Goal: Information Seeking & Learning: Learn about a topic

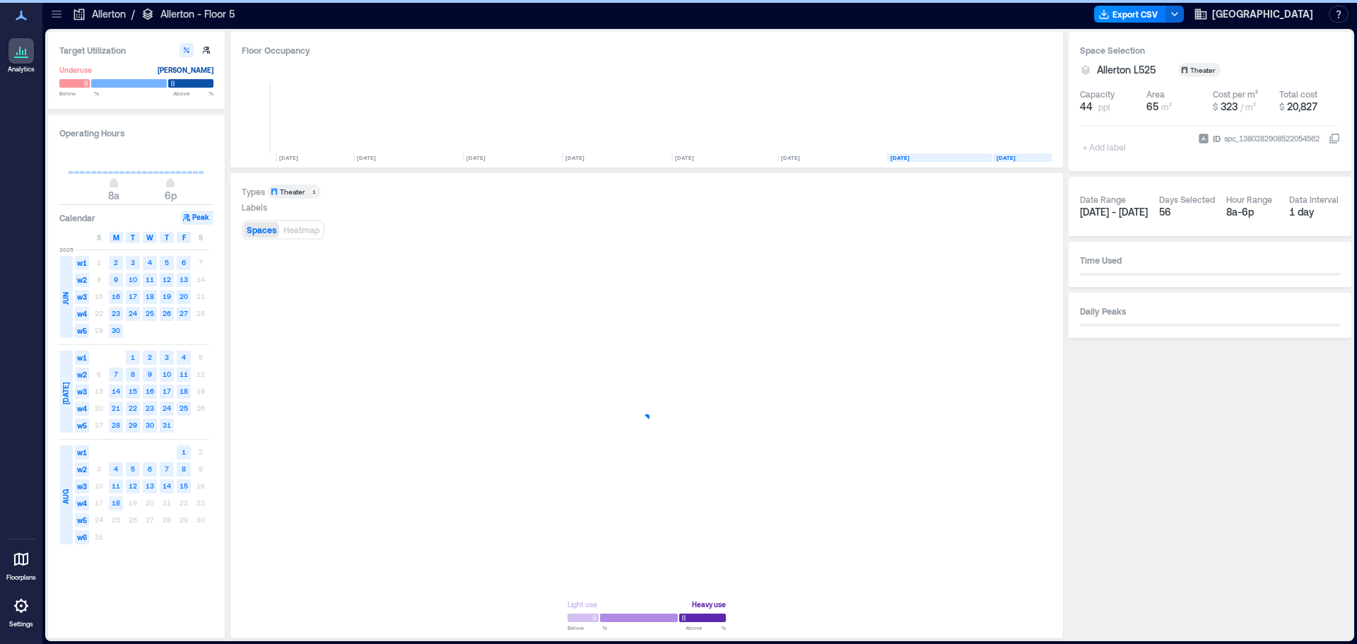
scroll to position [0, 118]
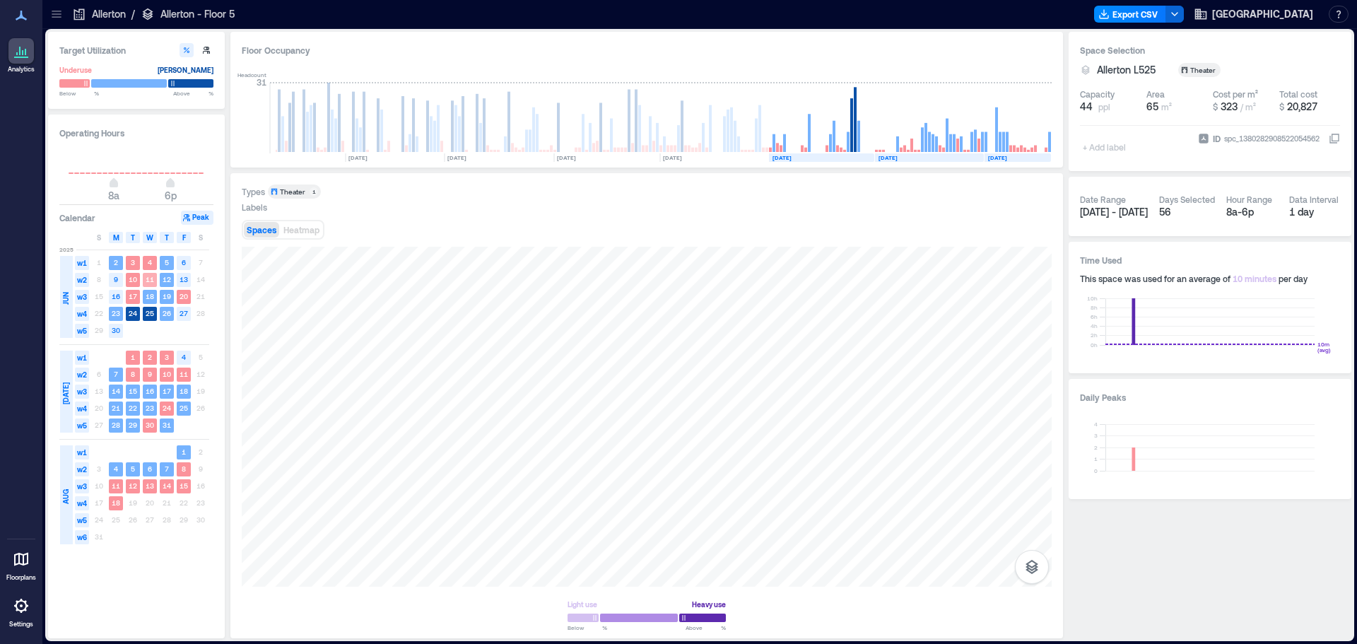
click at [151, 275] on text "11" at bounding box center [150, 279] width 8 height 8
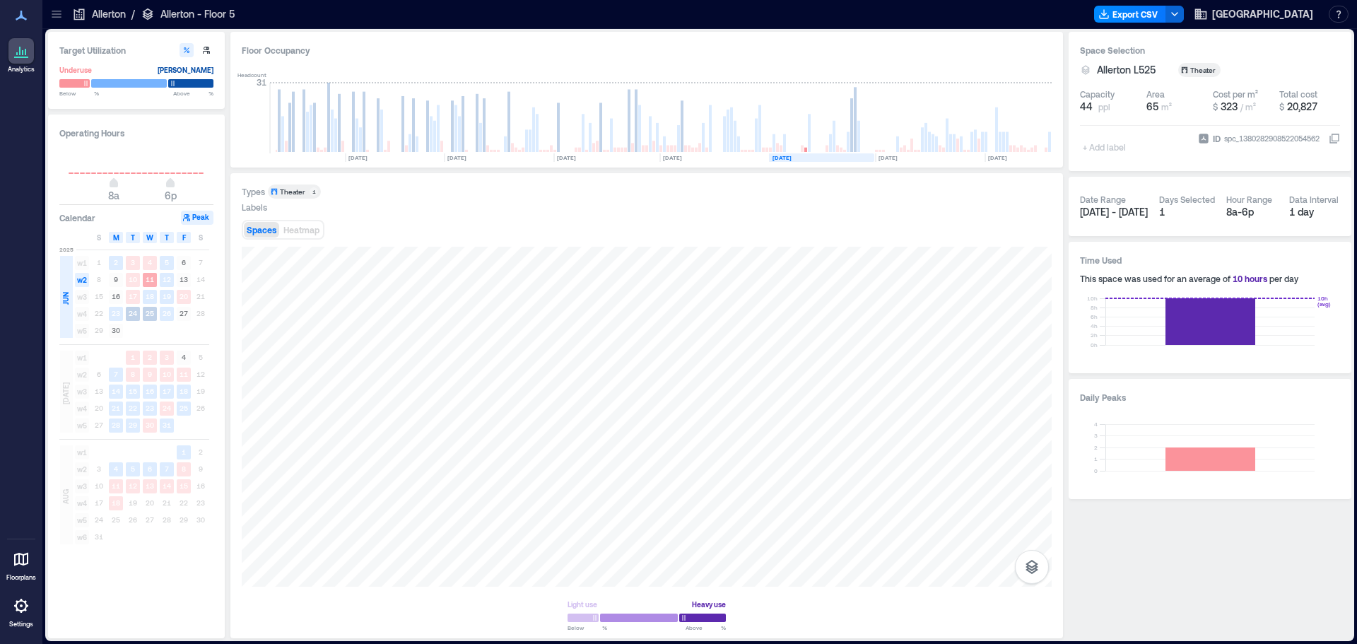
click at [151, 275] on text "11" at bounding box center [150, 279] width 8 height 8
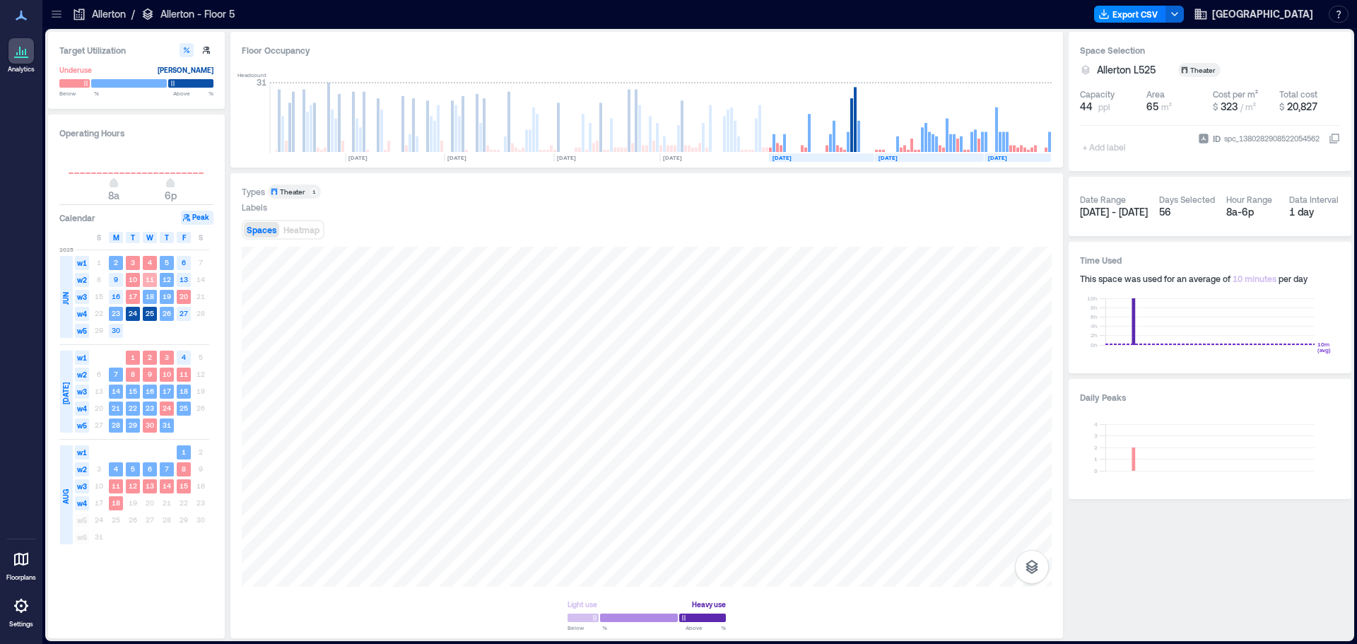
click at [151, 275] on text "11" at bounding box center [150, 279] width 8 height 8
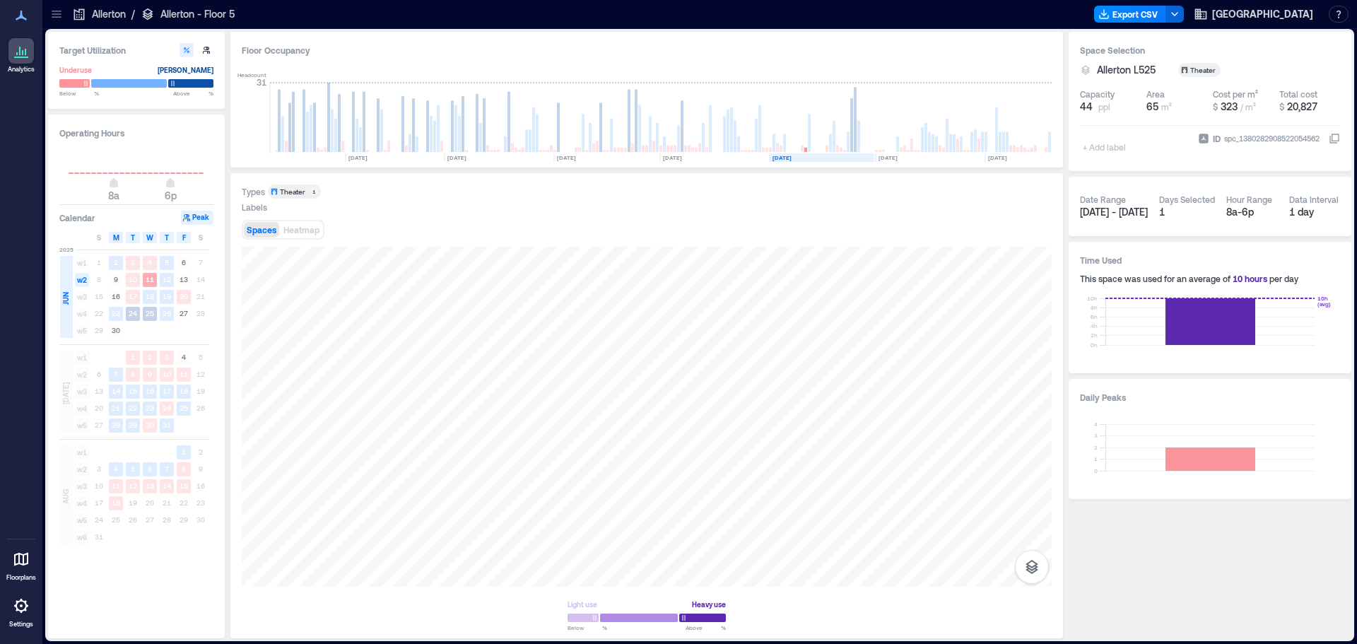
click at [151, 275] on text "11" at bounding box center [150, 279] width 8 height 8
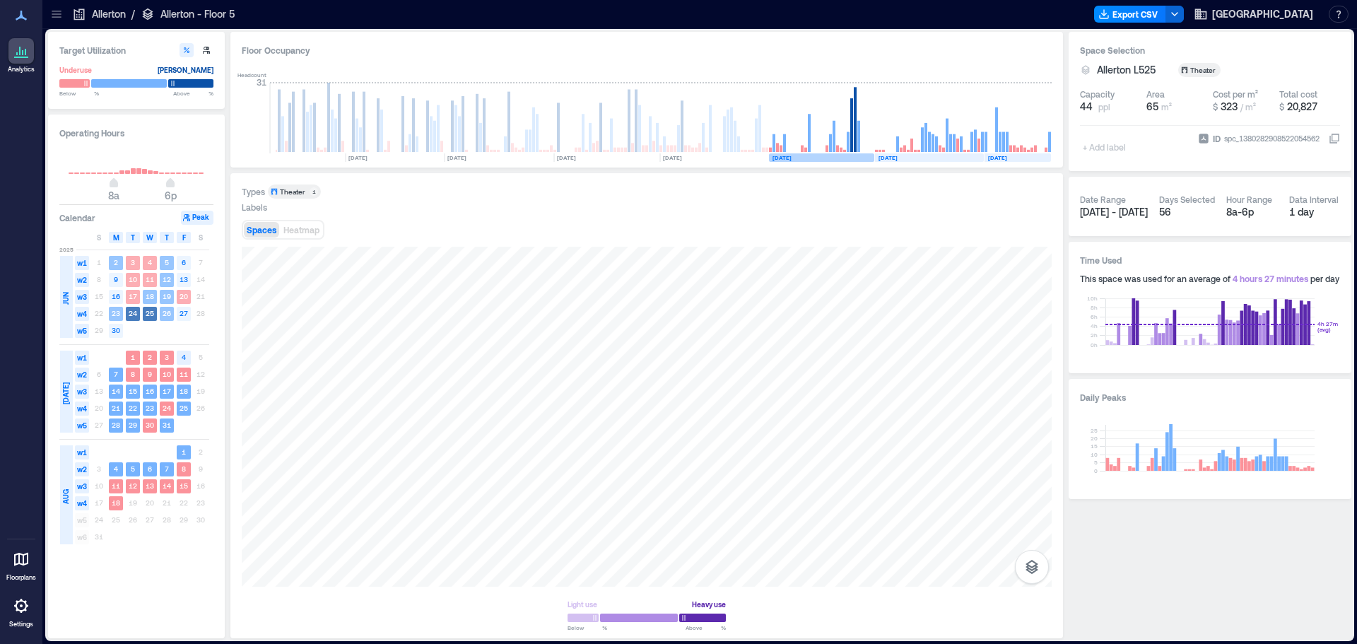
click at [838, 153] on rect at bounding box center [821, 157] width 105 height 8
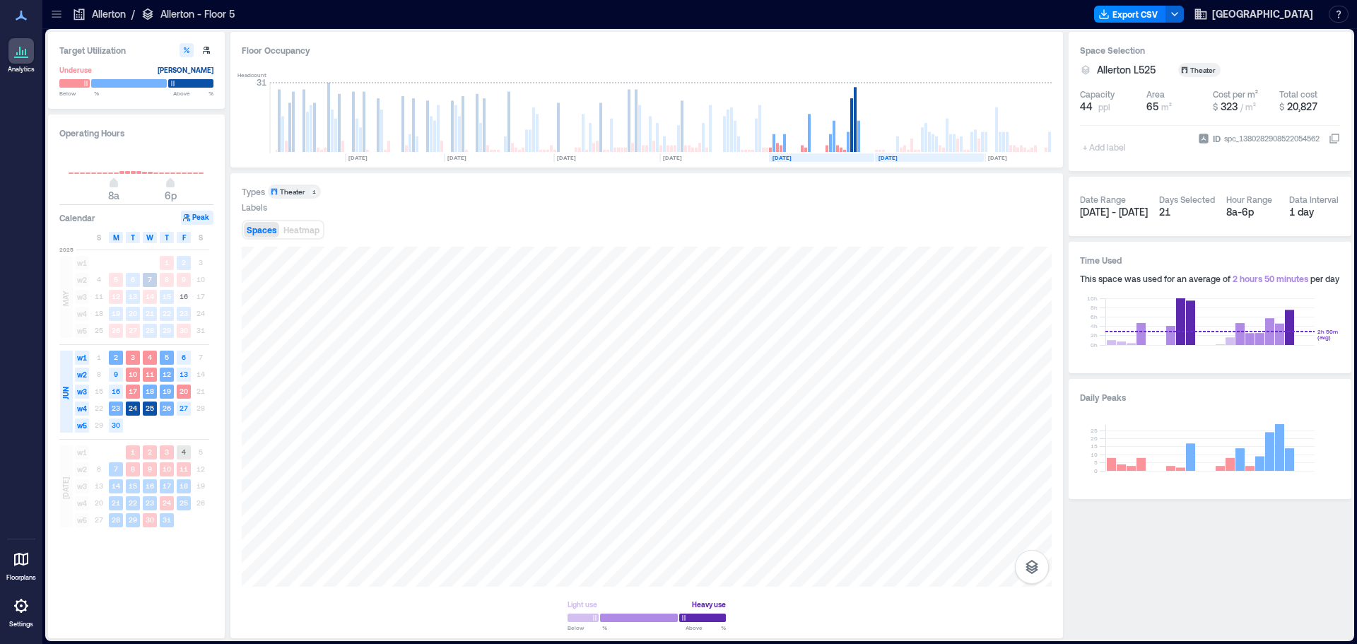
click at [926, 153] on rect at bounding box center [929, 157] width 109 height 8
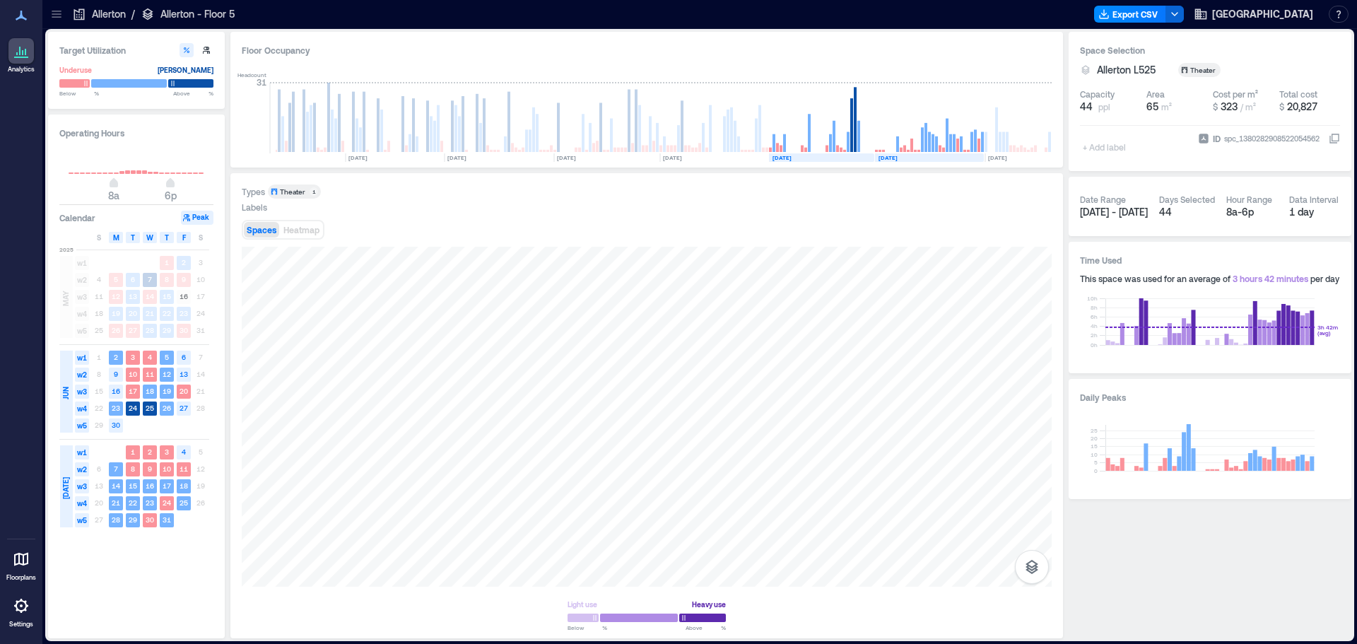
click at [907, 160] on div "Floor Occupancy Headcount [DATE] [DATE] [DATE] [DATE] [DATE] [DATE] [DATE] [DAT…" at bounding box center [646, 100] width 833 height 136
drag, startPoint x: 904, startPoint y: 155, endPoint x: 925, endPoint y: 163, distance: 22.2
click at [904, 156] on rect at bounding box center [929, 157] width 109 height 8
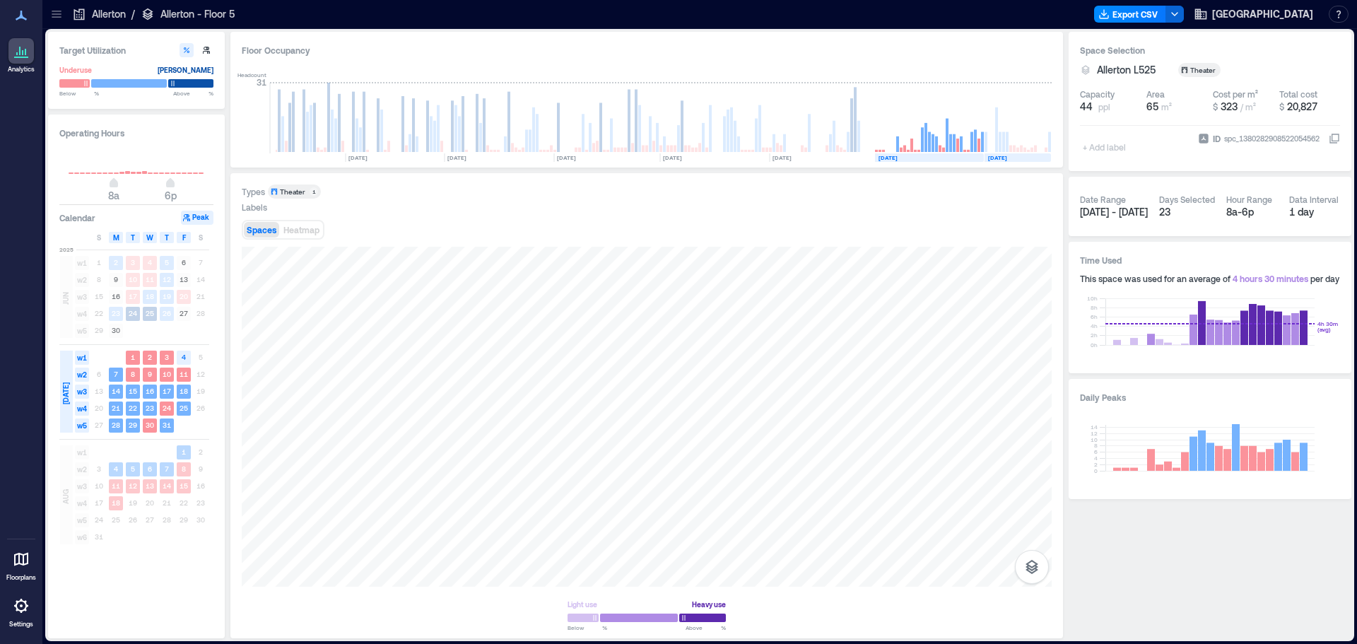
click at [1007, 157] on text "[DATE]" at bounding box center [997, 157] width 19 height 7
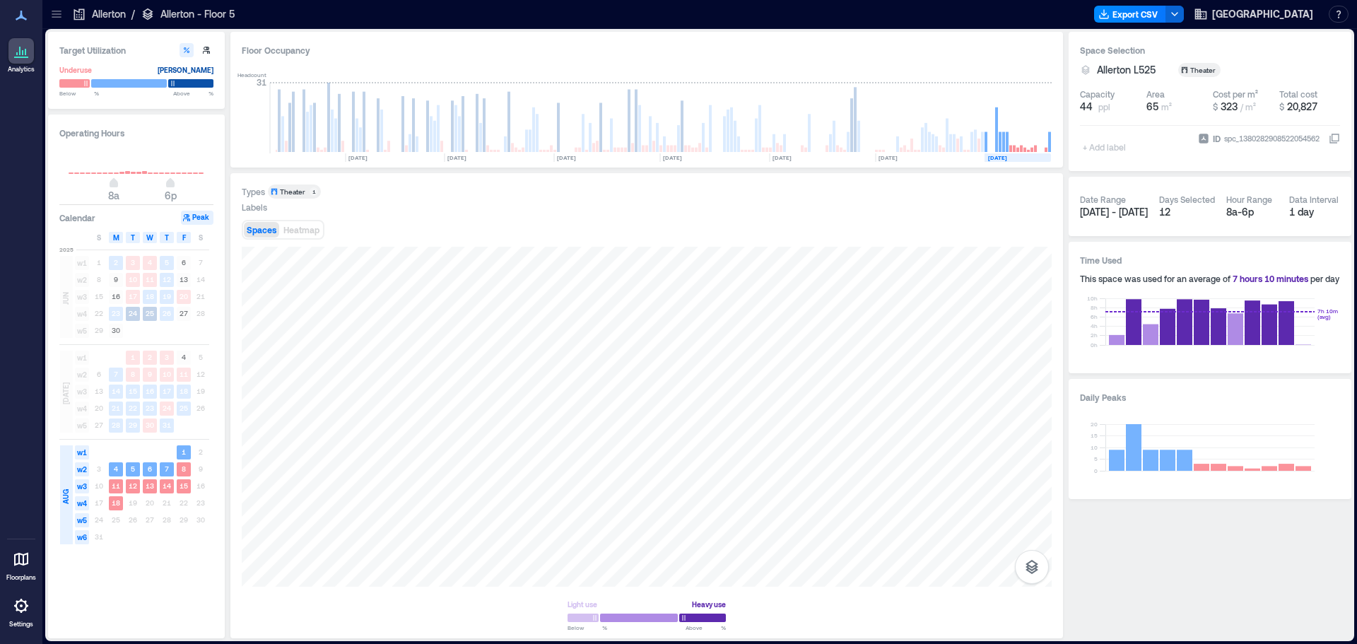
click at [1218, 105] on div "$ 323 / m²" at bounding box center [1234, 107] width 43 height 14
click at [1237, 101] on span "323" at bounding box center [1229, 106] width 17 height 12
click at [1035, 579] on button "button" at bounding box center [1032, 567] width 34 height 34
click at [1034, 526] on icon "button" at bounding box center [1032, 525] width 17 height 17
click at [1033, 496] on icon "button" at bounding box center [1032, 491] width 17 height 17
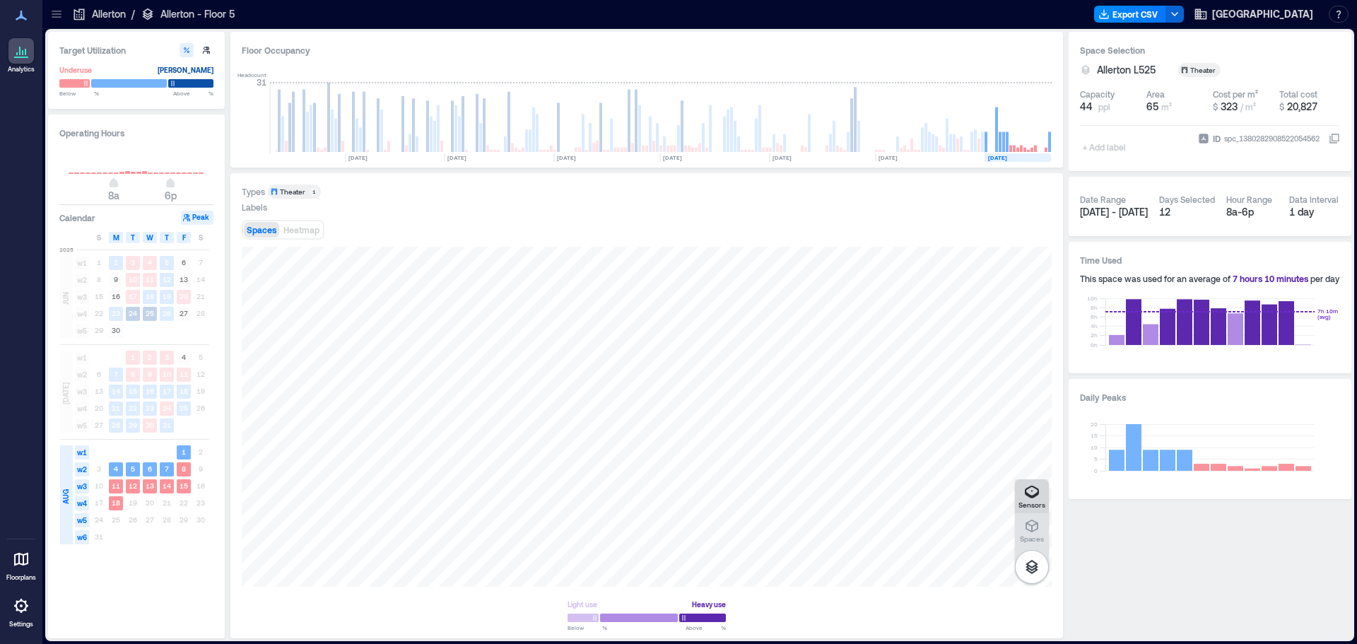
click at [1033, 494] on icon "button" at bounding box center [1032, 492] width 14 height 13
click at [1034, 536] on p "Spaces" at bounding box center [1032, 538] width 24 height 8
click at [1033, 493] on icon "button" at bounding box center [1032, 491] width 17 height 17
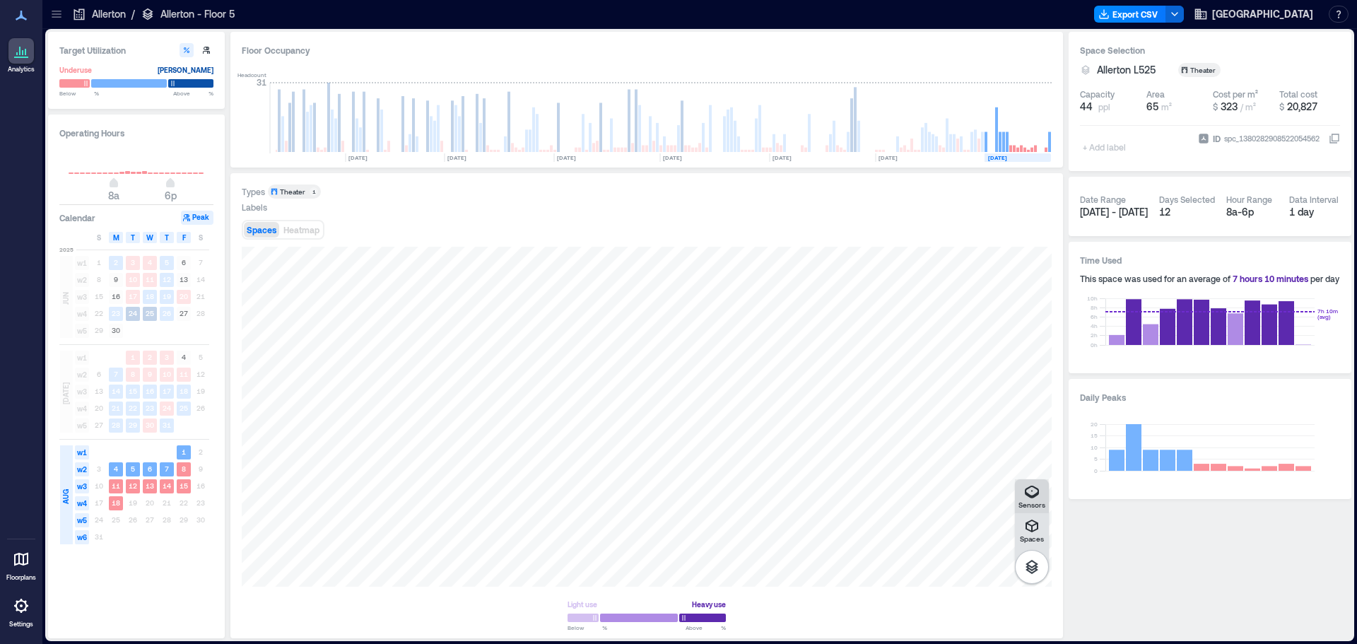
click at [1033, 493] on icon "button" at bounding box center [1032, 491] width 17 height 17
click at [1043, 534] on button "Spaces" at bounding box center [1032, 530] width 34 height 34
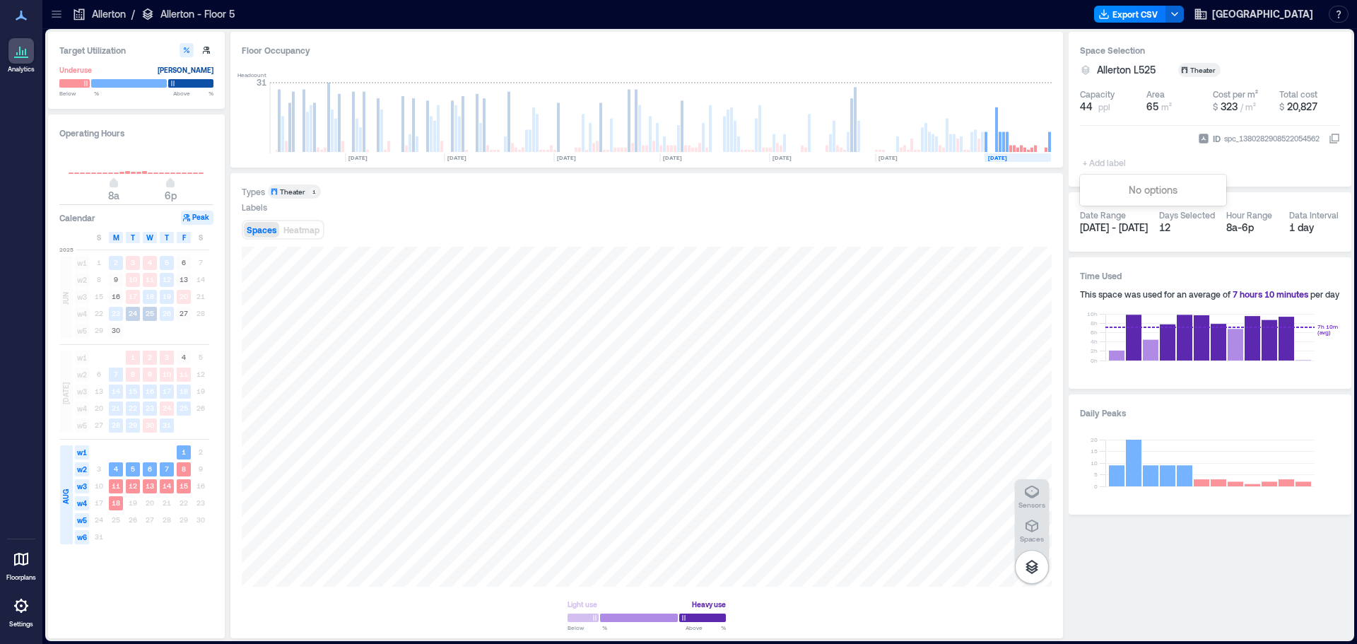
click at [1113, 143] on div "+ Add label" at bounding box center [1106, 153] width 52 height 38
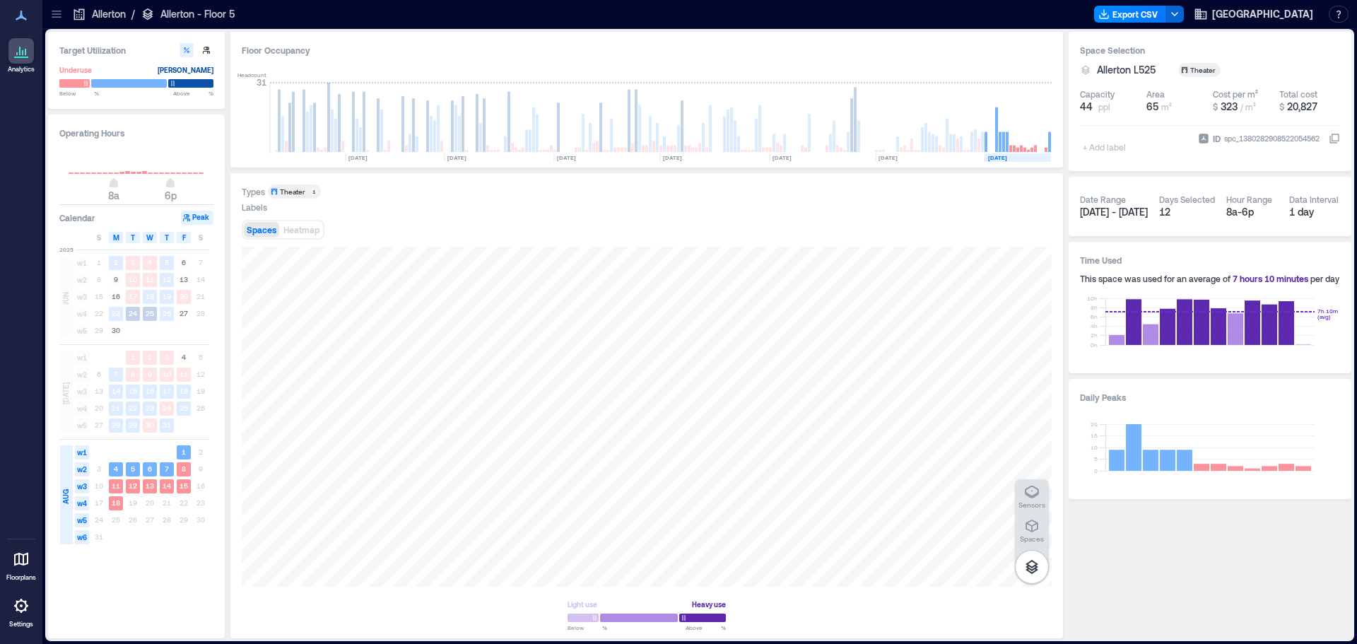
click at [28, 54] on div at bounding box center [20, 50] width 25 height 25
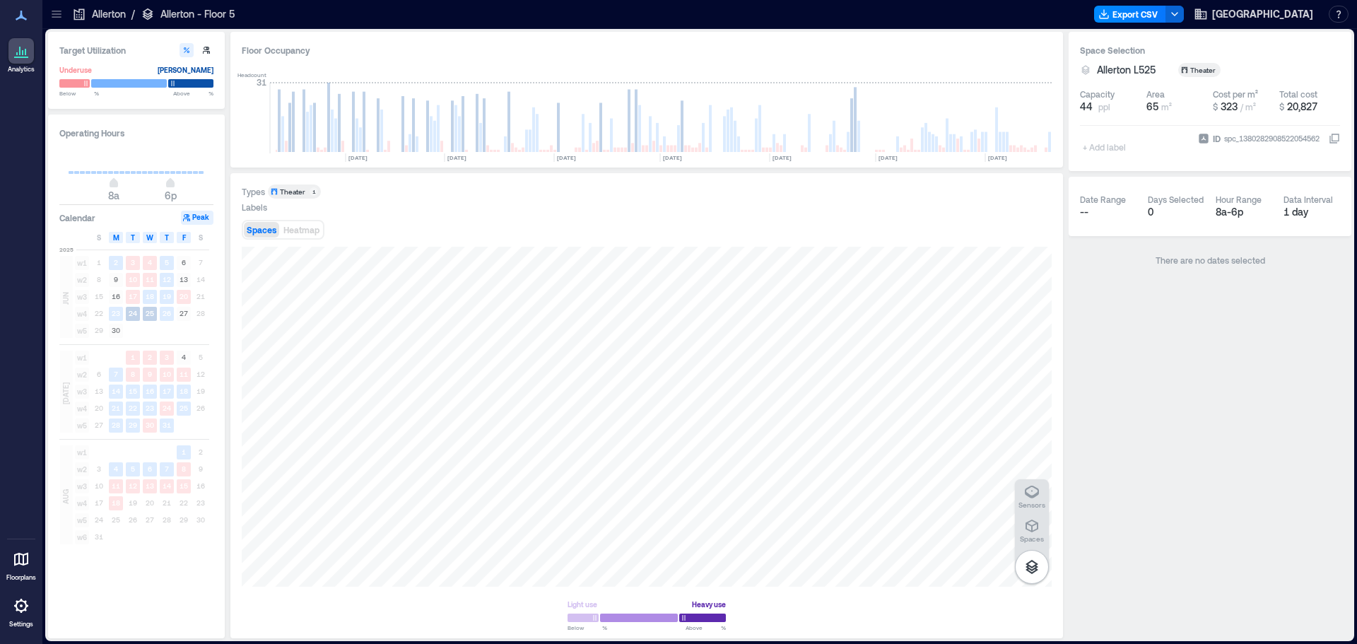
click at [24, 575] on p "Floorplans" at bounding box center [21, 577] width 30 height 8
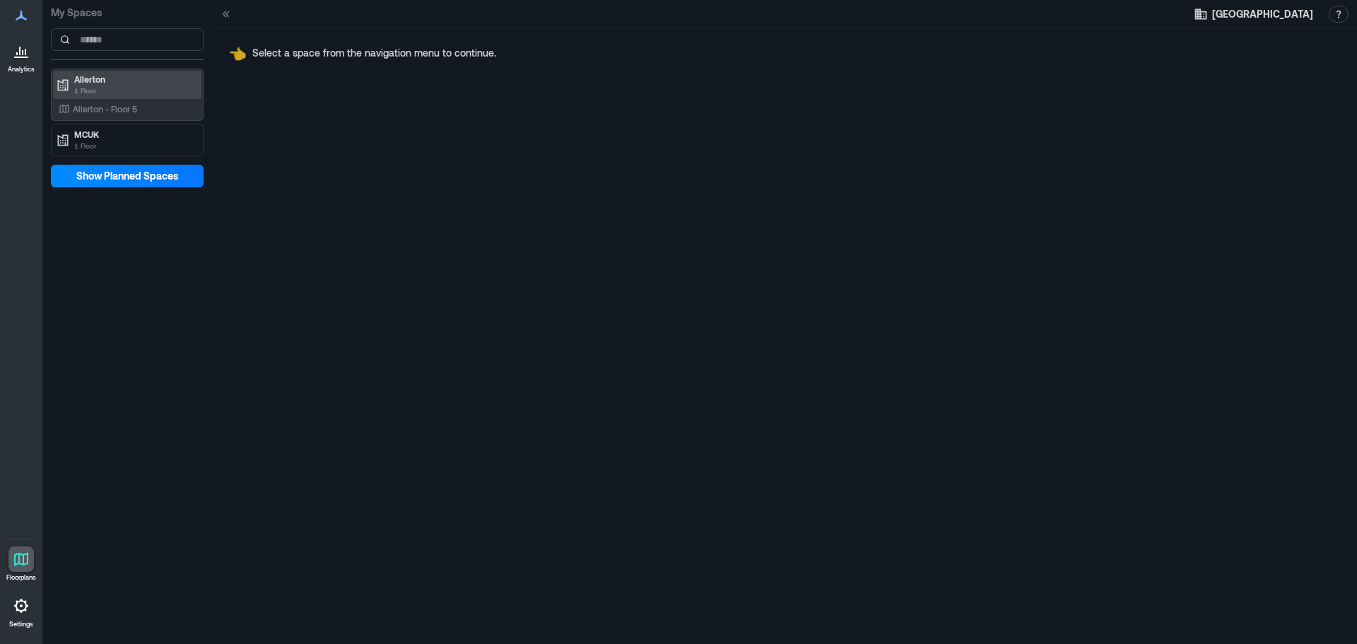
click at [135, 85] on p "1 Floor" at bounding box center [133, 90] width 119 height 11
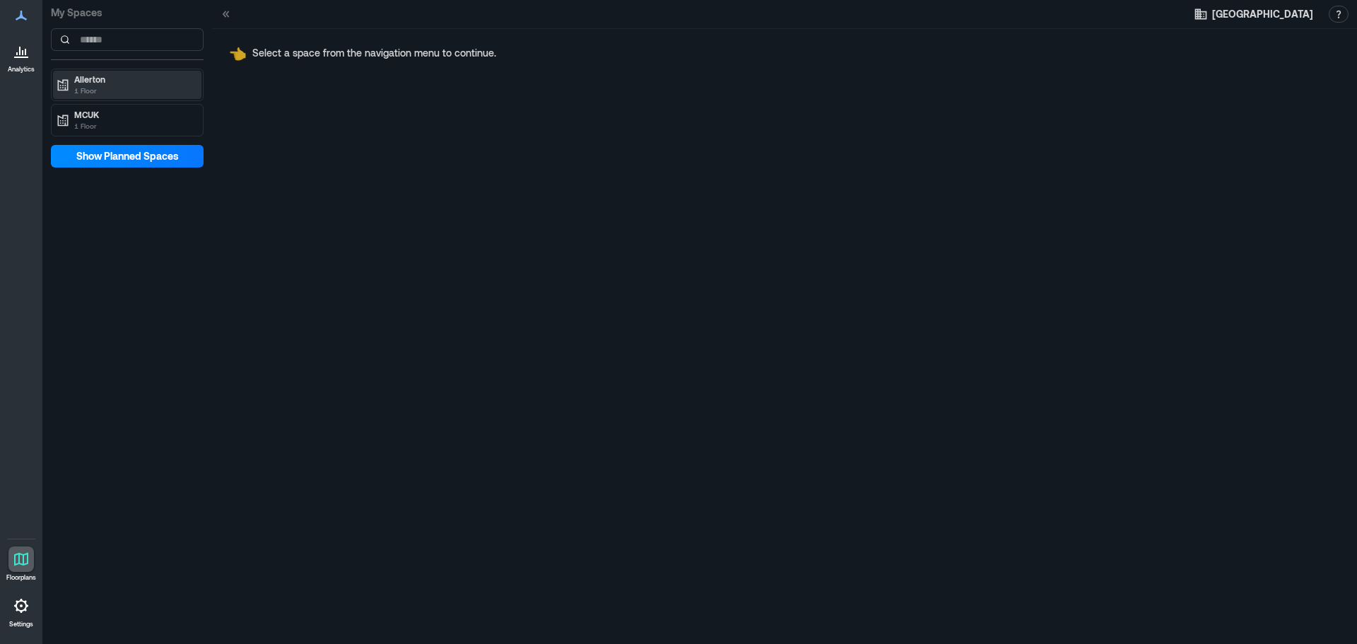
click at [131, 85] on p "1 Floor" at bounding box center [133, 90] width 119 height 11
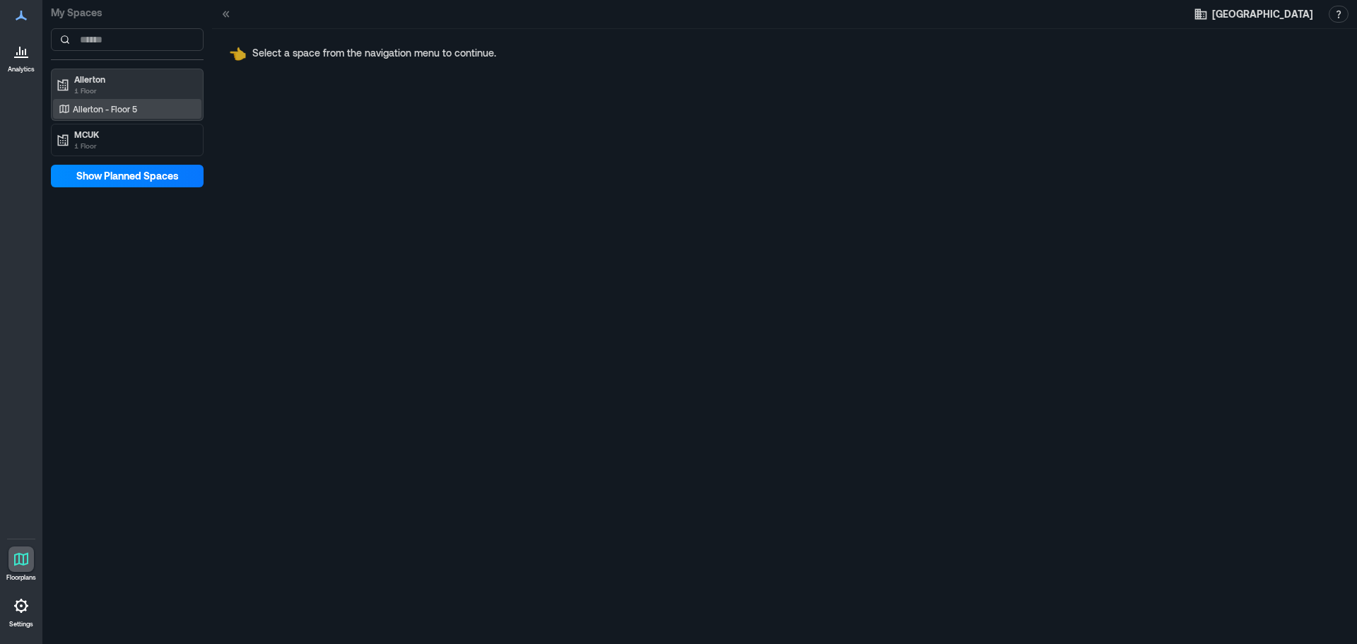
click at [112, 103] on p "Allerton - Floor 5" at bounding box center [105, 108] width 64 height 11
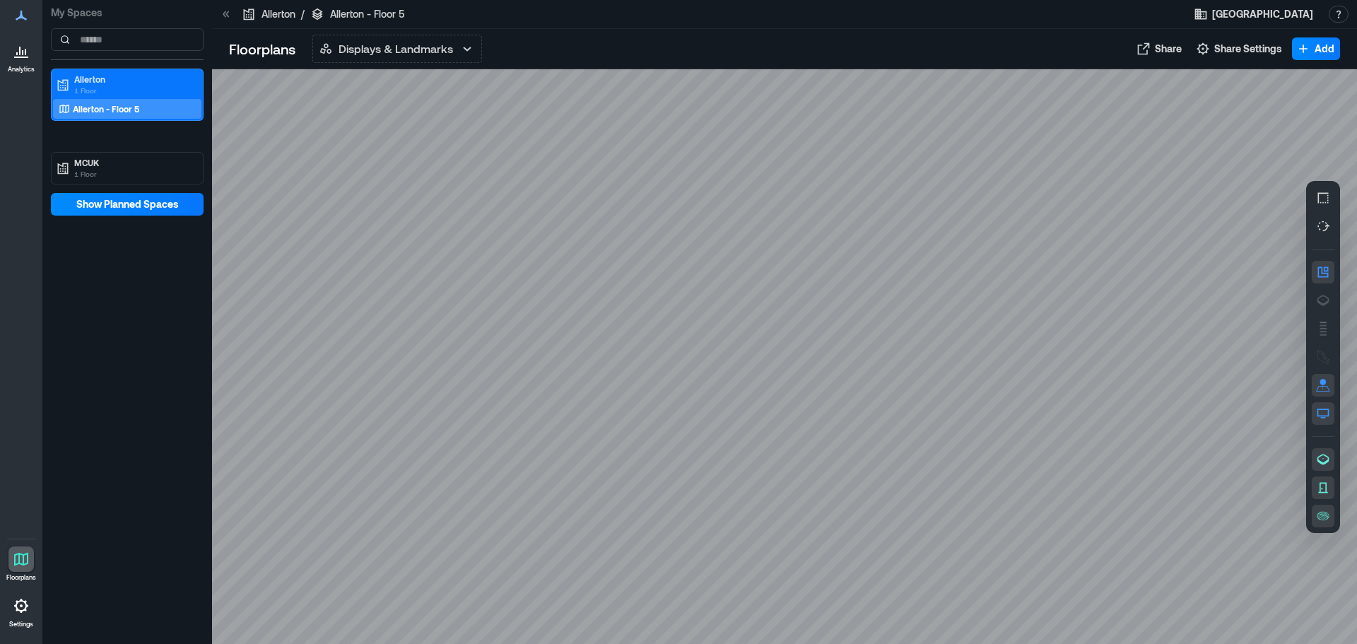
click at [27, 71] on p "Analytics" at bounding box center [21, 69] width 27 height 8
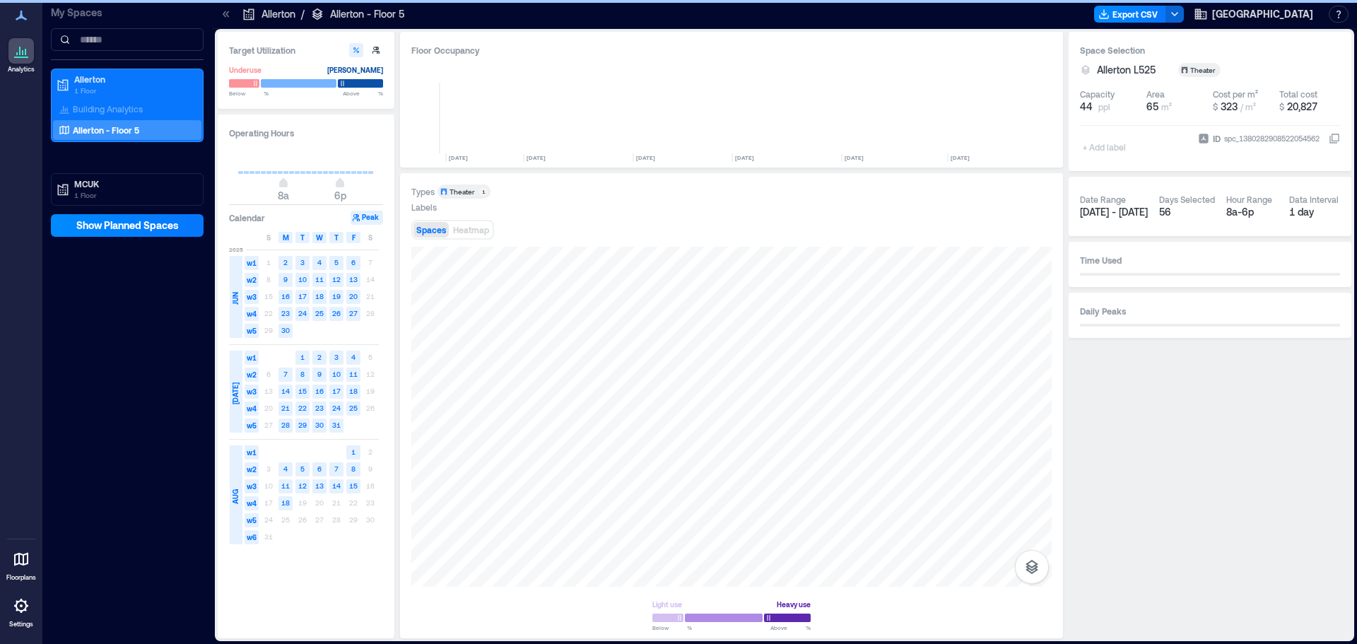
scroll to position [0, 288]
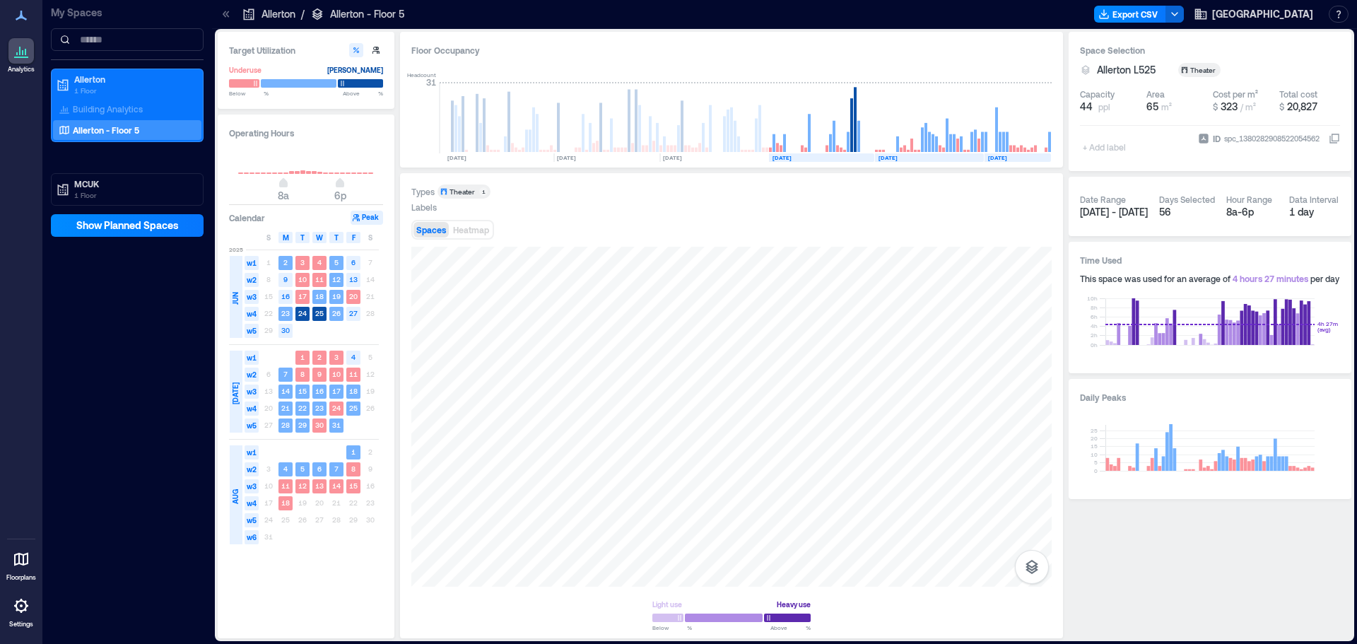
click at [20, 612] on div at bounding box center [20, 605] width 25 height 25
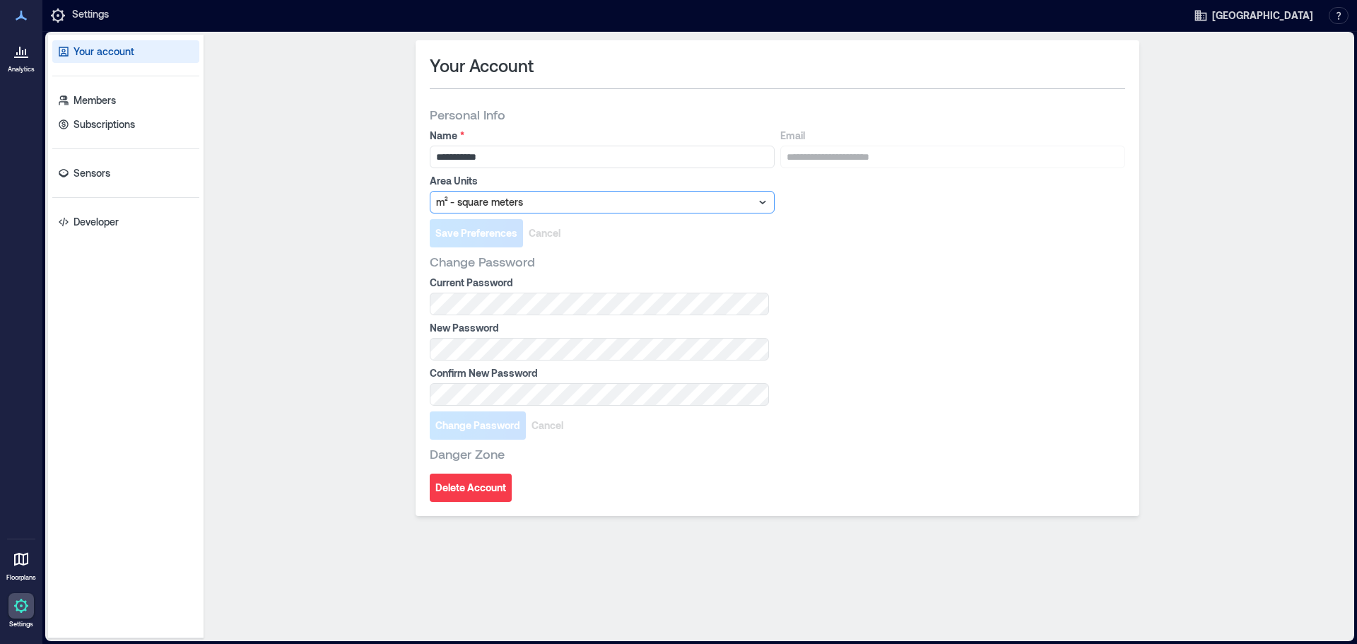
click at [766, 195] on icon at bounding box center [763, 202] width 14 height 14
click at [96, 93] on p "Members" at bounding box center [95, 100] width 42 height 14
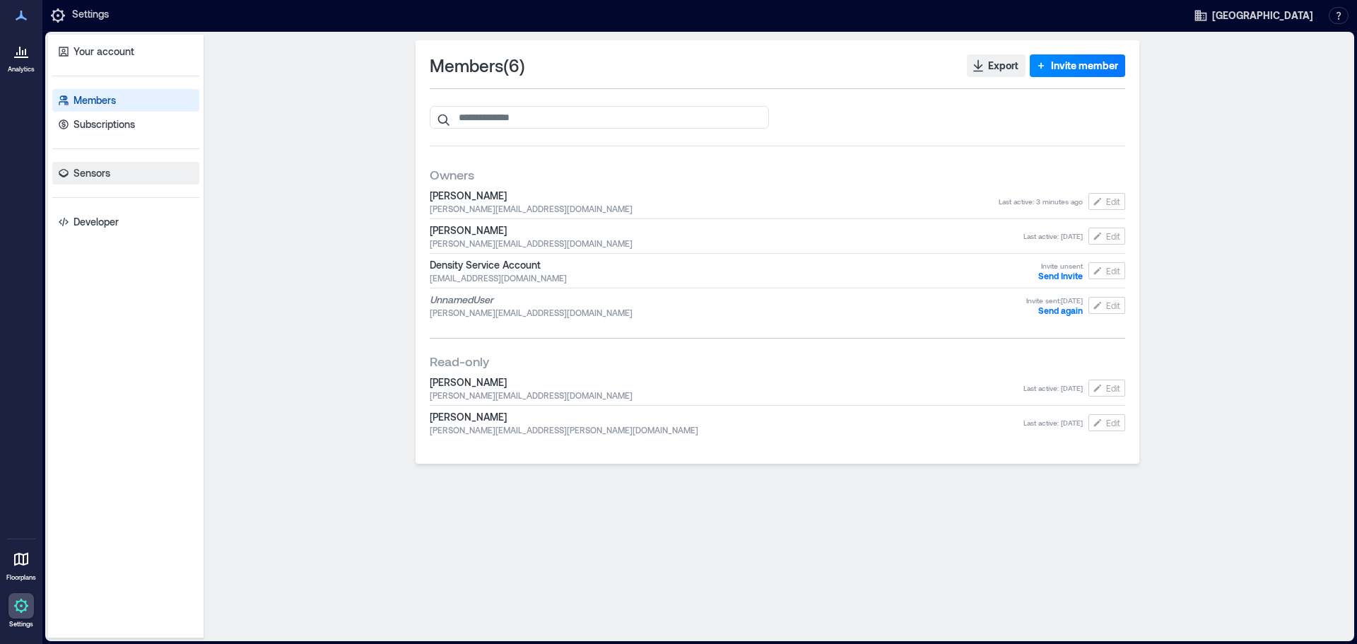
click at [110, 162] on link "Sensors" at bounding box center [125, 173] width 147 height 23
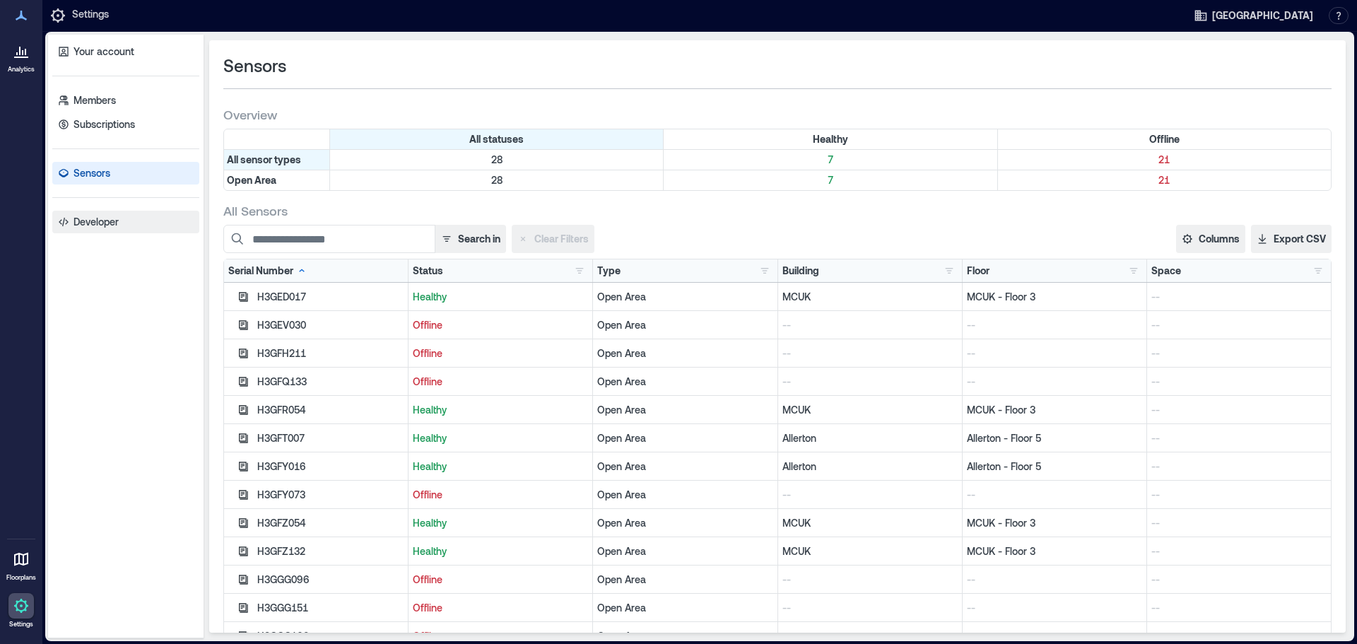
click at [78, 215] on p "Developer" at bounding box center [96, 222] width 45 height 14
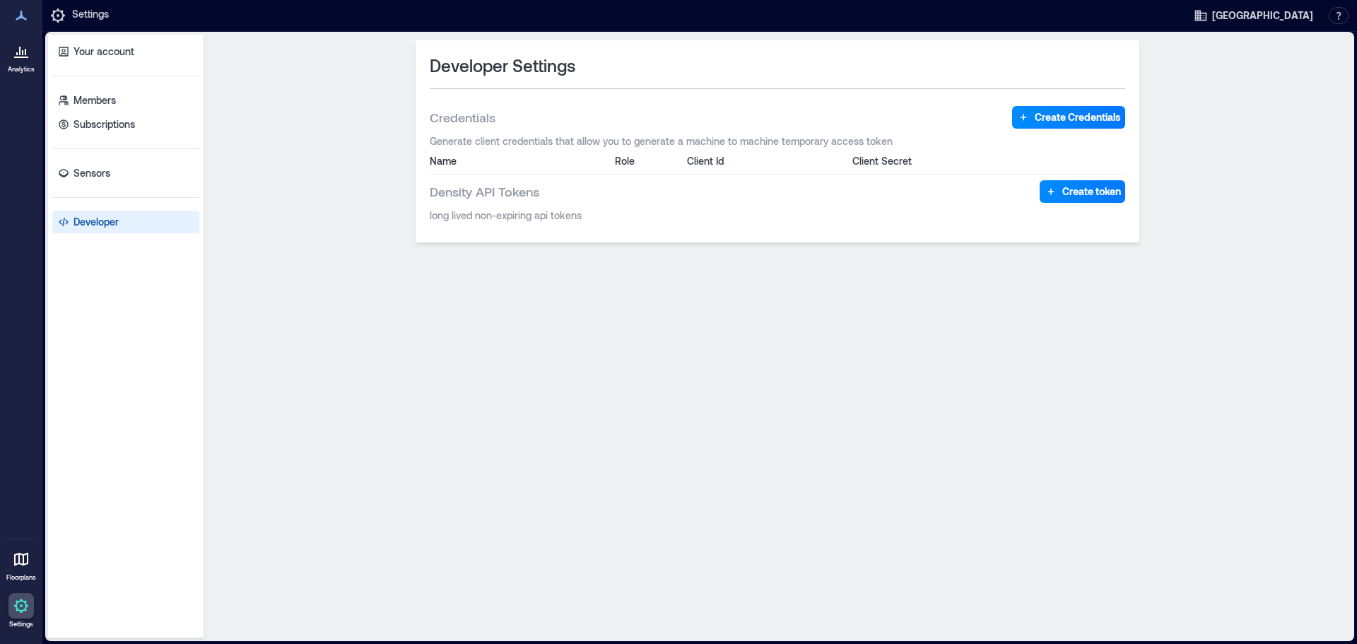
click at [21, 62] on div at bounding box center [20, 50] width 25 height 25
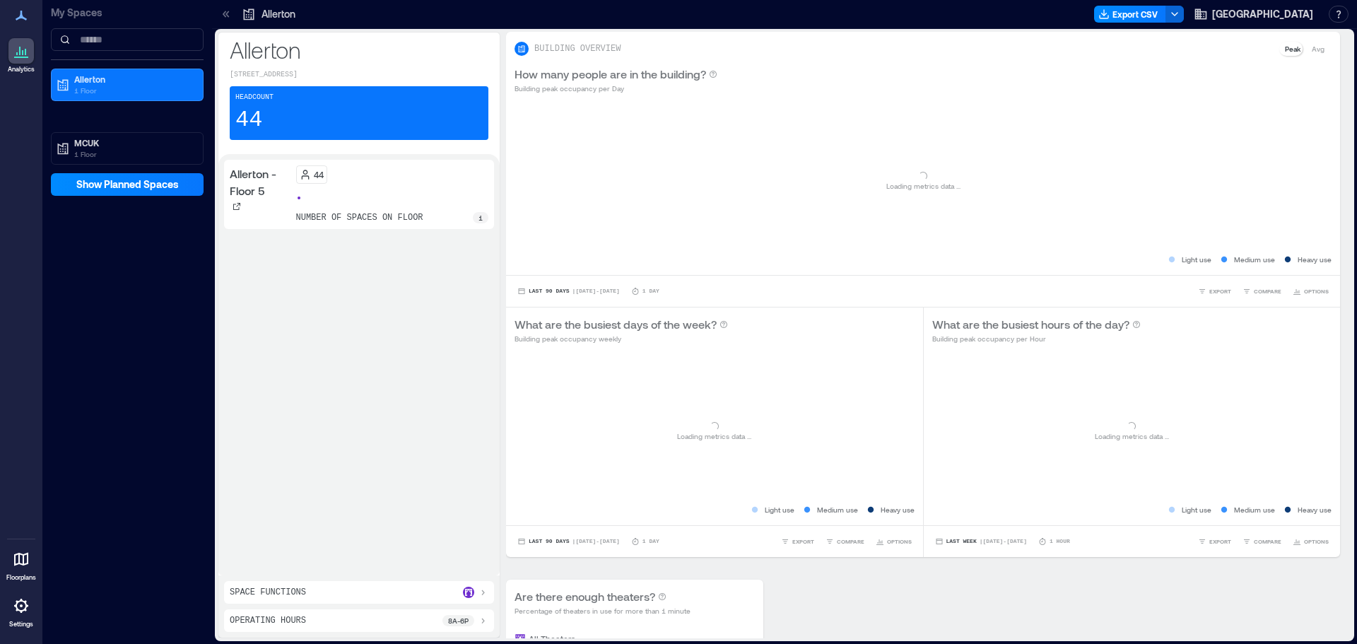
click at [32, 9] on div at bounding box center [20, 15] width 25 height 25
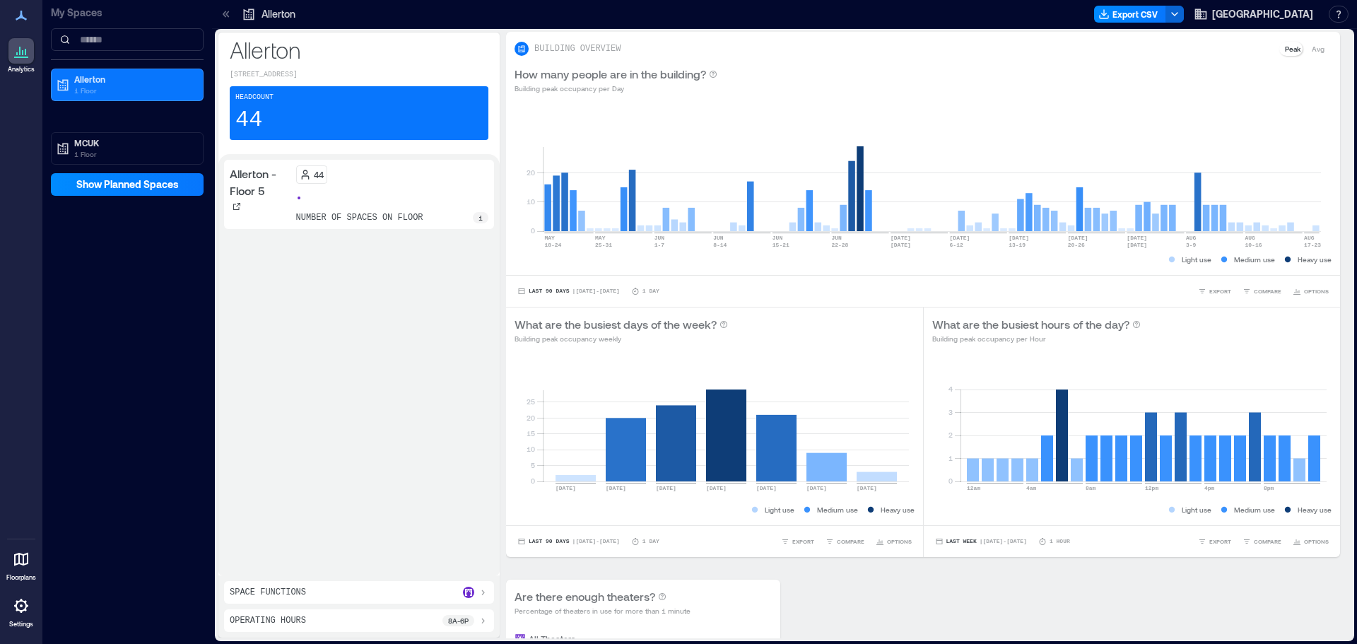
click at [14, 22] on icon at bounding box center [21, 15] width 17 height 17
click at [76, 137] on p "MCUK" at bounding box center [133, 142] width 119 height 11
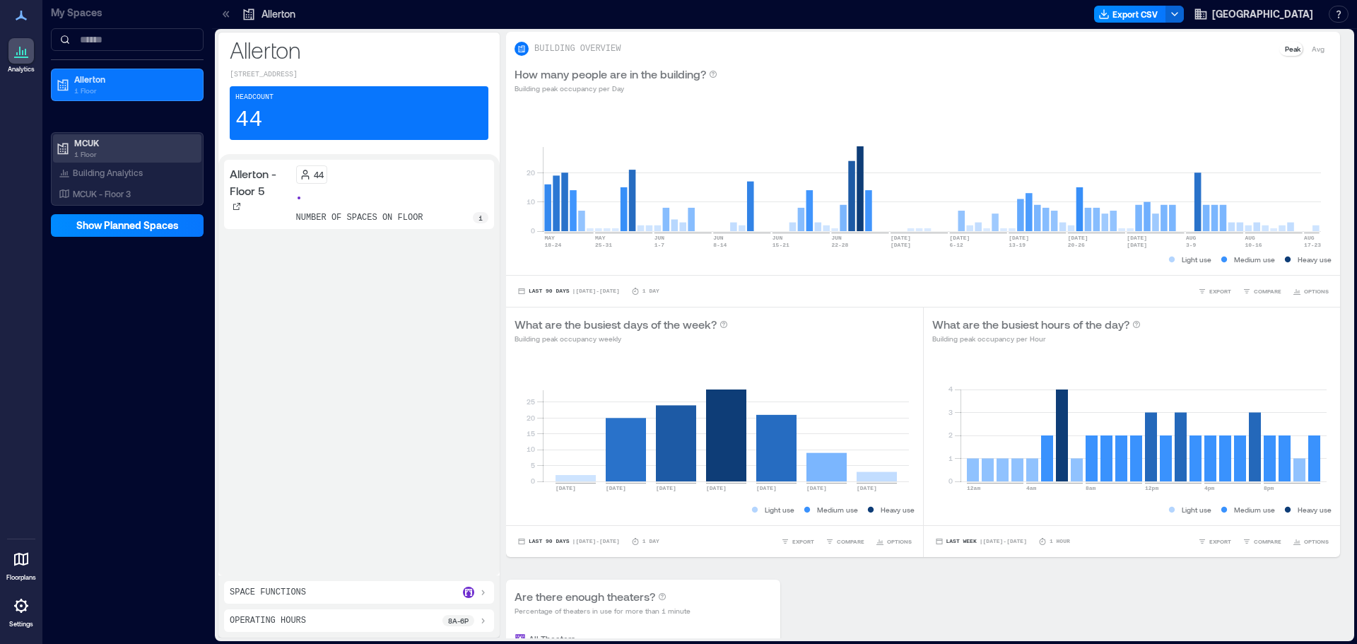
click at [105, 137] on p "MCUK" at bounding box center [133, 142] width 119 height 11
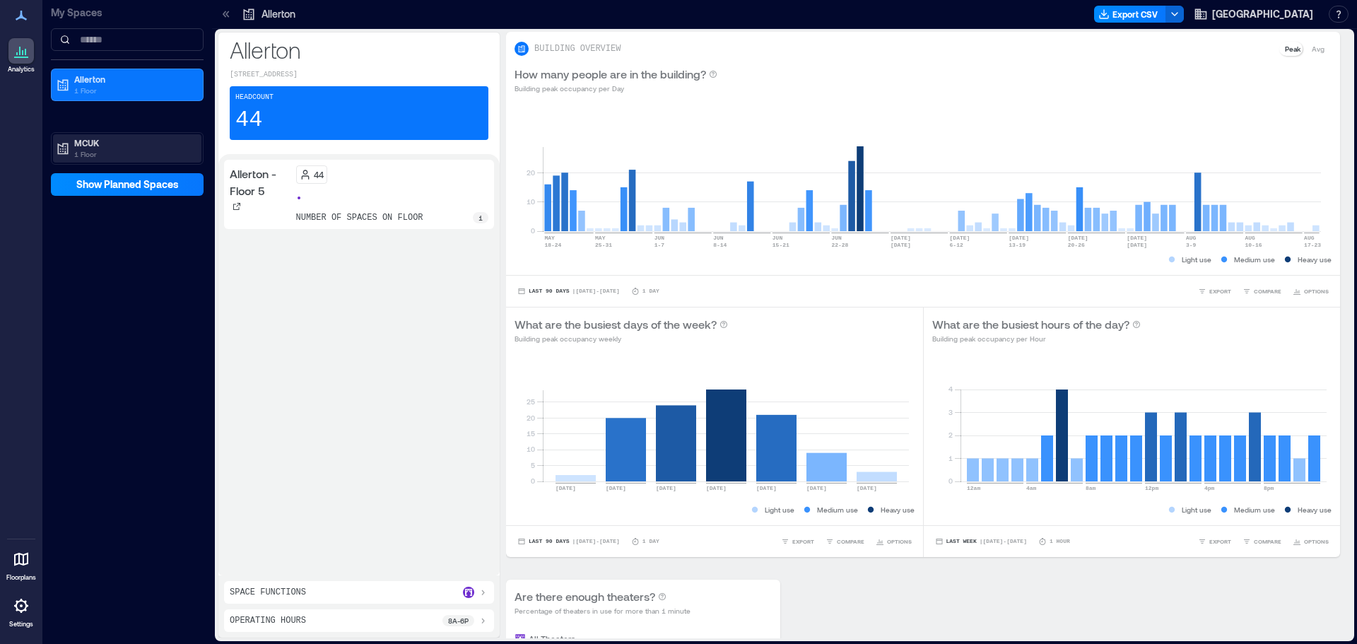
click at [112, 148] on p "1 Floor" at bounding box center [133, 153] width 119 height 11
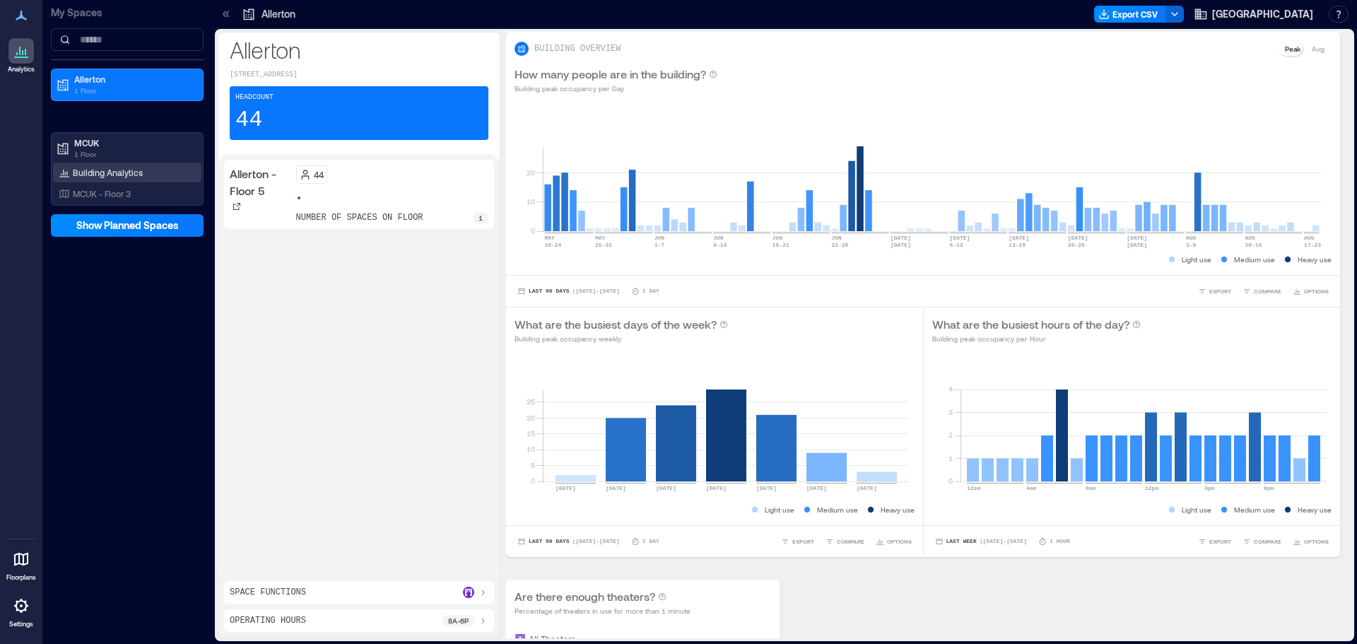
click at [114, 167] on p "Building Analytics" at bounding box center [108, 172] width 70 height 11
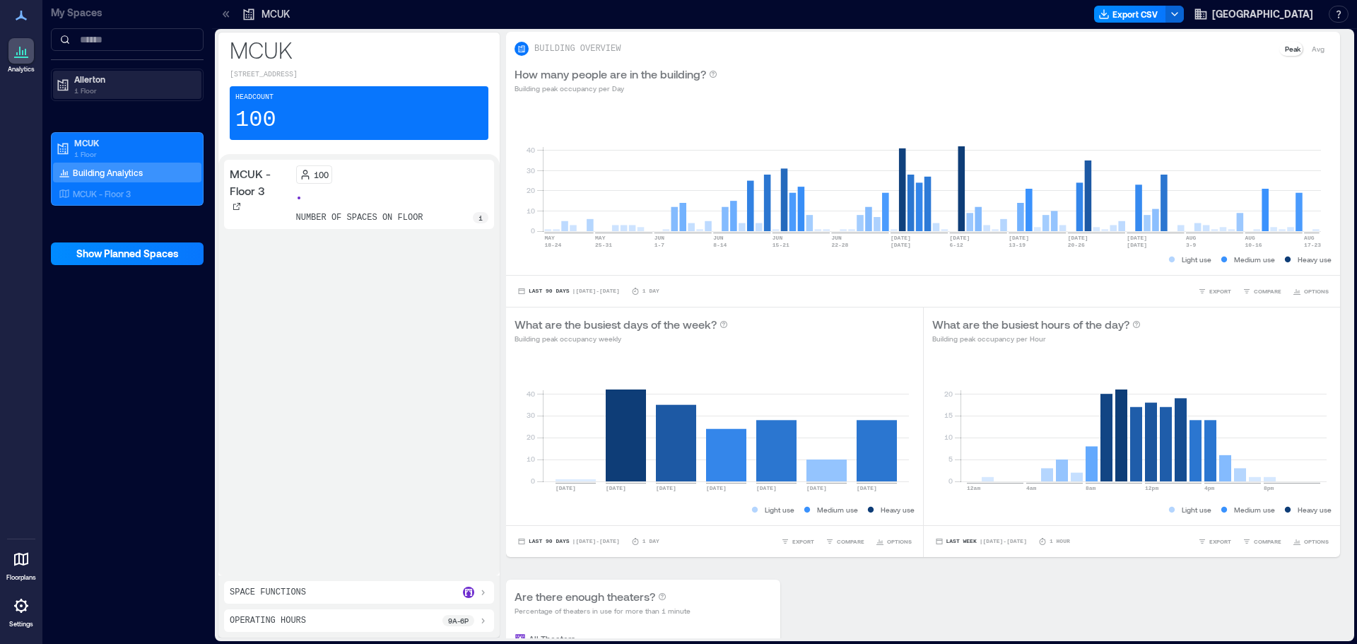
click at [86, 85] on p "1 Floor" at bounding box center [133, 90] width 119 height 11
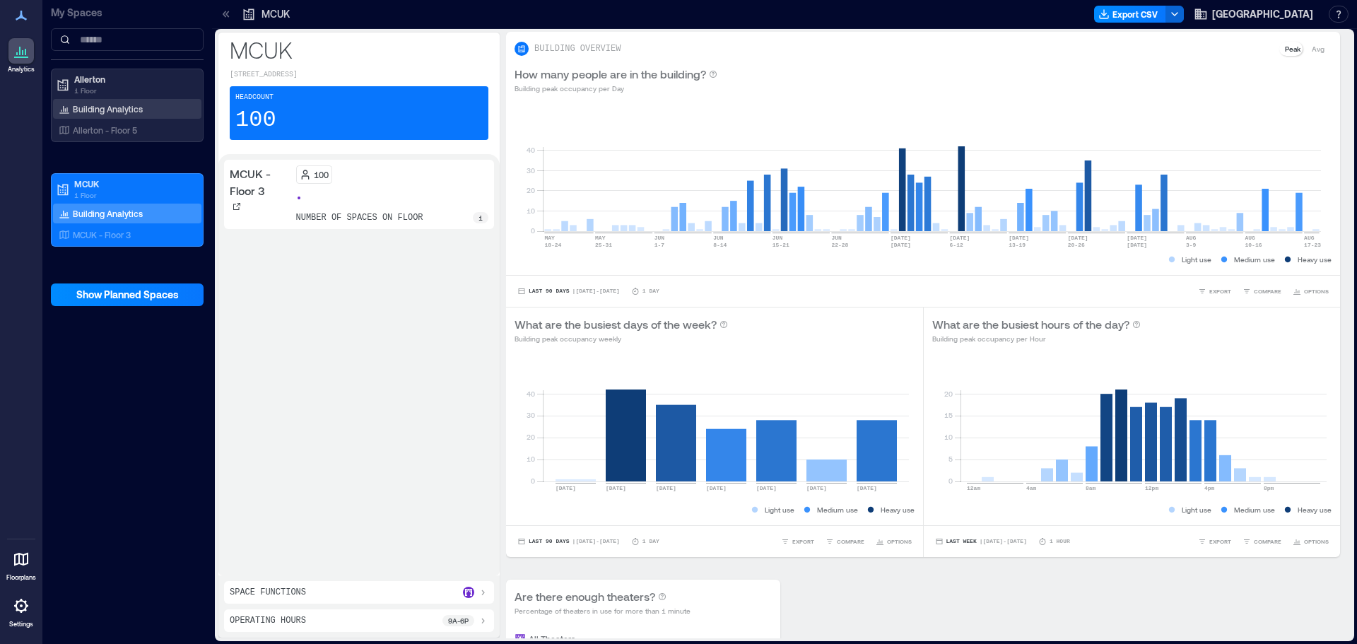
click at [95, 104] on div "Building Analytics" at bounding box center [127, 109] width 148 height 20
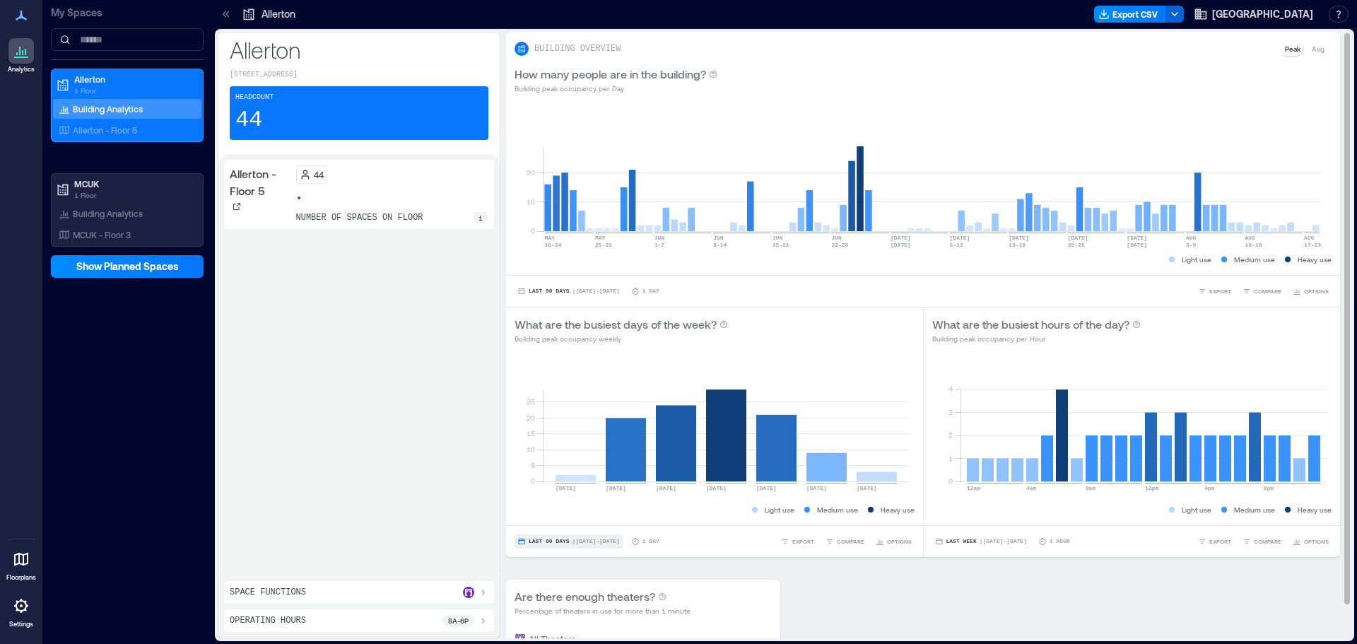
click at [538, 541] on span "Last 90 Days" at bounding box center [549, 541] width 41 height 0
click at [946, 541] on span "Last Week" at bounding box center [961, 541] width 30 height 0
click at [549, 284] on button "Last 90 Days | [DATE] - [DATE]" at bounding box center [569, 291] width 108 height 14
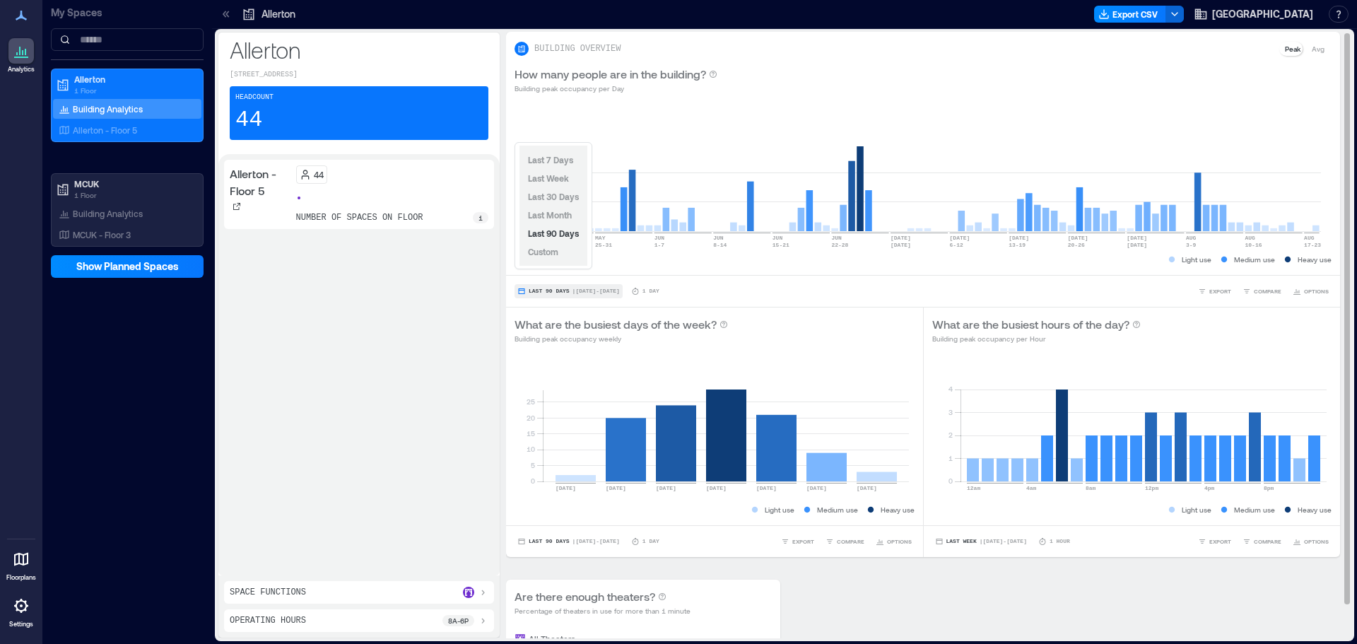
click at [549, 284] on button "Last 90 Days | [DATE] - [DATE]" at bounding box center [569, 291] width 108 height 14
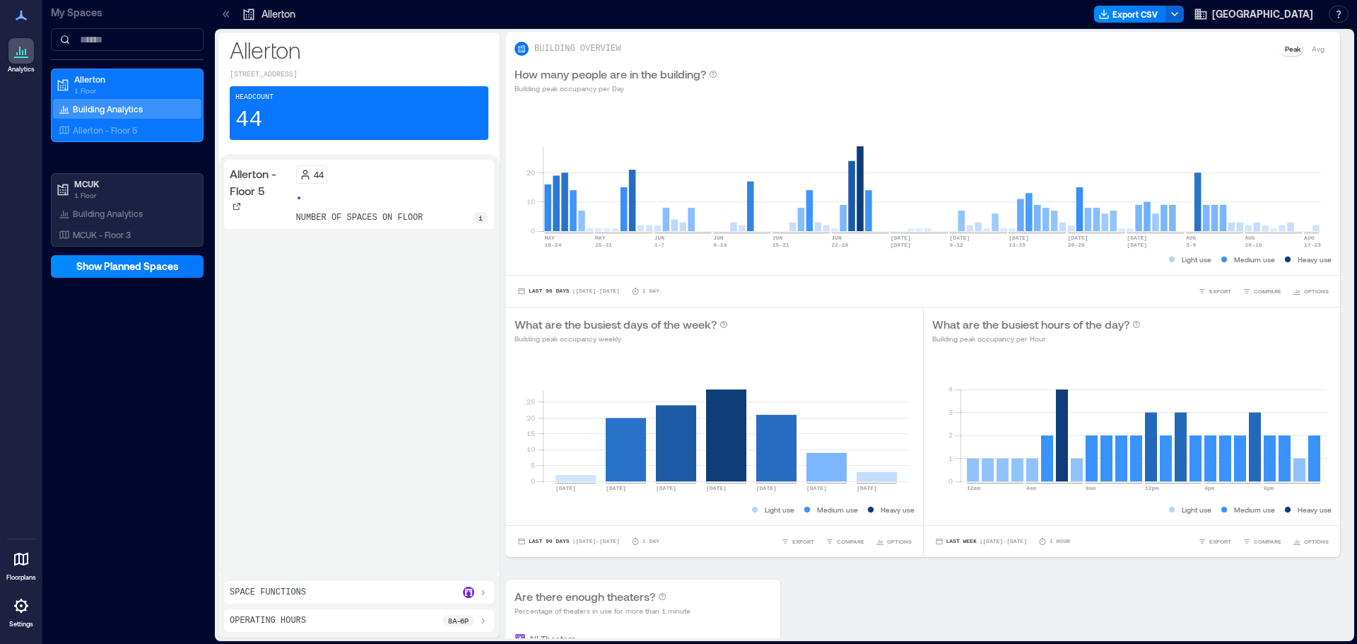
click at [455, 598] on div "Space Functions" at bounding box center [359, 592] width 259 height 11
click at [486, 540] on icon at bounding box center [482, 534] width 11 height 11
click at [1055, 434] on rect at bounding box center [1144, 421] width 366 height 120
click at [1264, 537] on span "COMPARE" at bounding box center [1268, 541] width 28 height 8
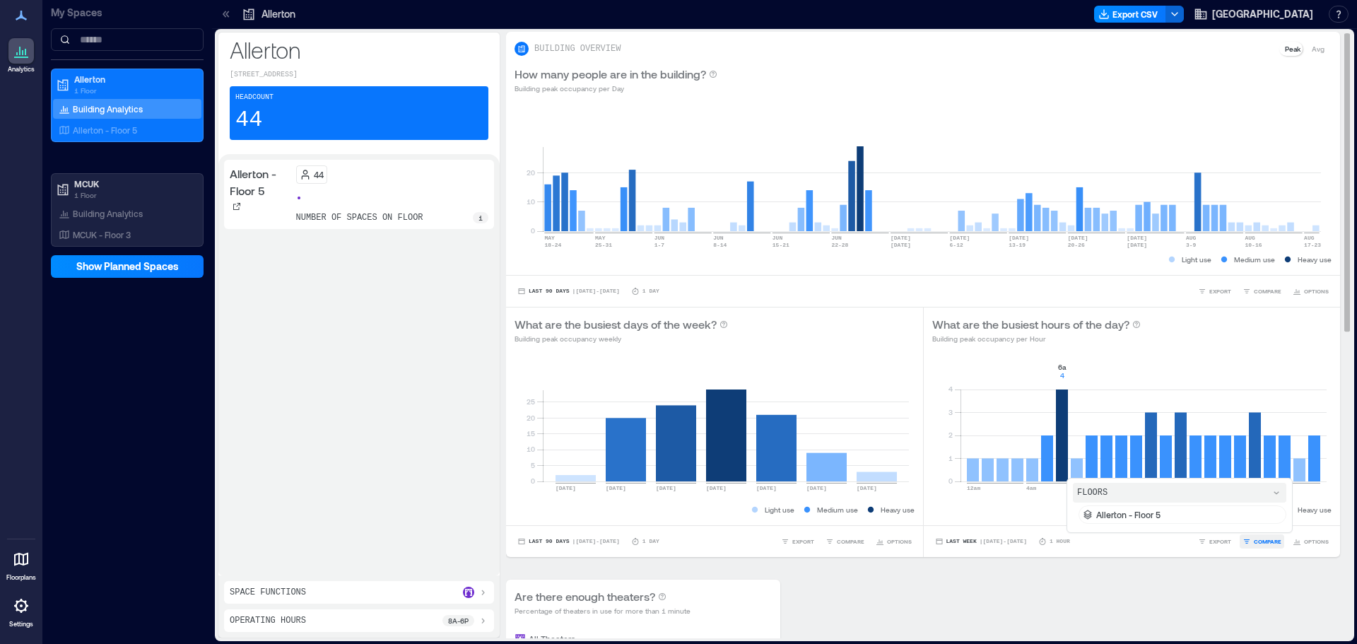
click at [1251, 537] on icon "button" at bounding box center [1247, 541] width 8 height 8
click at [1314, 534] on button "OPTIONS" at bounding box center [1311, 541] width 42 height 14
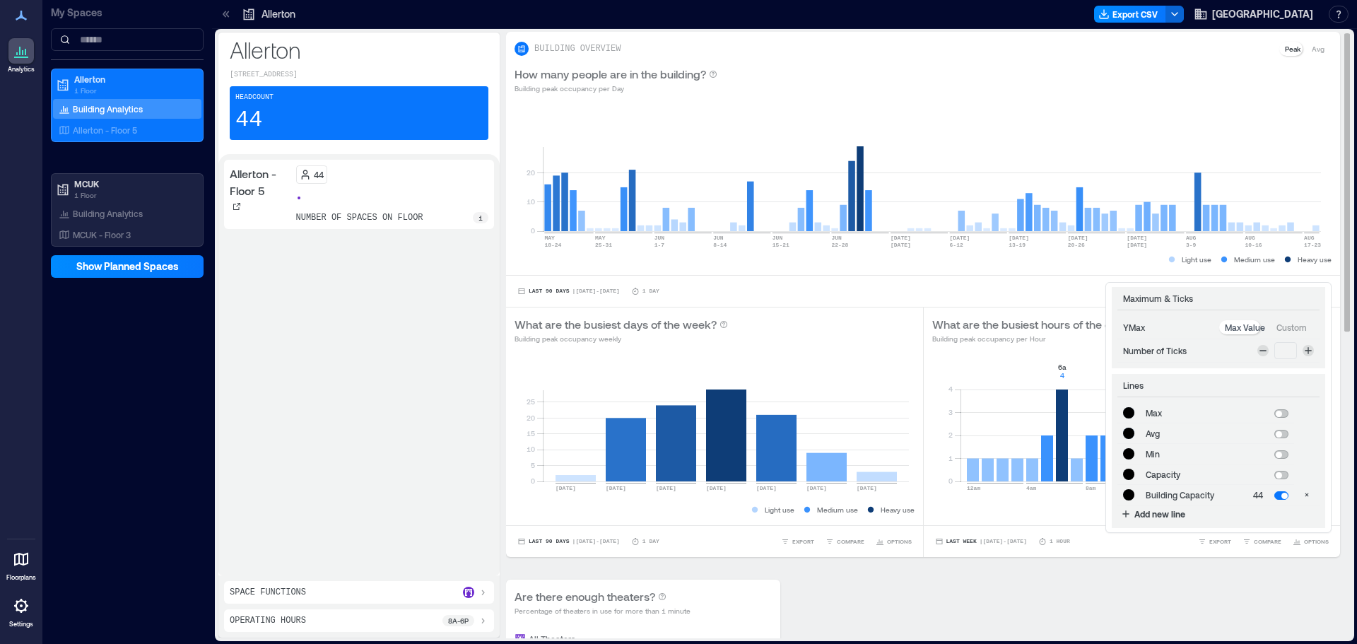
click at [1281, 472] on span at bounding box center [1279, 475] width 6 height 6
type input "*******"
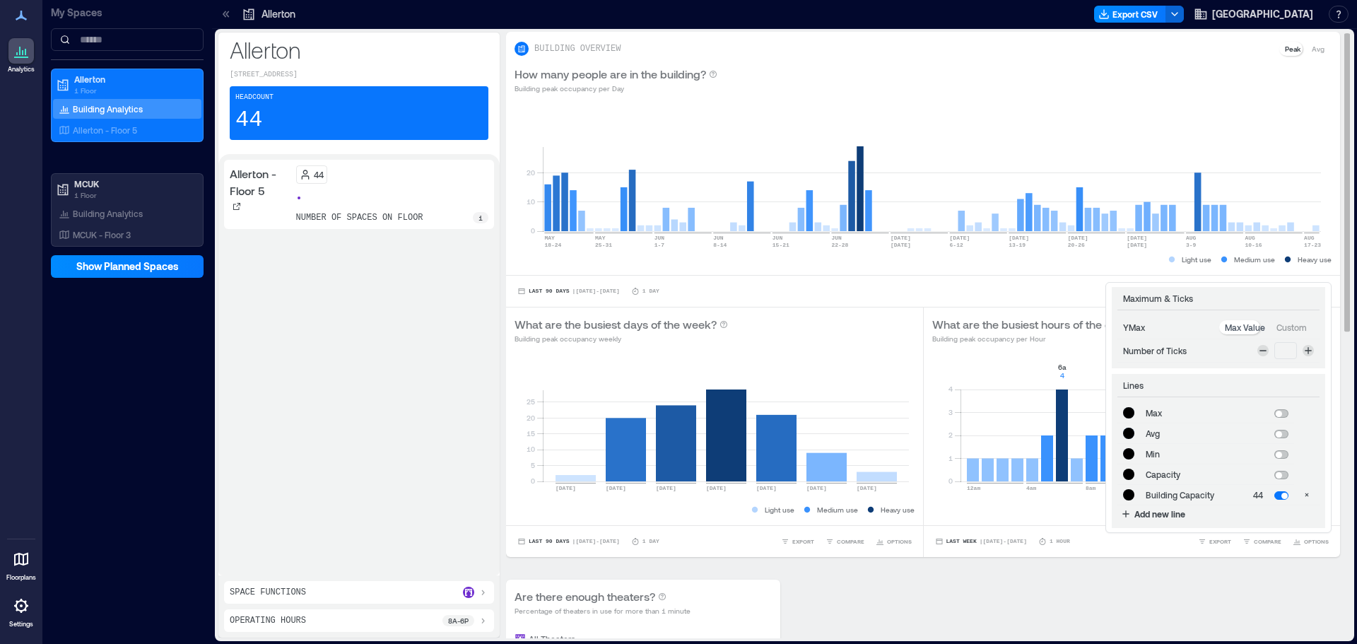
type input "*******"
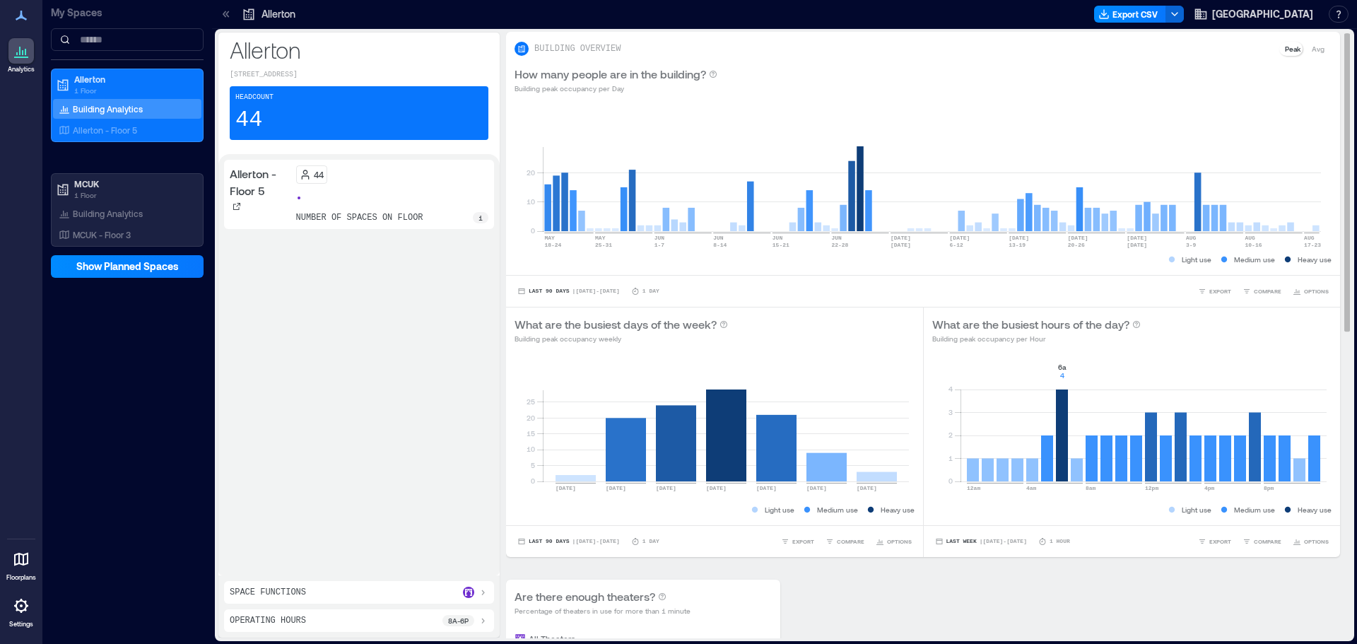
click at [1306, 537] on span "OPTIONS" at bounding box center [1316, 541] width 25 height 8
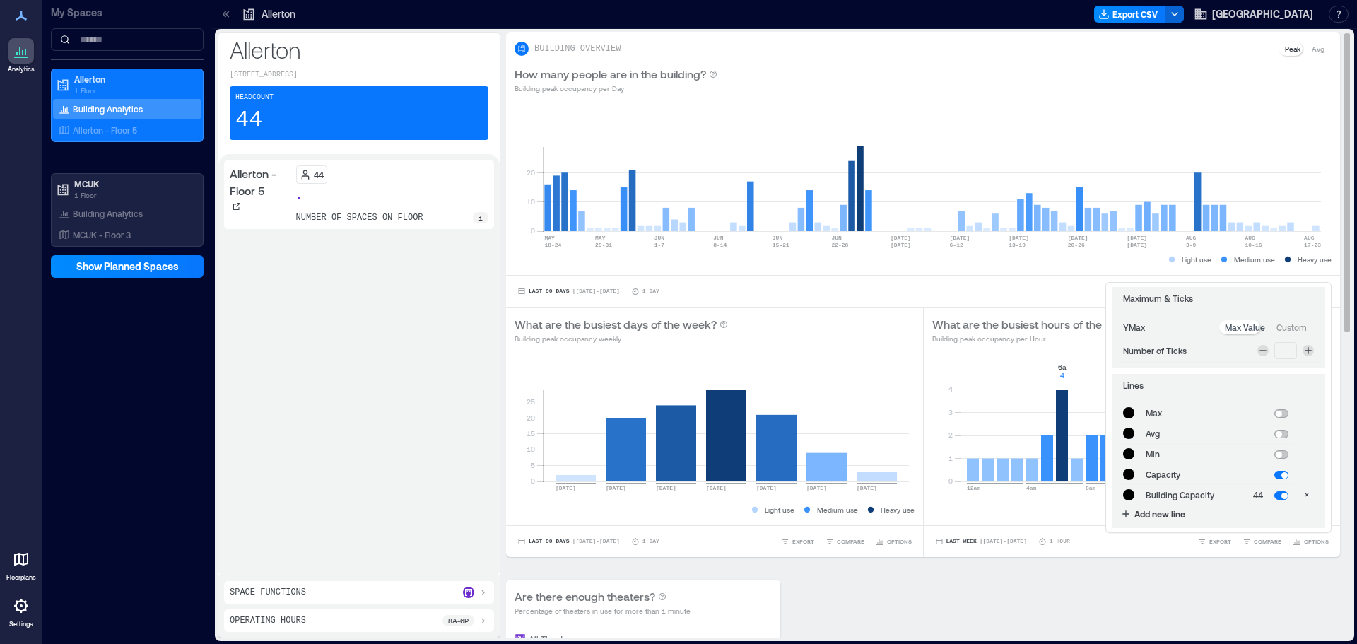
click at [1279, 471] on span at bounding box center [1281, 475] width 14 height 8
type input "*******"
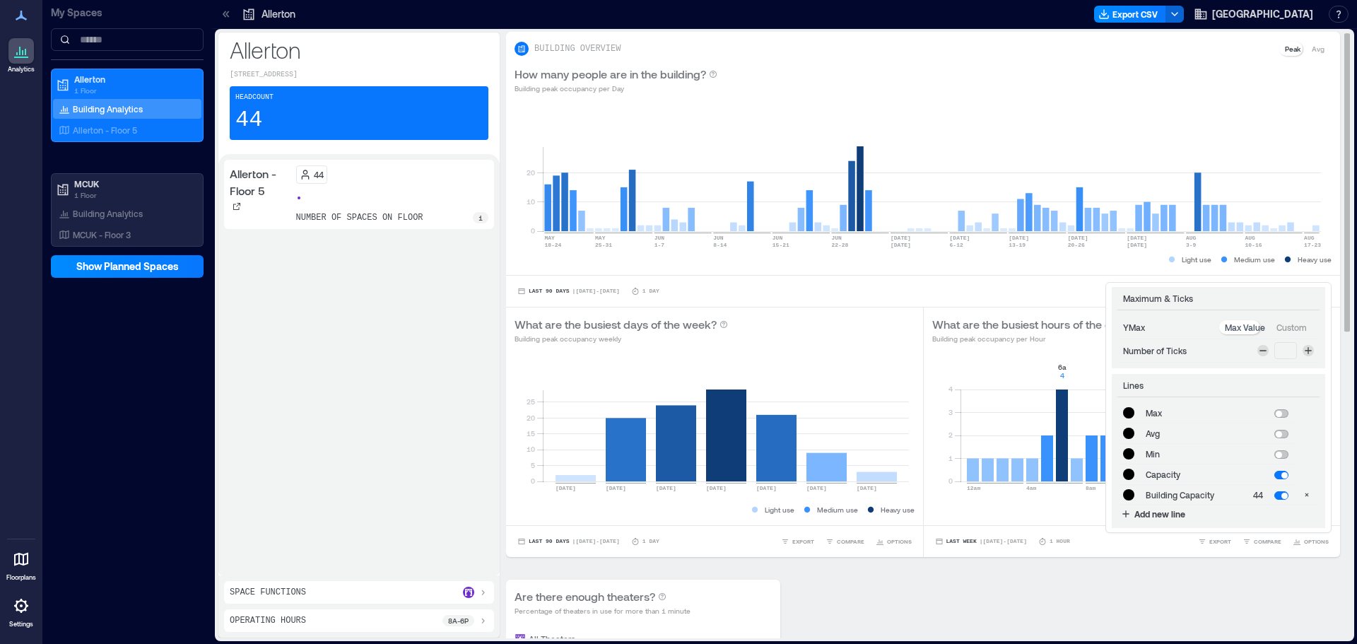
type input "*******"
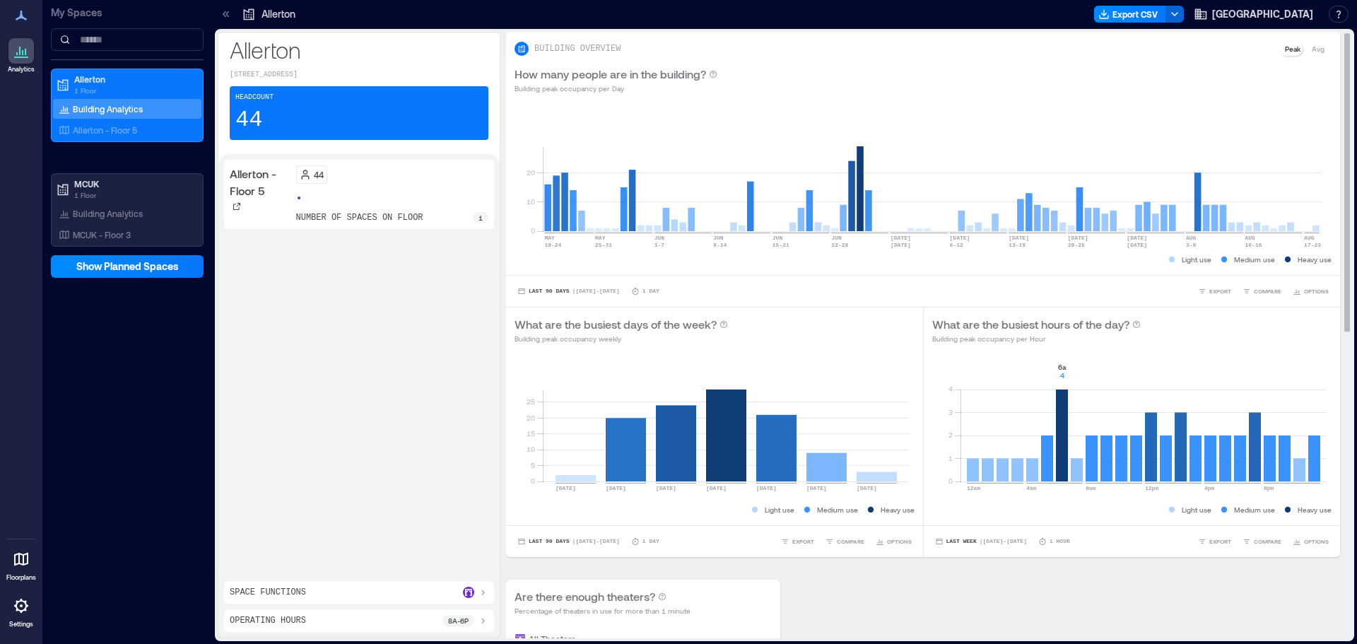
click at [1088, 444] on rect at bounding box center [1144, 421] width 366 height 120
click at [1118, 444] on rect at bounding box center [1144, 421] width 366 height 120
click at [1151, 448] on rect at bounding box center [1144, 421] width 366 height 120
click at [1206, 447] on rect at bounding box center [1144, 421] width 366 height 120
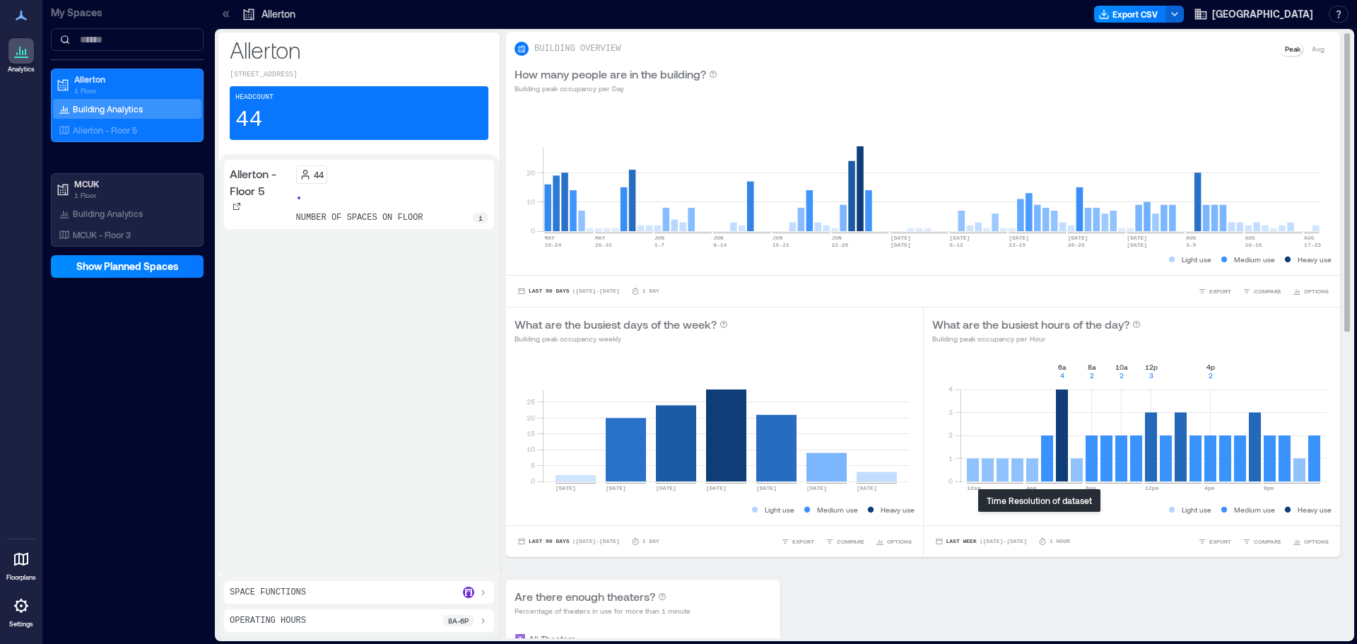
click at [1050, 537] on p "1 Hour" at bounding box center [1060, 541] width 20 height 8
click at [1300, 534] on button "OPTIONS" at bounding box center [1311, 541] width 42 height 14
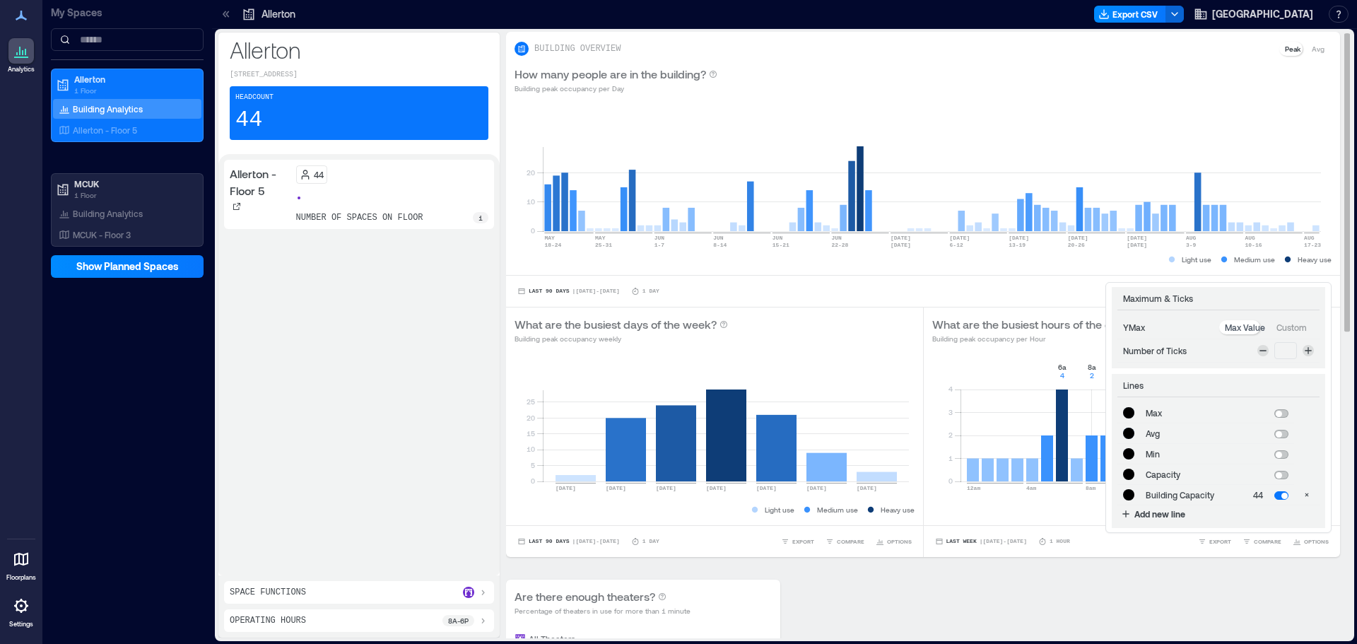
click at [1303, 345] on icon at bounding box center [1308, 350] width 11 height 11
type input "*"
type input "*******"
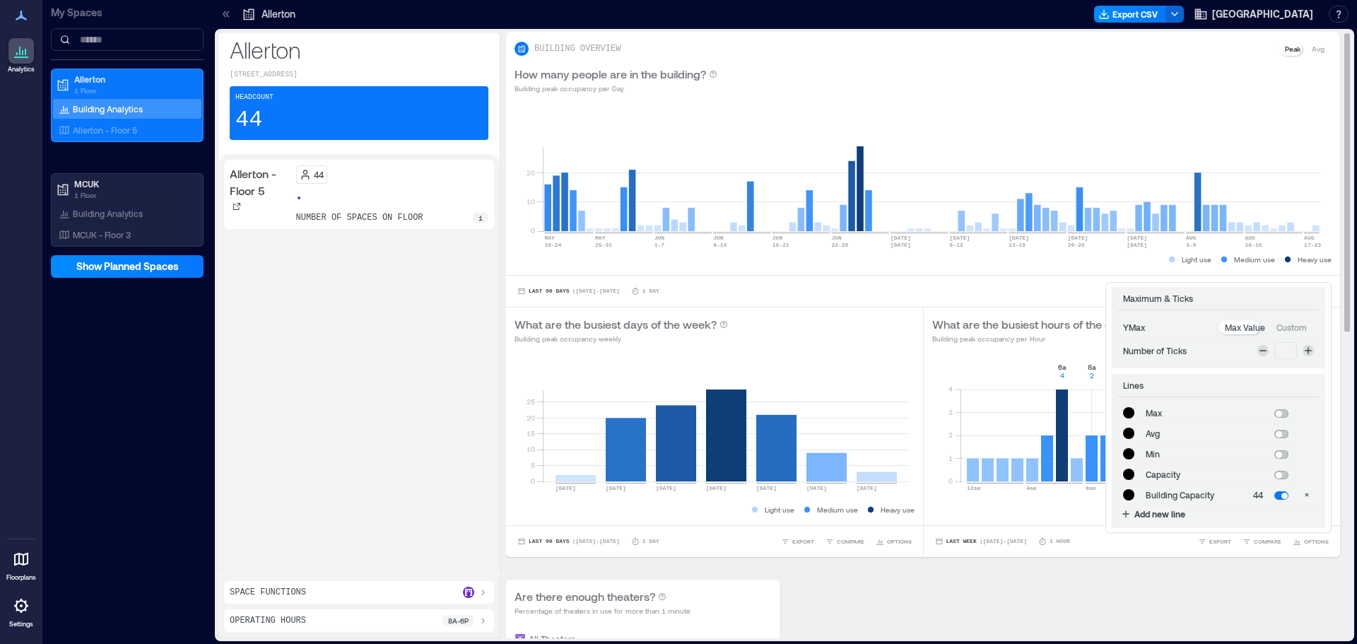
type input "*******"
click at [1303, 345] on icon at bounding box center [1308, 350] width 11 height 11
type input "*"
type input "*******"
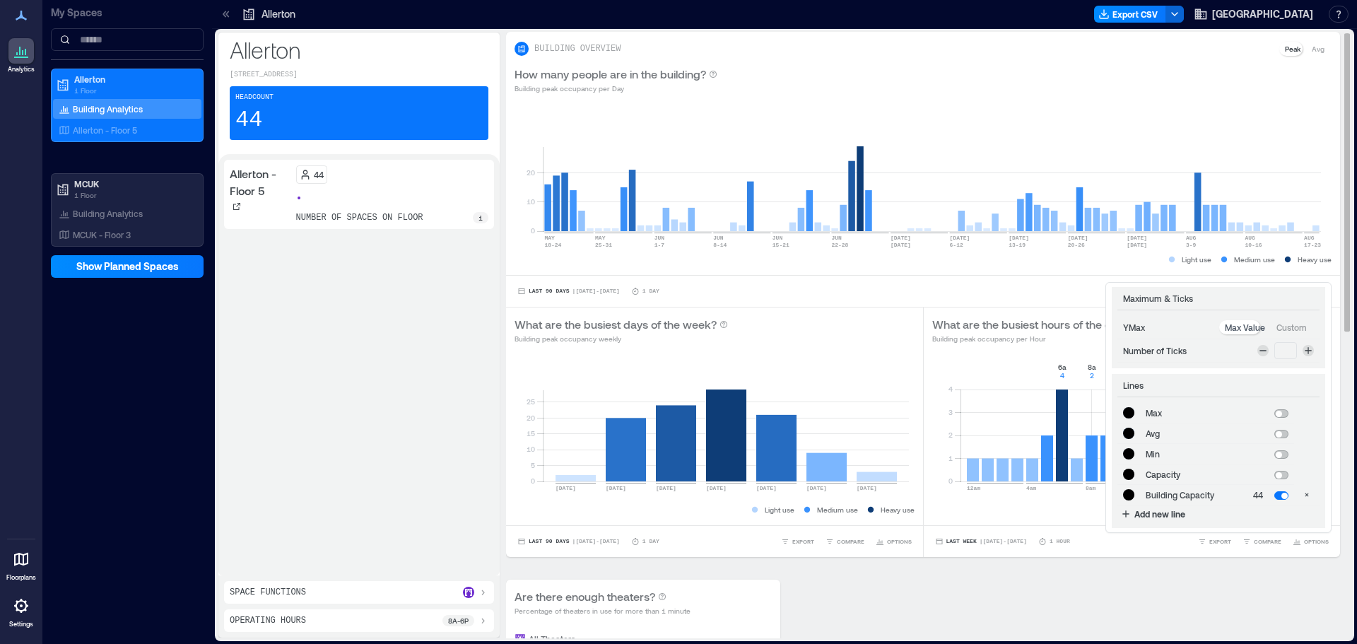
type input "*******"
click at [1303, 345] on icon at bounding box center [1308, 350] width 11 height 11
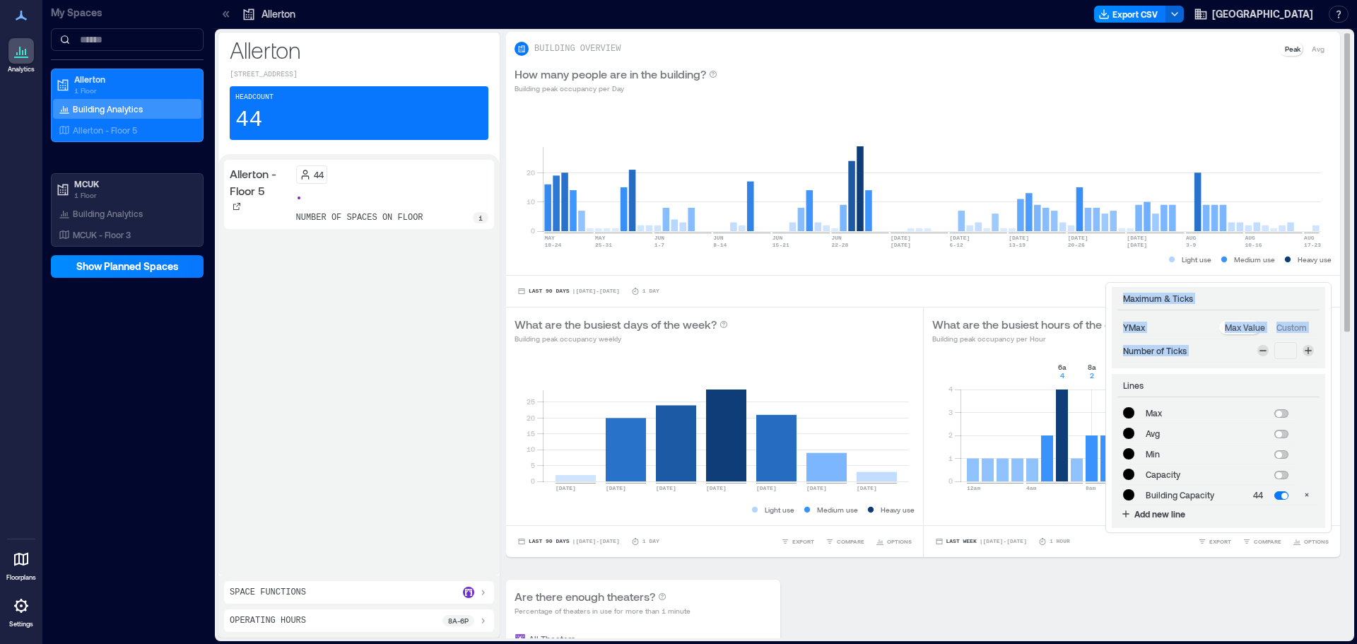
type input "*"
type input "*******"
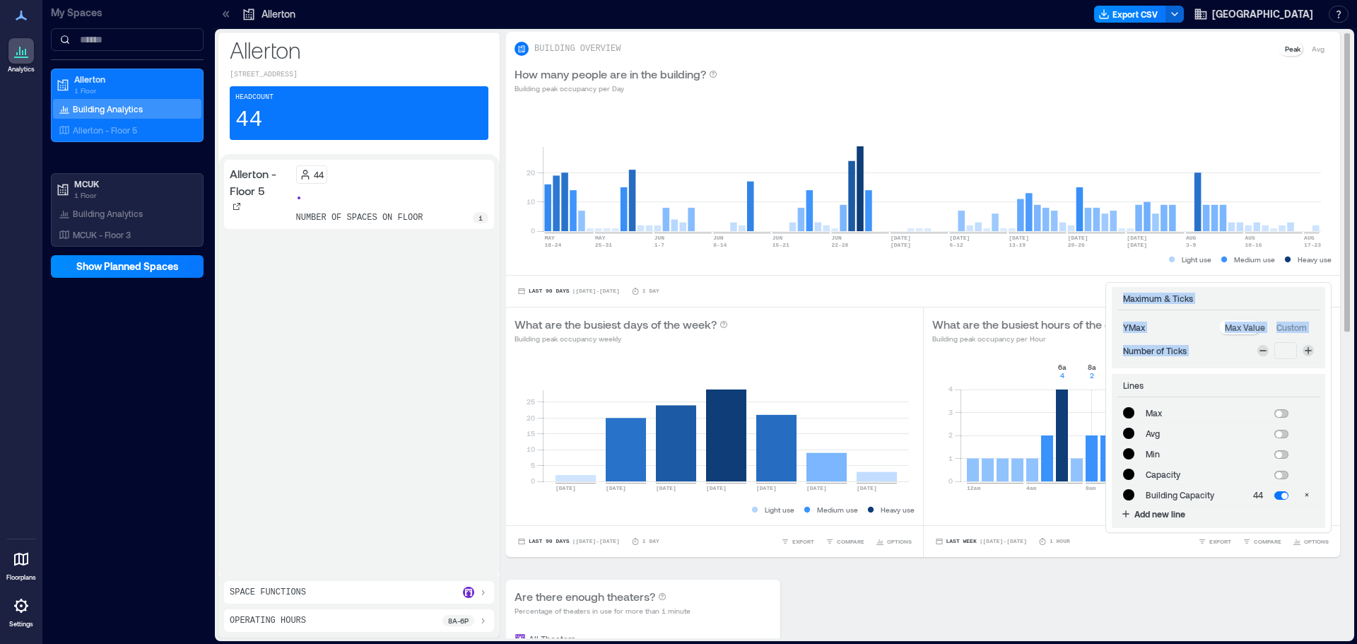
type input "*******"
click at [1303, 345] on icon at bounding box center [1308, 350] width 11 height 11
type input "*"
type input "*******"
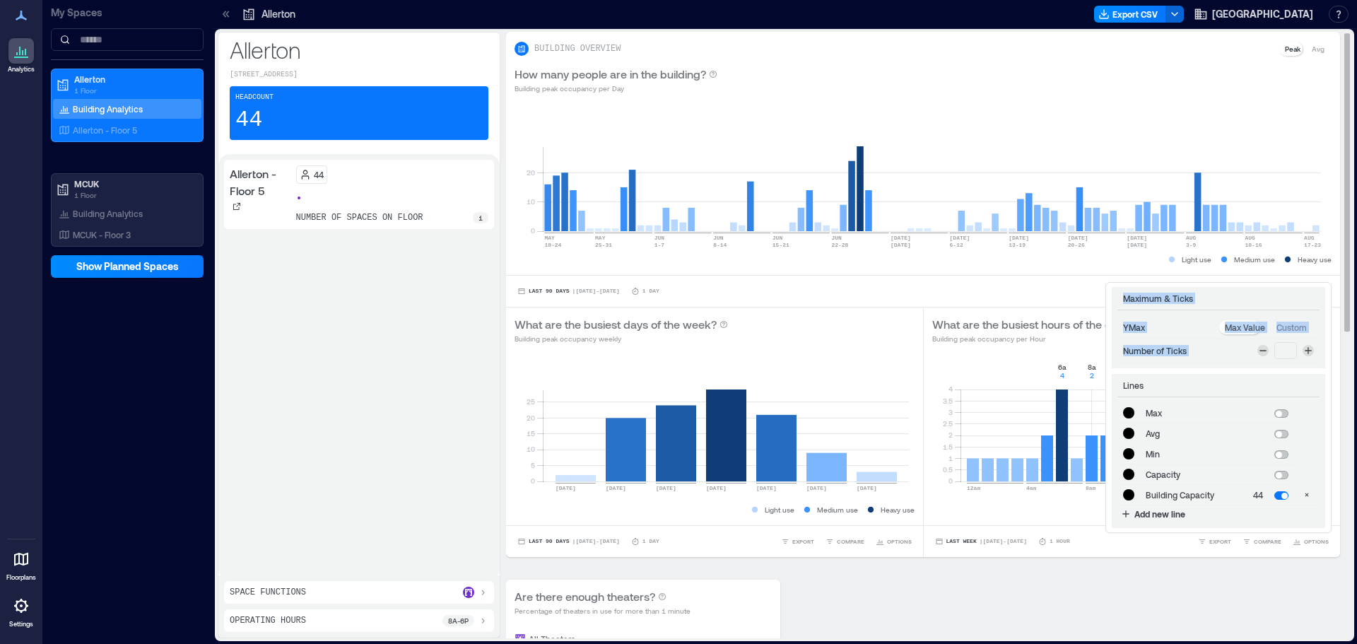
type input "*******"
click at [1264, 342] on div "*" at bounding box center [1285, 350] width 57 height 17
click at [1260, 345] on icon at bounding box center [1262, 350] width 11 height 11
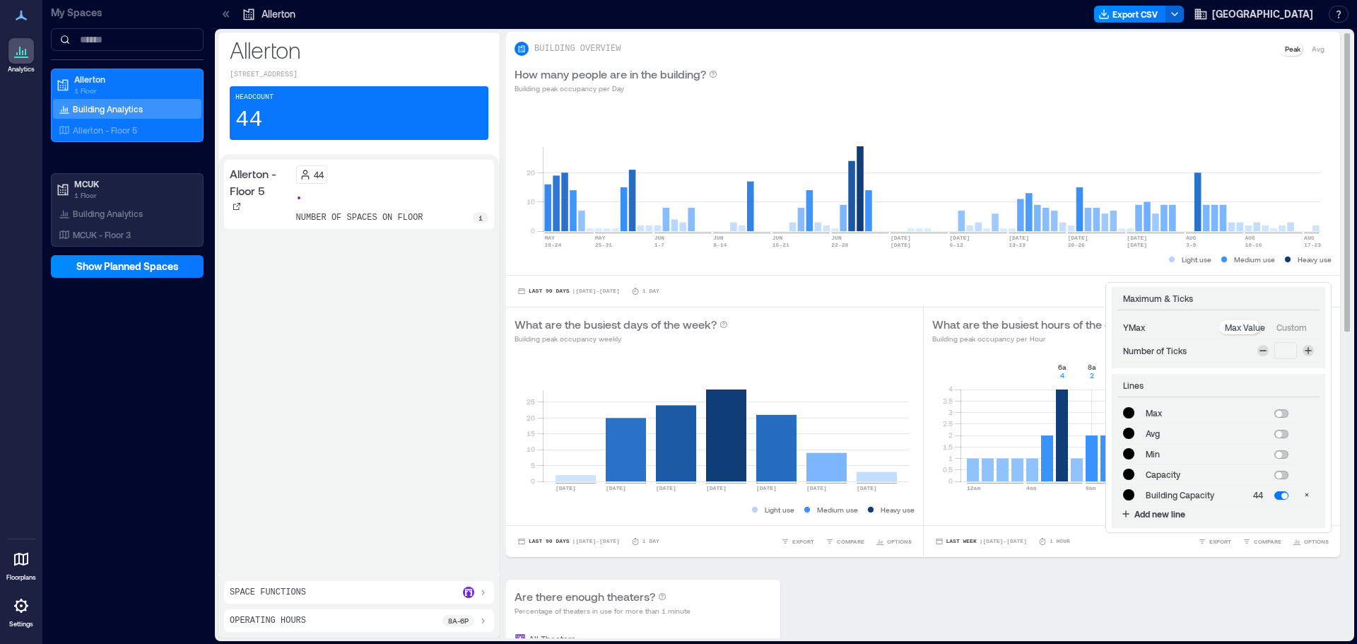
type input "*"
type input "*******"
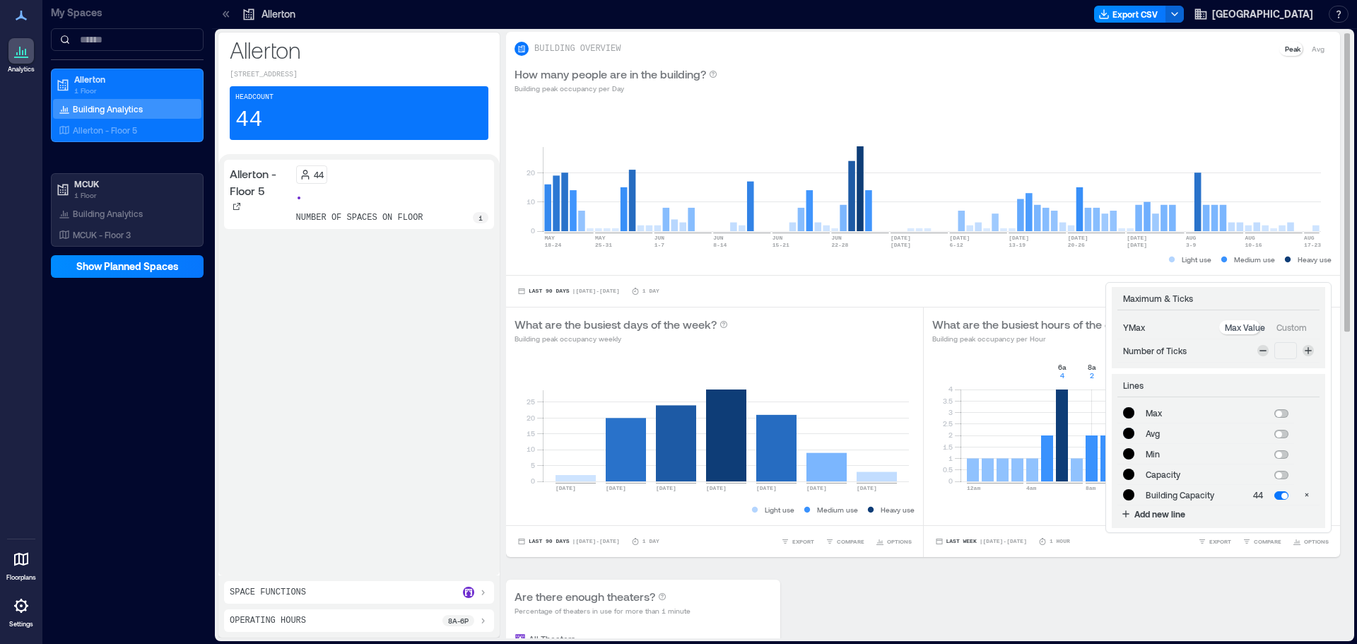
type input "*******"
click at [1260, 345] on icon at bounding box center [1262, 350] width 11 height 11
type input "*"
type input "*******"
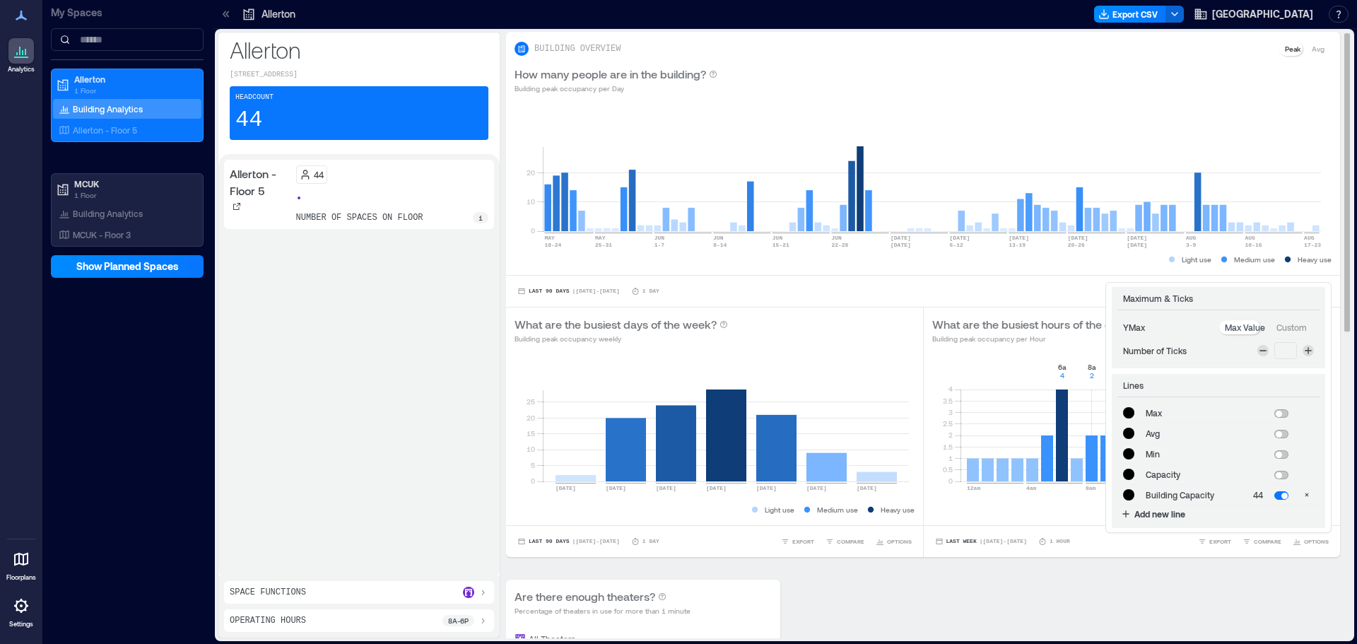
type input "*******"
click at [1260, 345] on icon at bounding box center [1262, 350] width 11 height 11
type input "*"
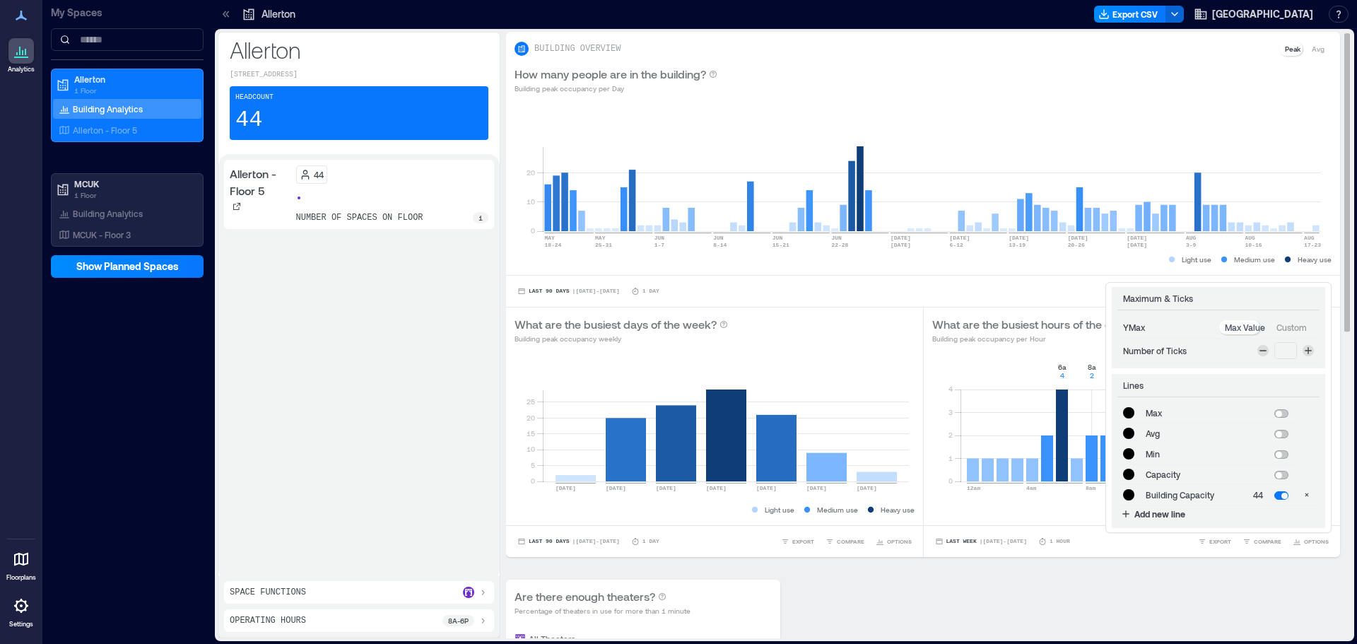
type input "*******"
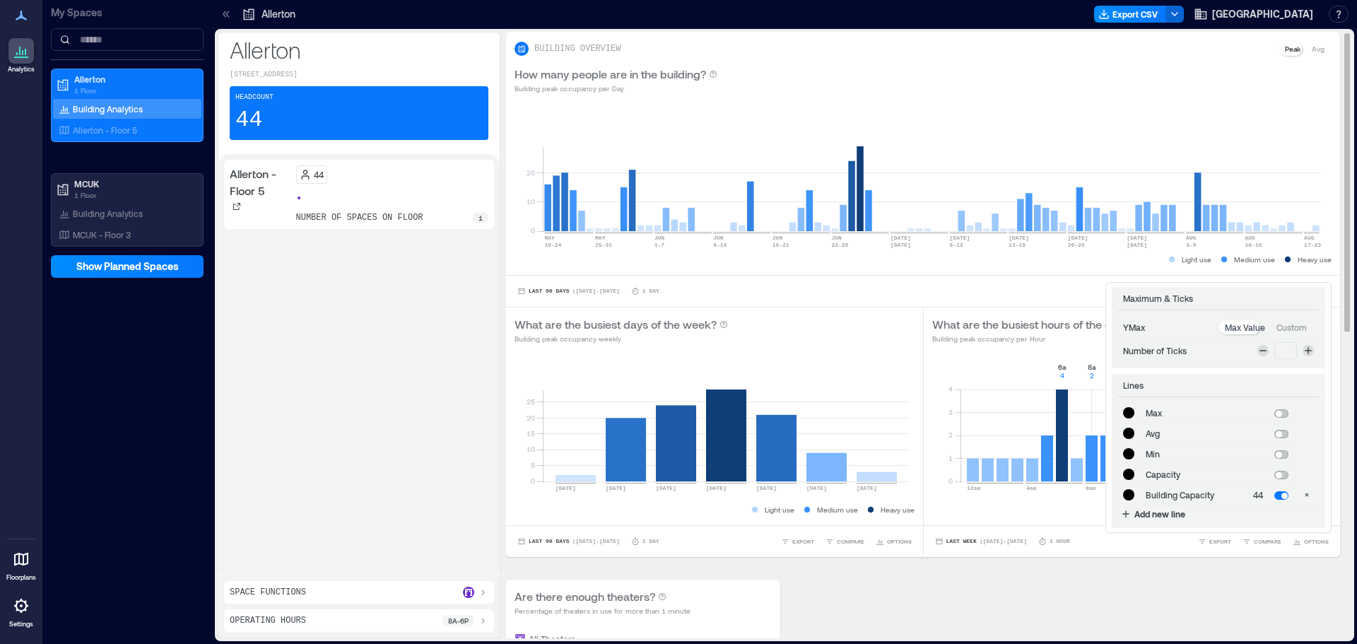
click at [1260, 345] on icon at bounding box center [1262, 350] width 11 height 11
type input "*"
type input "*******"
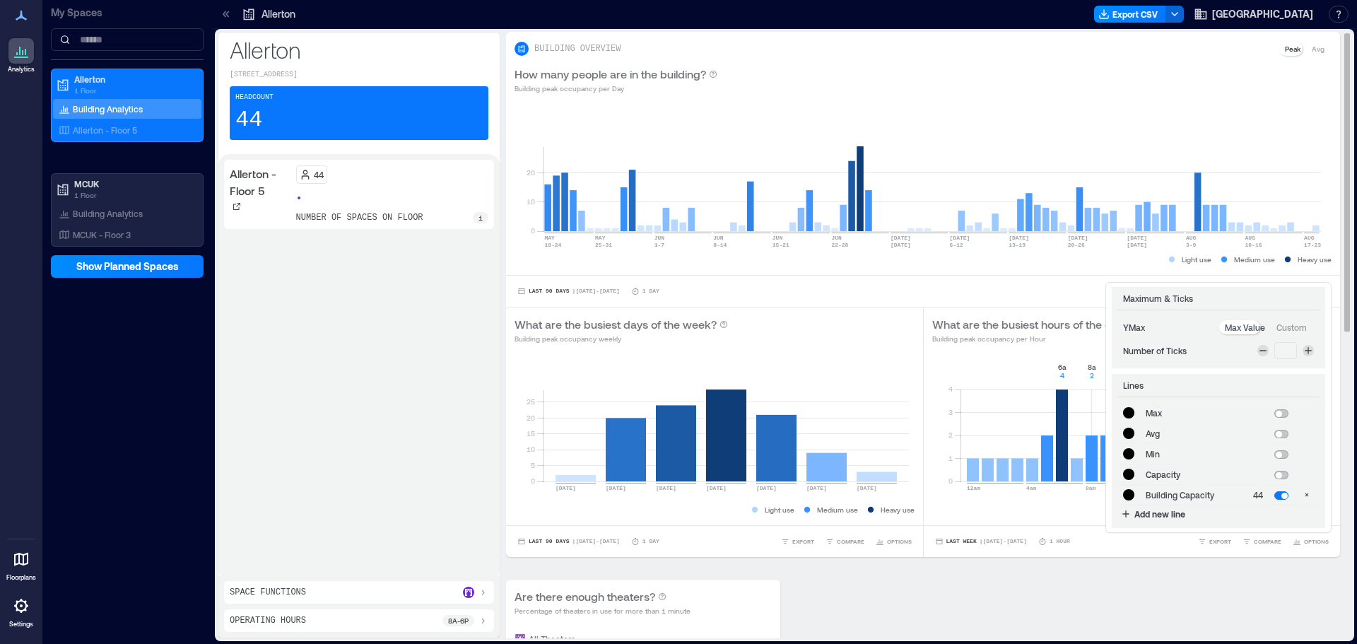
type input "*******"
click at [1260, 345] on icon at bounding box center [1262, 350] width 11 height 11
type input "*"
type input "*******"
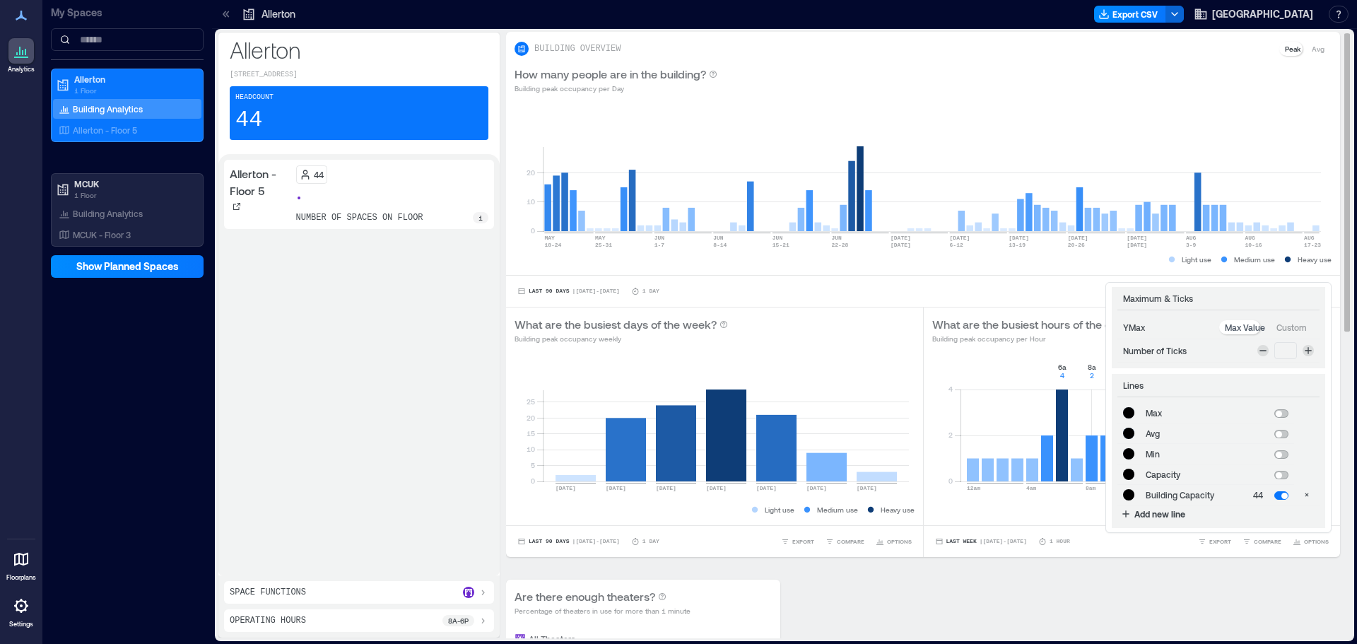
type input "*******"
click at [1305, 339] on td "*" at bounding box center [1286, 350] width 68 height 23
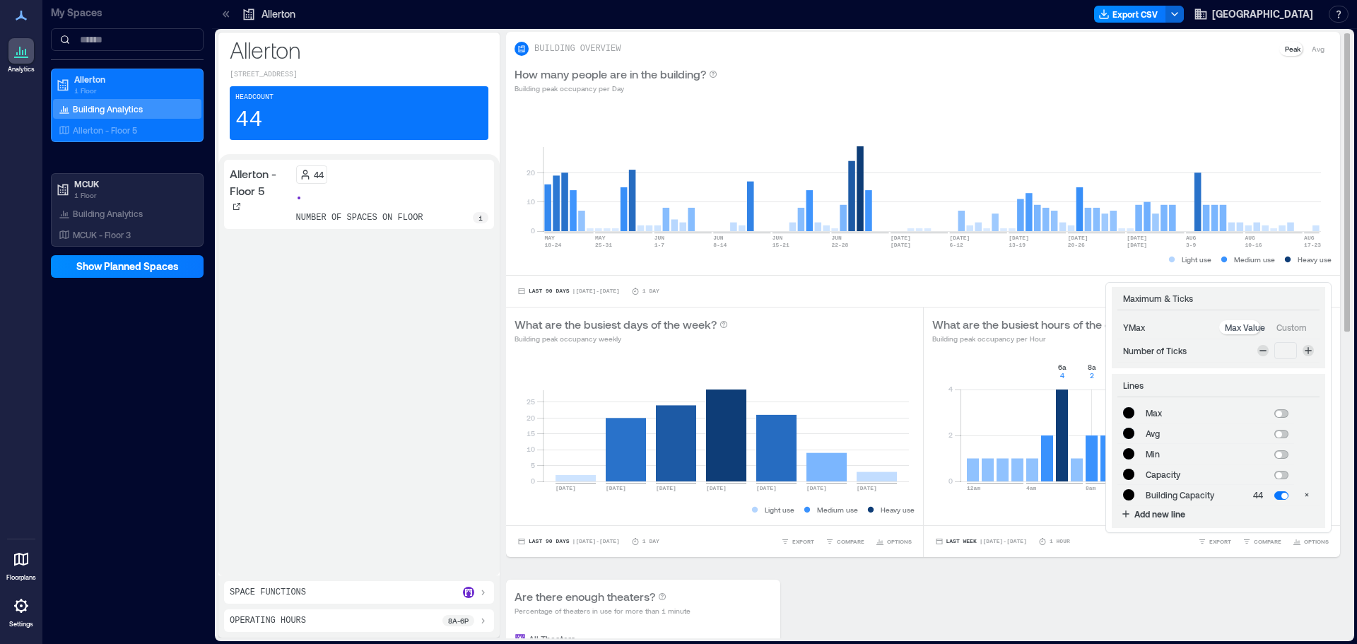
click at [1303, 339] on td "*" at bounding box center [1286, 350] width 68 height 23
click at [1303, 345] on icon at bounding box center [1308, 350] width 11 height 11
type input "*"
type input "*******"
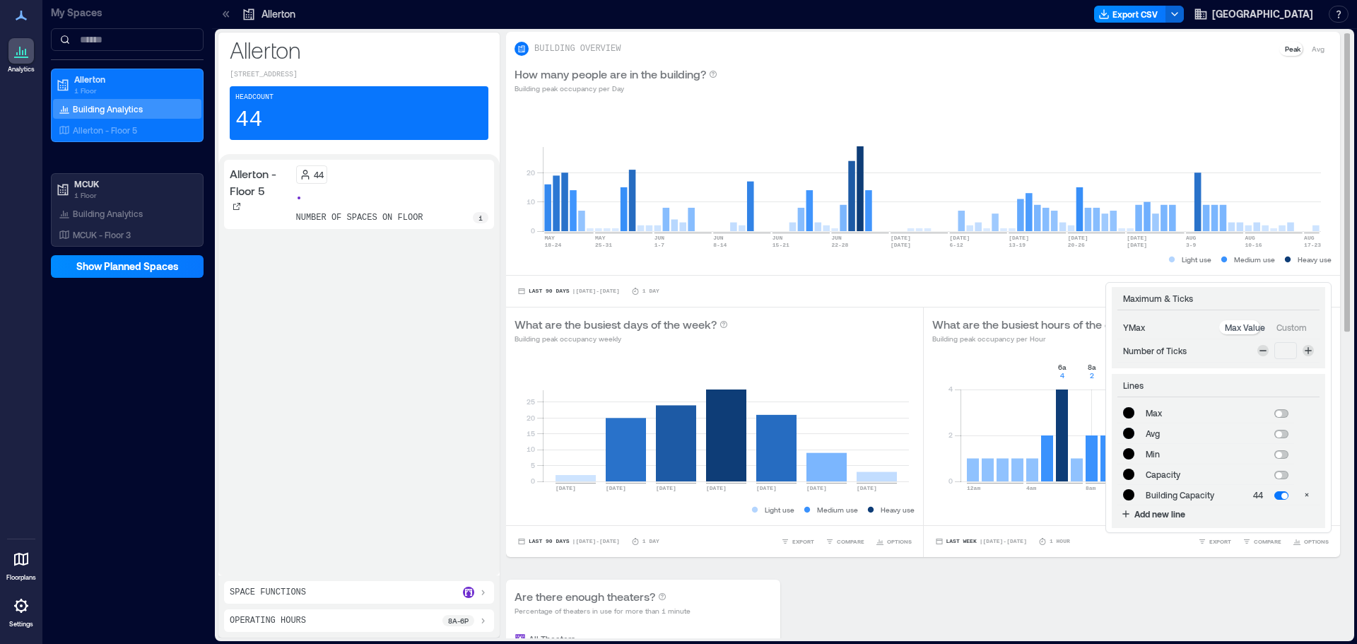
type input "*******"
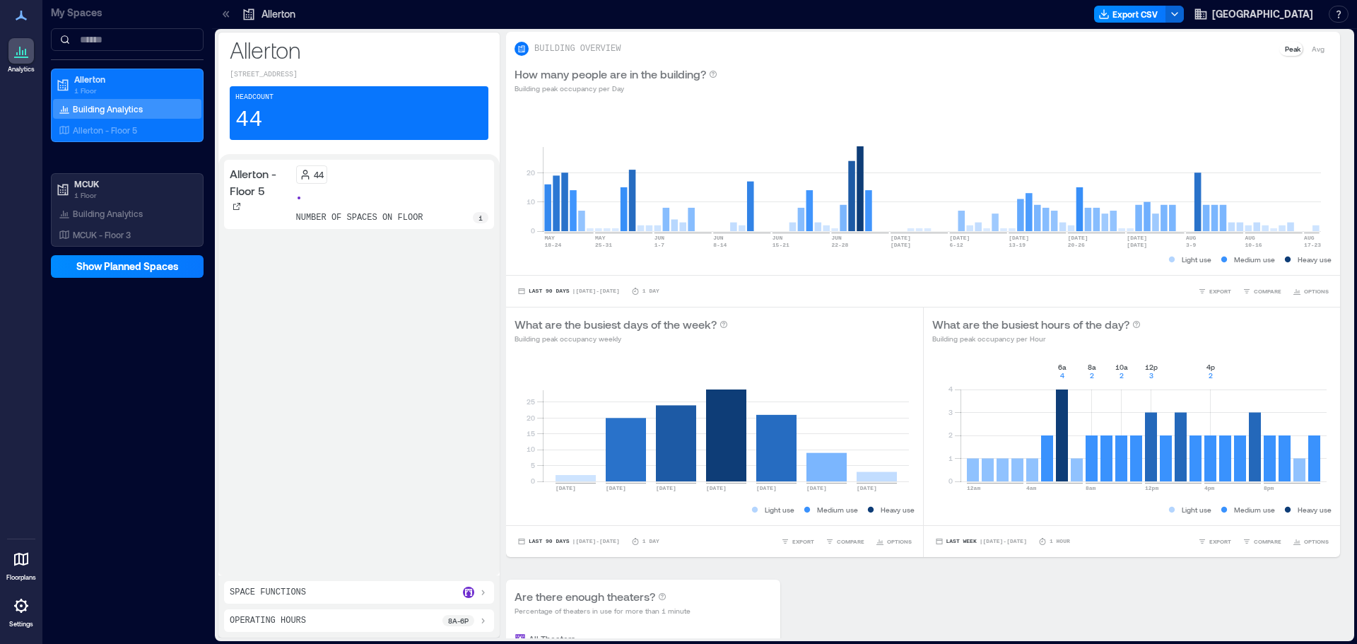
click at [1167, 641] on div "[STREET_ADDRESS] Headcount 44 Allerton - Floor 5 44 number of spaces on floor 1…" at bounding box center [784, 336] width 1145 height 615
click at [1149, 503] on div "Light use Medium use Heavy use" at bounding box center [1132, 510] width 400 height 14
click at [1204, 388] on rect at bounding box center [1144, 421] width 366 height 120
click at [1144, 375] on rect at bounding box center [1144, 421] width 366 height 120
click at [1115, 382] on rect at bounding box center [1144, 421] width 366 height 120
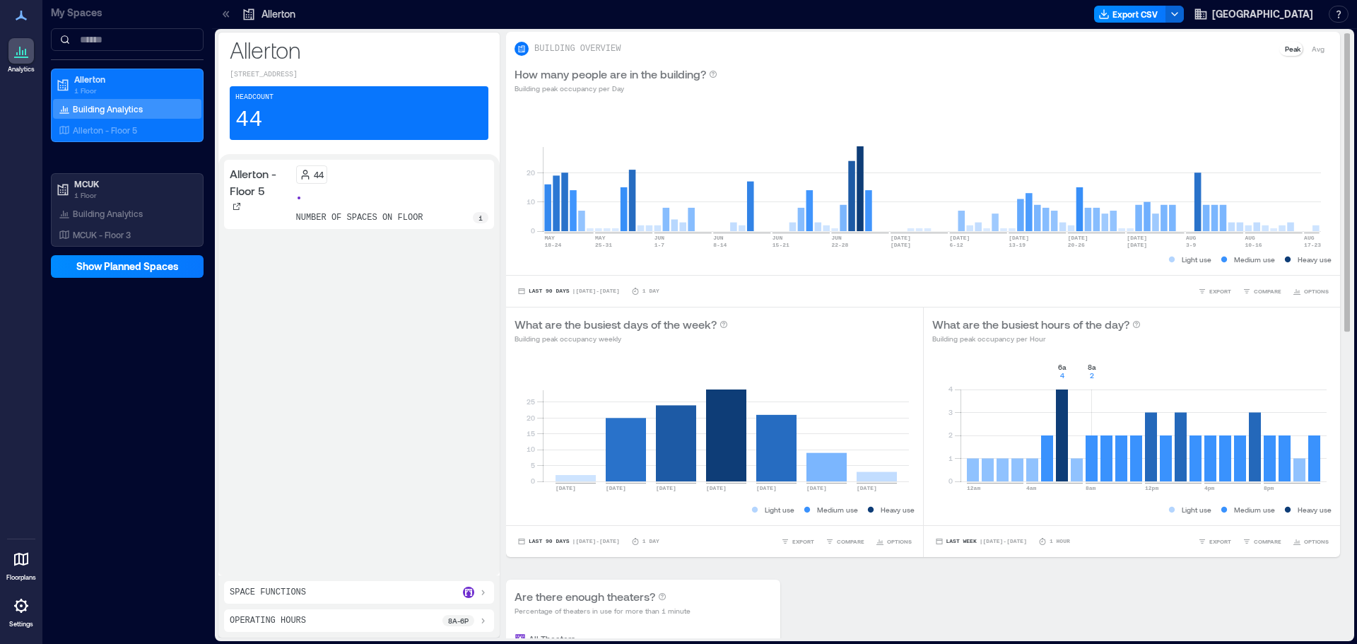
click at [1086, 377] on rect at bounding box center [1144, 421] width 366 height 120
click at [1056, 361] on rect at bounding box center [1144, 421] width 366 height 120
click at [705, 420] on rect at bounding box center [726, 421] width 366 height 120
click at [782, 422] on rect at bounding box center [726, 421] width 366 height 120
click at [722, 419] on rect at bounding box center [726, 421] width 366 height 120
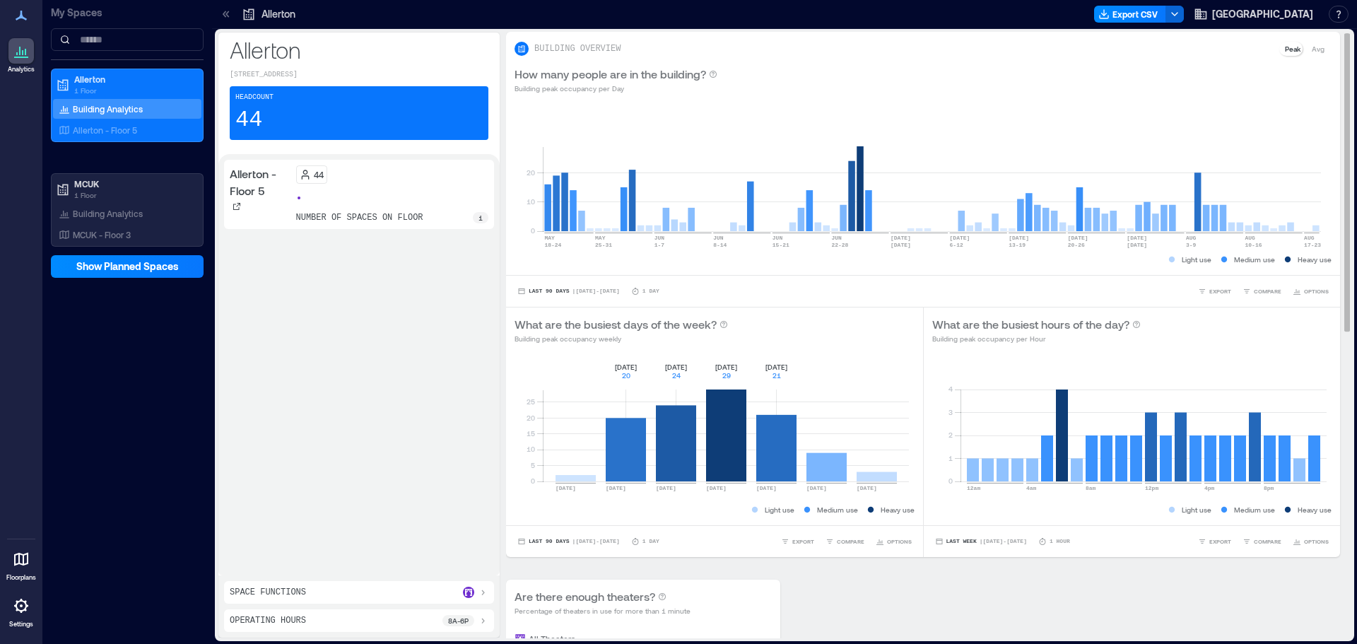
click at [616, 452] on rect at bounding box center [726, 421] width 366 height 120
click at [820, 444] on rect at bounding box center [726, 421] width 366 height 120
click at [648, 424] on rect at bounding box center [726, 421] width 366 height 120
click at [688, 445] on rect at bounding box center [726, 421] width 366 height 120
click at [732, 424] on rect at bounding box center [726, 421] width 366 height 120
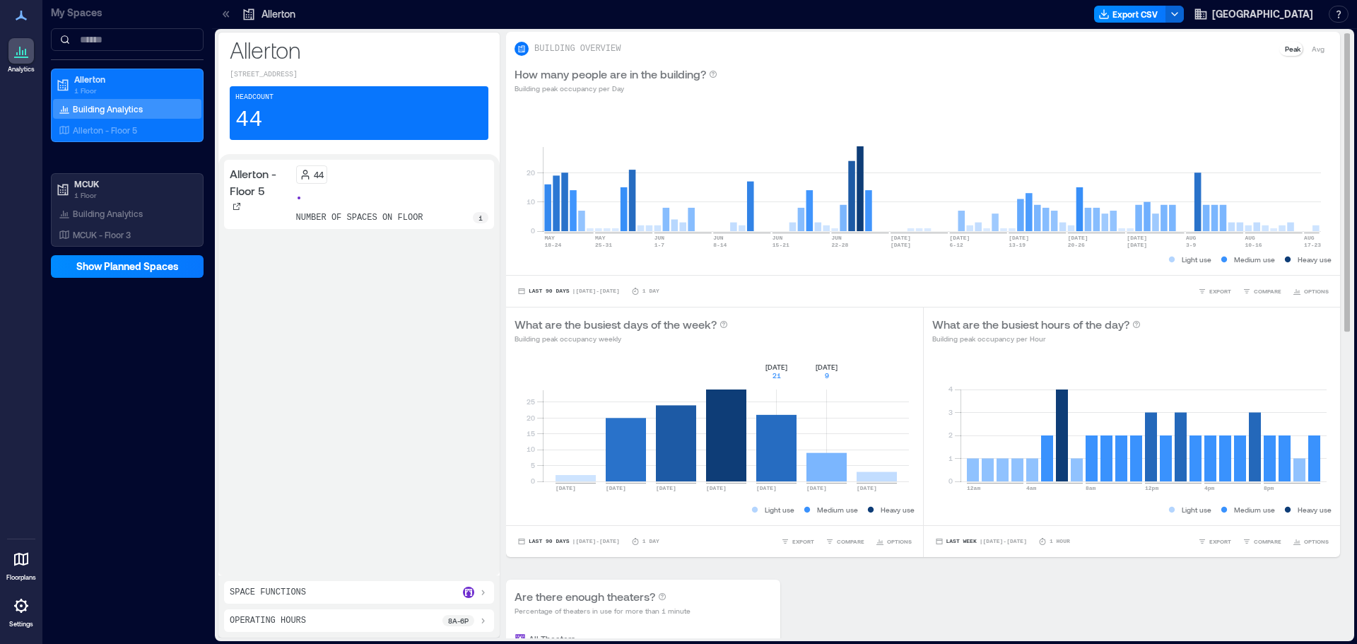
click at [773, 434] on rect at bounding box center [726, 421] width 366 height 120
drag, startPoint x: 832, startPoint y: 446, endPoint x: 828, endPoint y: 425, distance: 21.6
click at [832, 447] on rect at bounding box center [726, 421] width 366 height 120
click at [861, 191] on rect at bounding box center [932, 171] width 778 height 120
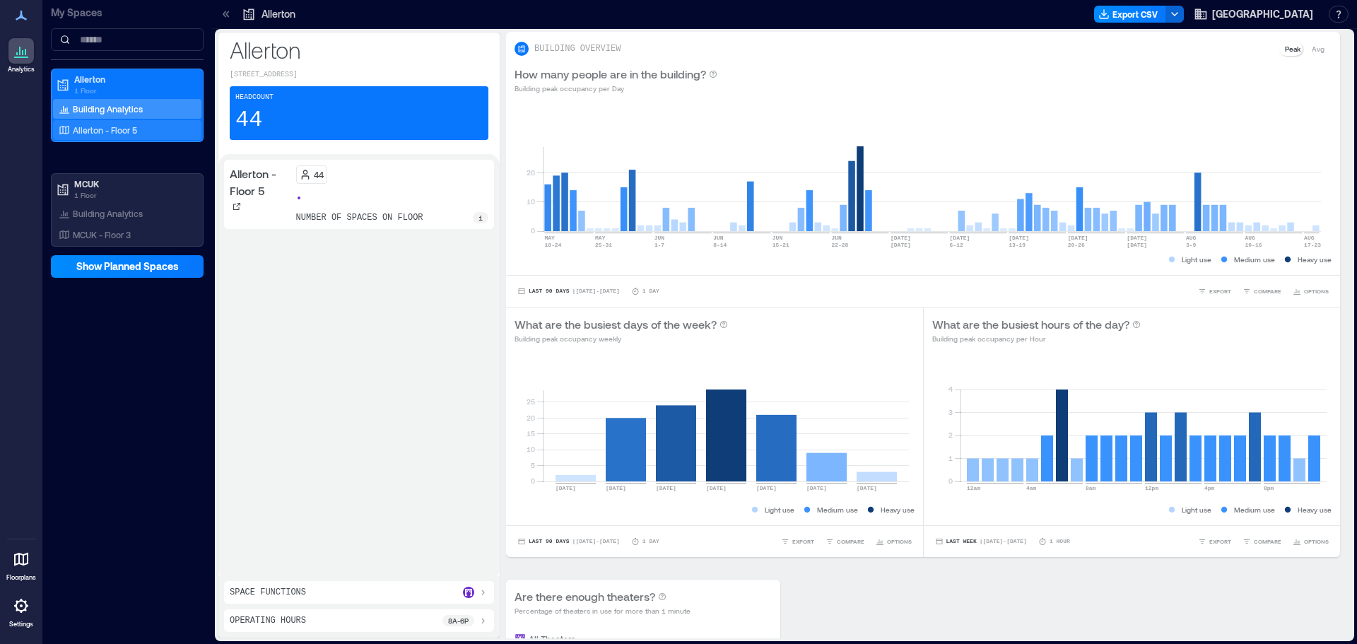
click at [138, 123] on div "Allerton - Floor 5" at bounding box center [124, 130] width 137 height 14
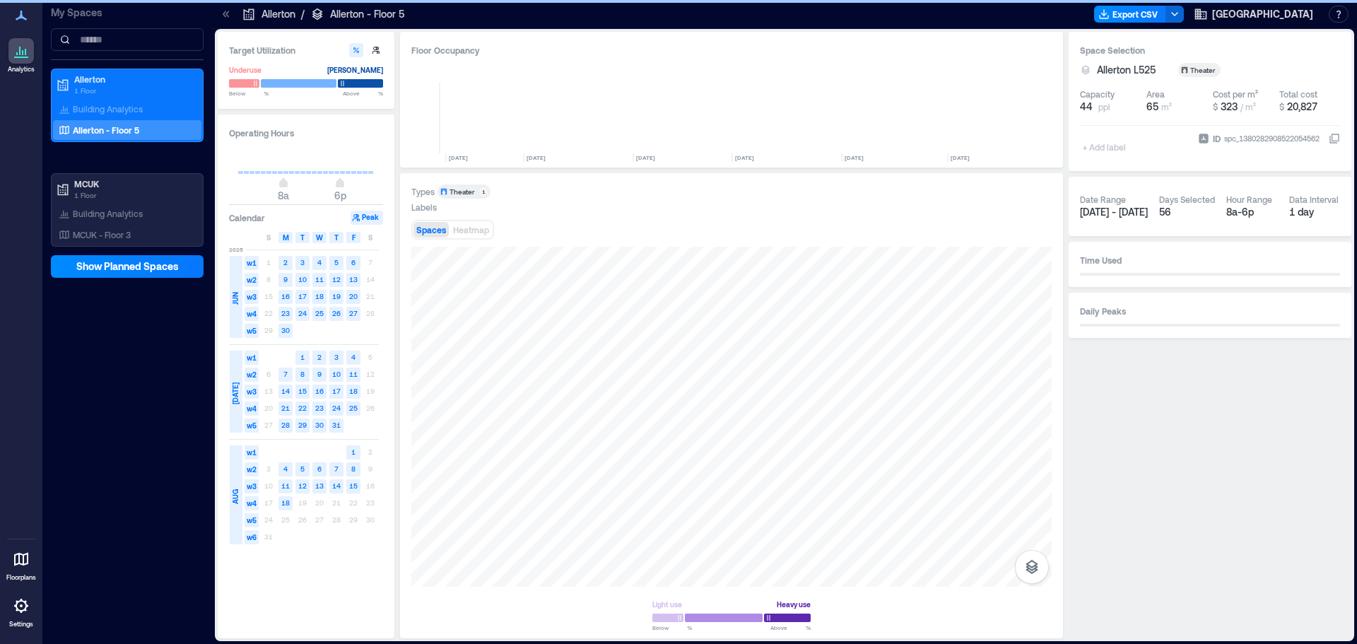
scroll to position [0, 288]
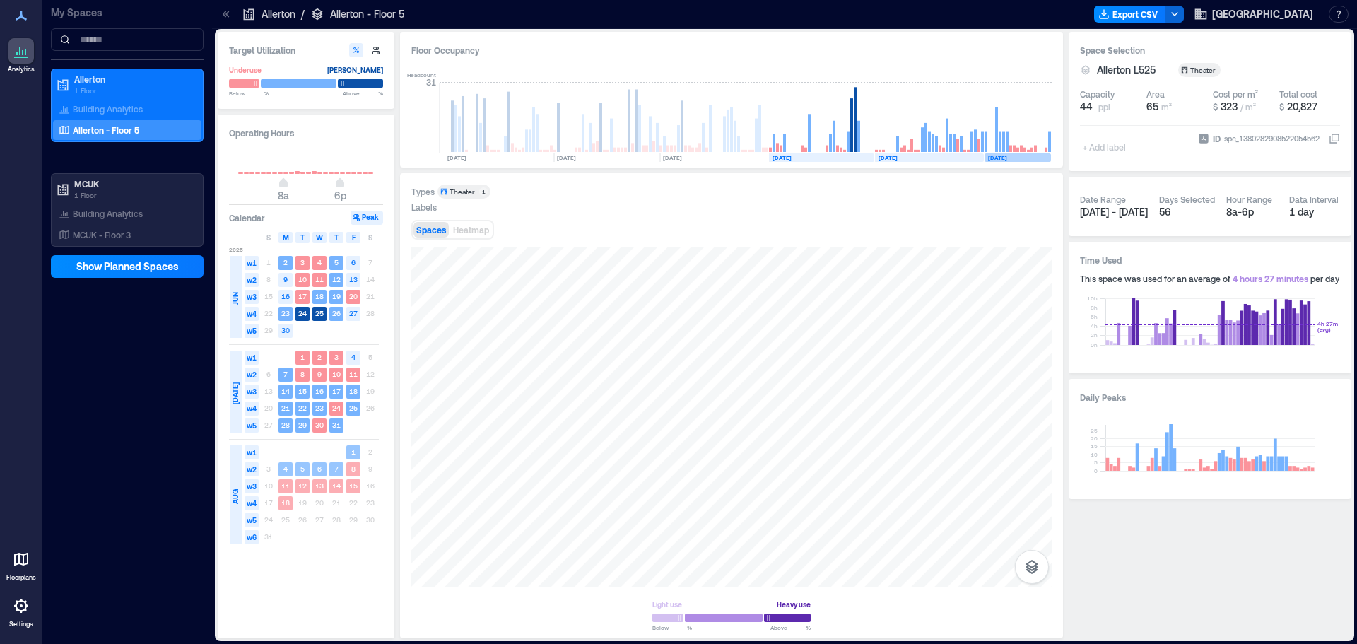
click at [1007, 154] on text "[DATE]" at bounding box center [997, 157] width 19 height 7
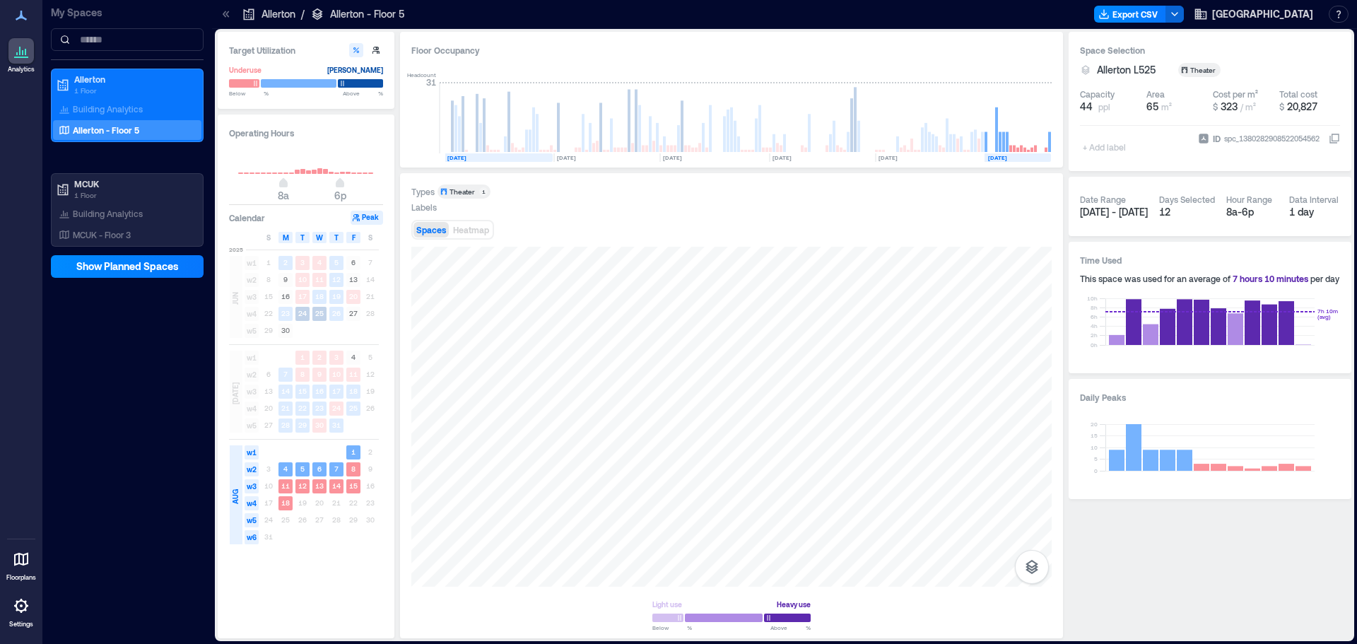
click at [517, 156] on rect at bounding box center [498, 157] width 109 height 8
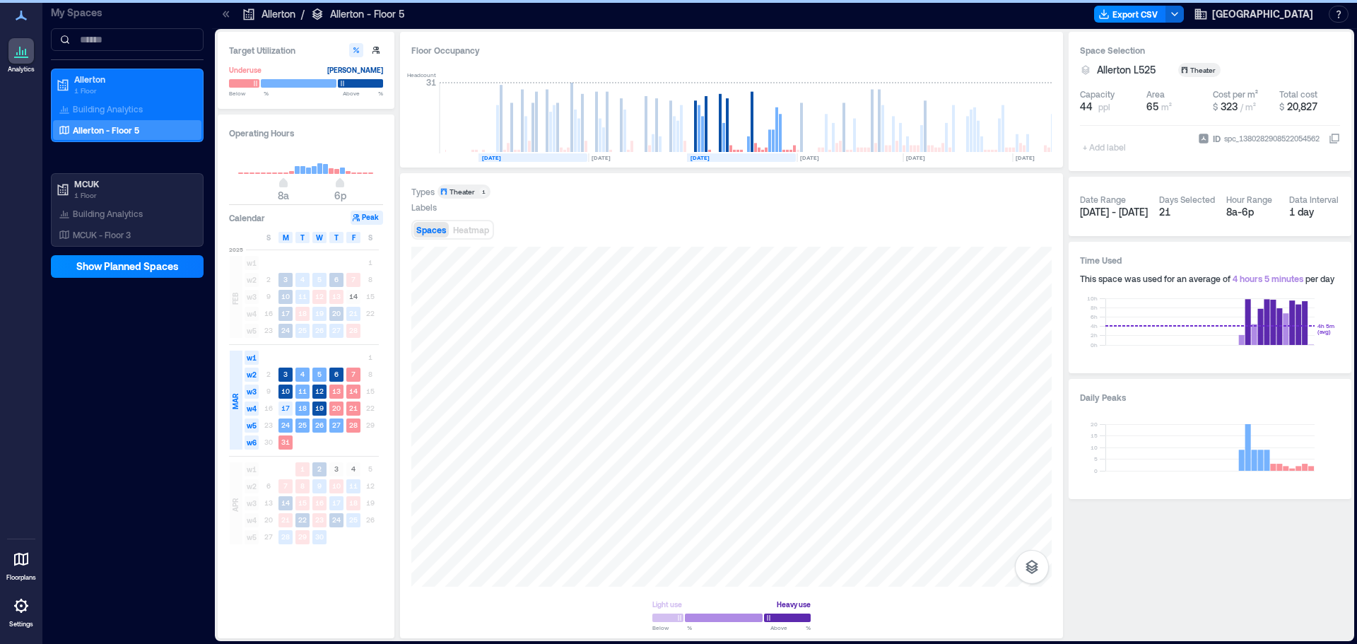
scroll to position [0, 38]
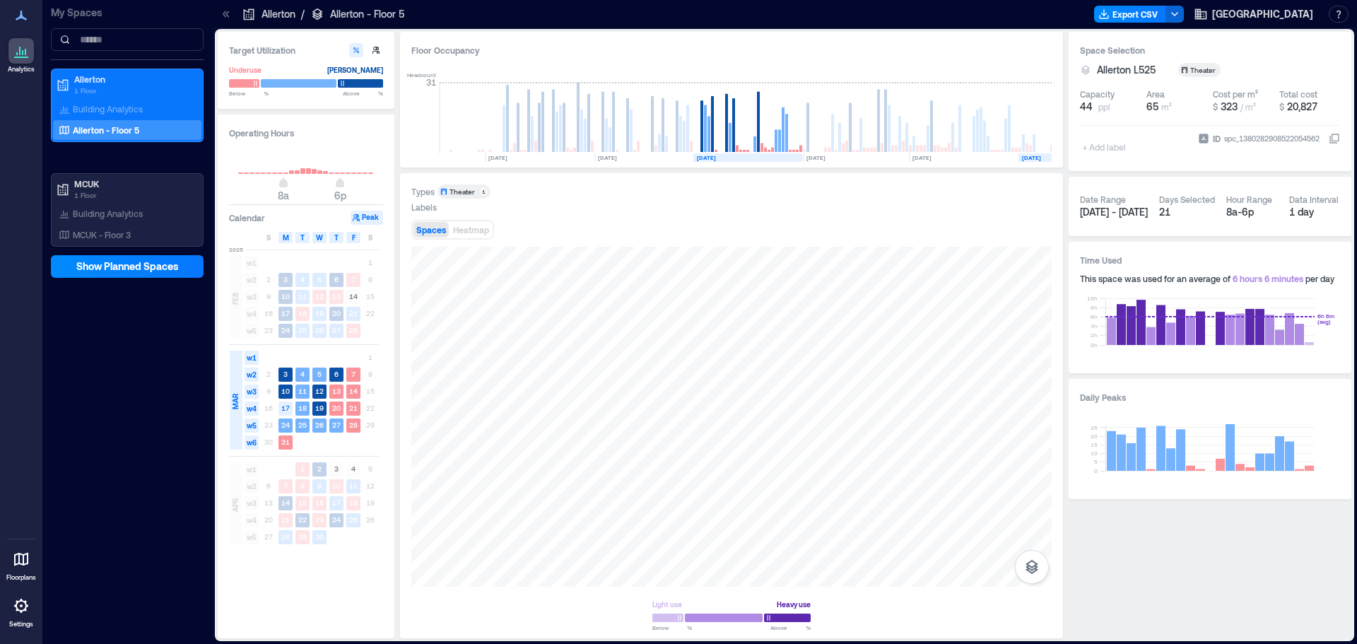
click at [1028, 154] on text "[DATE]" at bounding box center [1031, 157] width 19 height 7
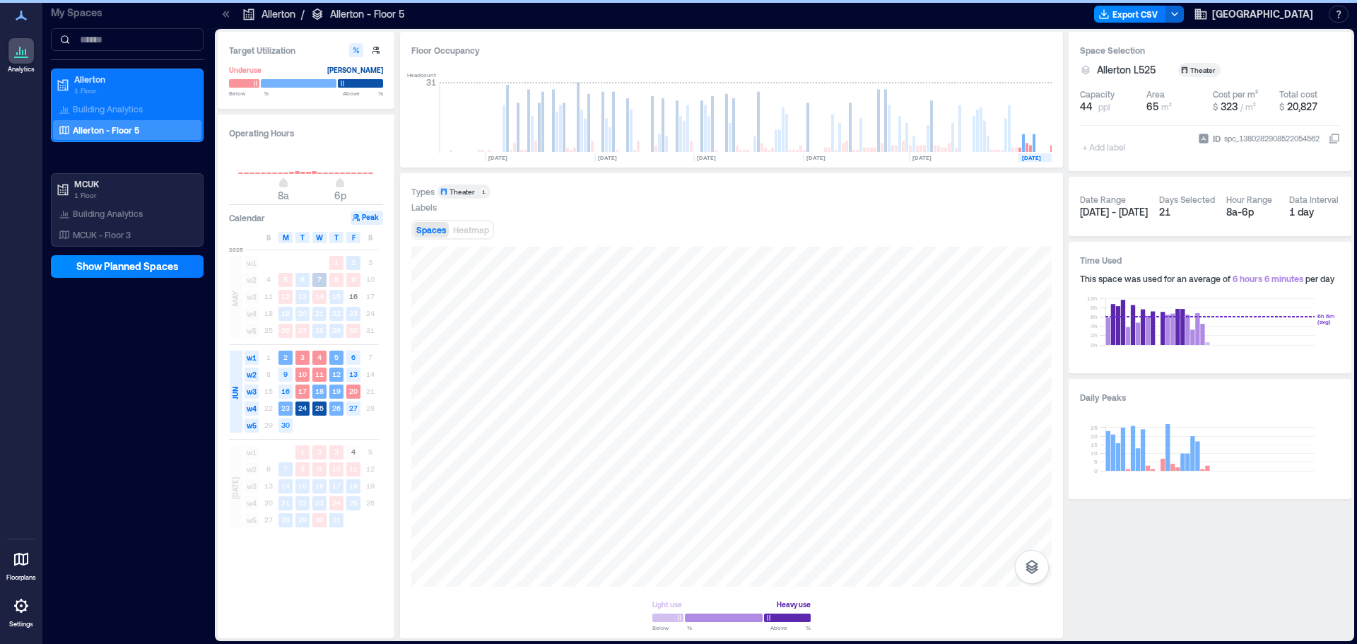
scroll to position [0, 288]
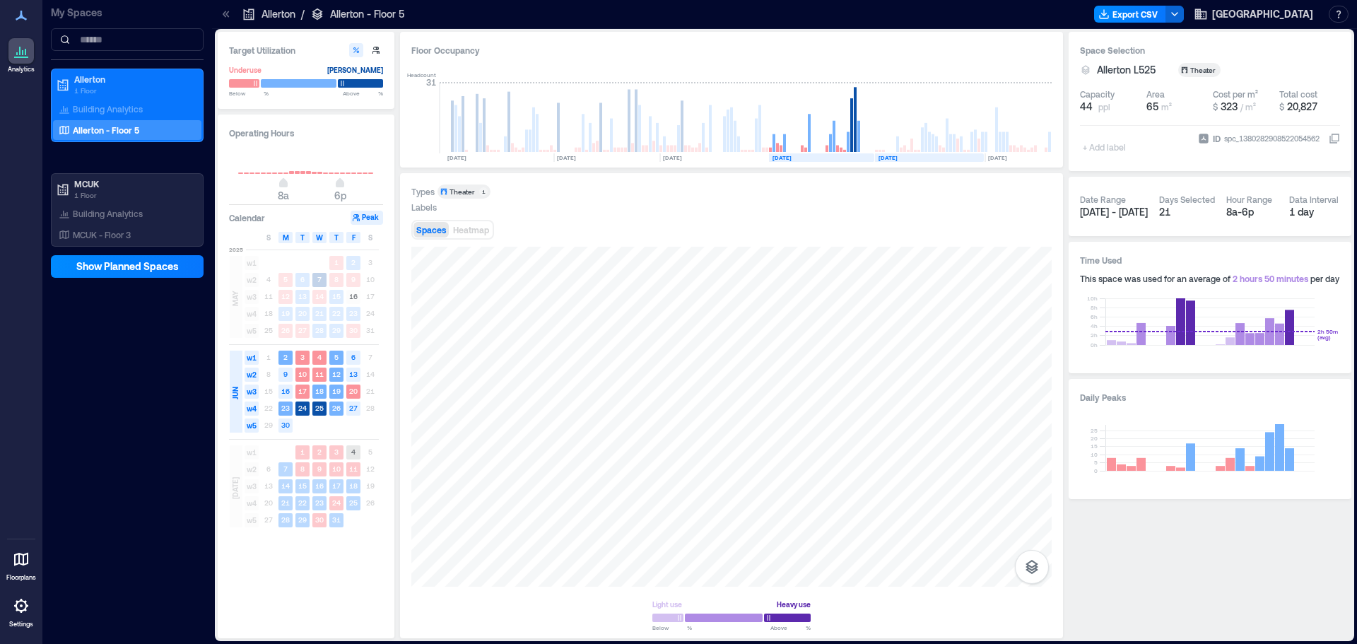
click at [954, 153] on rect at bounding box center [929, 157] width 109 height 8
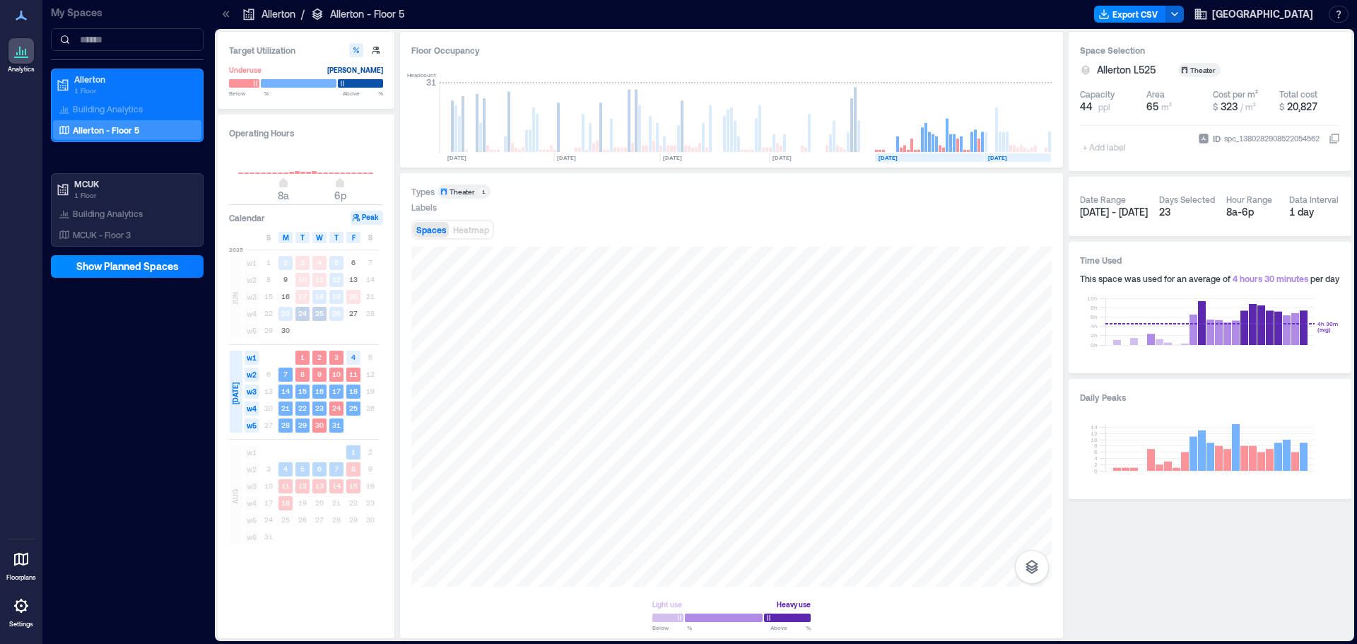
click at [1007, 157] on text "[DATE]" at bounding box center [997, 157] width 19 height 7
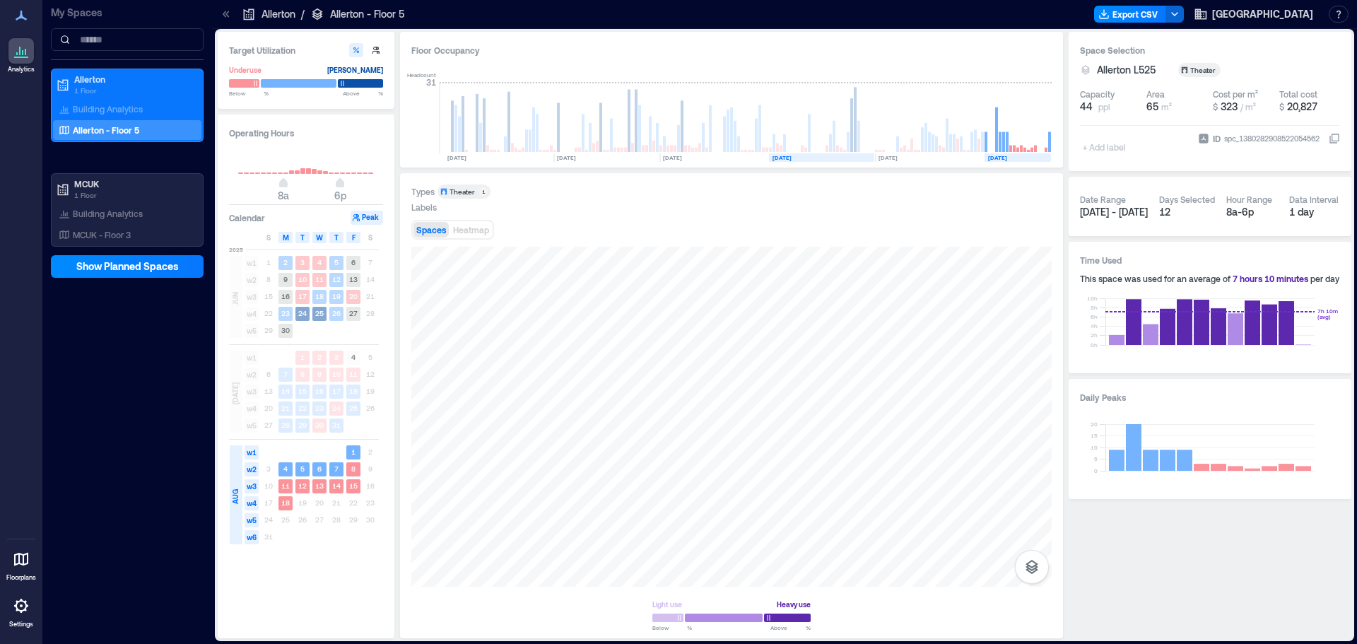
click at [828, 156] on rect at bounding box center [821, 157] width 105 height 8
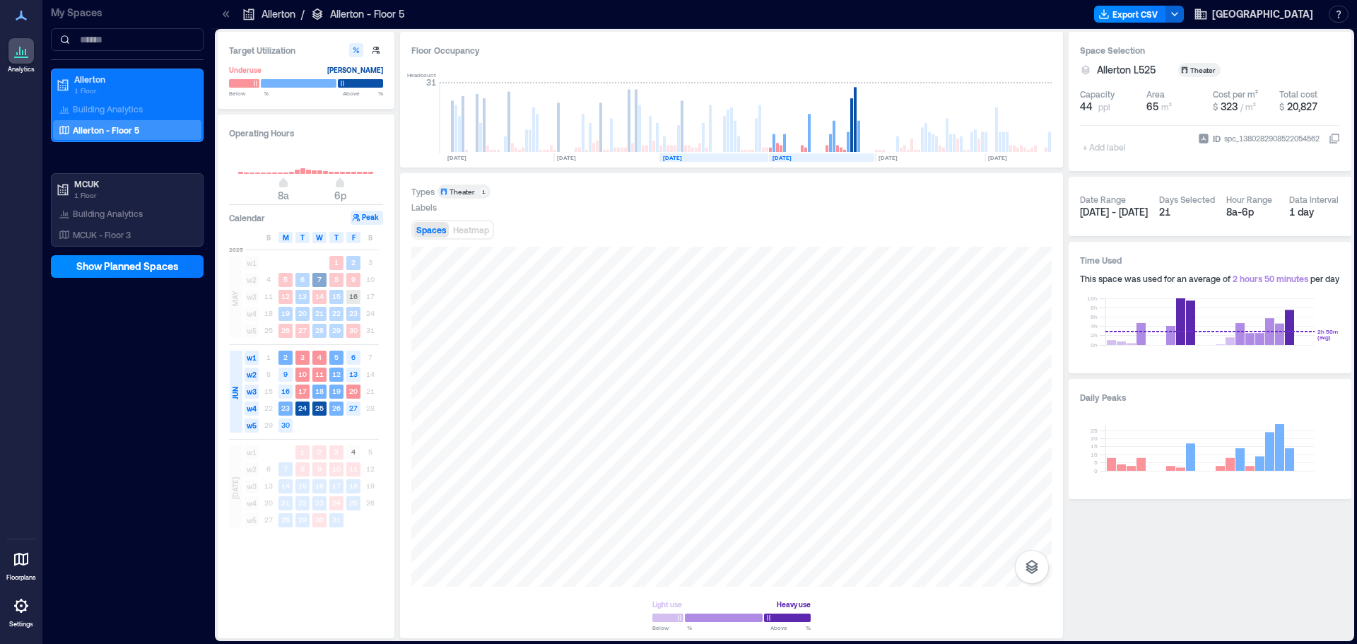
click at [714, 156] on rect at bounding box center [713, 157] width 109 height 8
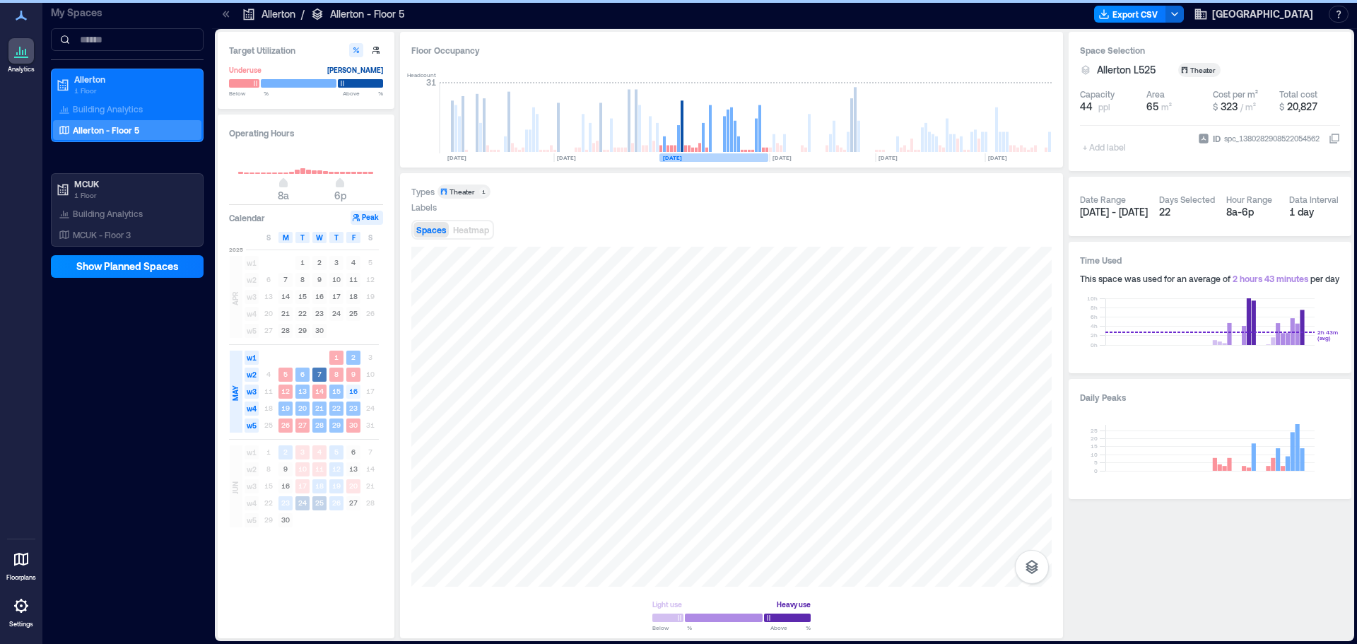
scroll to position [0, 254]
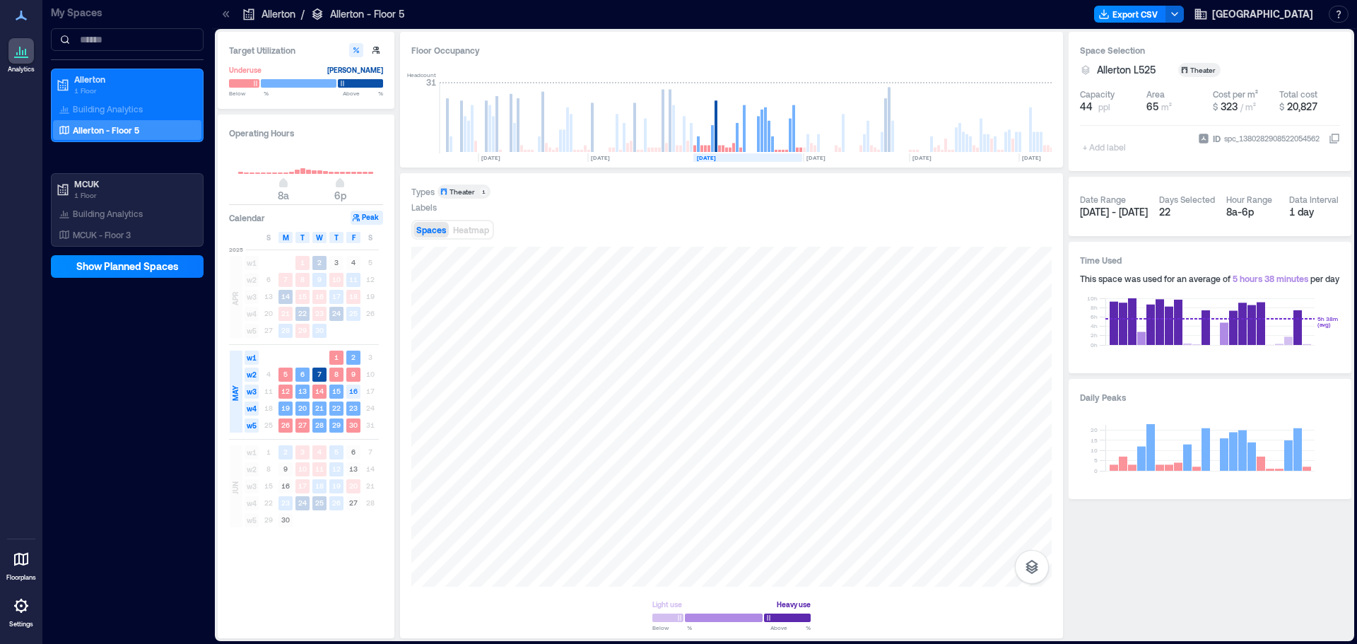
click at [621, 163] on div "Floor Occupancy Headcount [DATE] [DATE] [DATE] [DATE] [DATE] [DATE] [DATE] [DAT…" at bounding box center [731, 100] width 663 height 136
click at [626, 156] on rect at bounding box center [639, 157] width 105 height 8
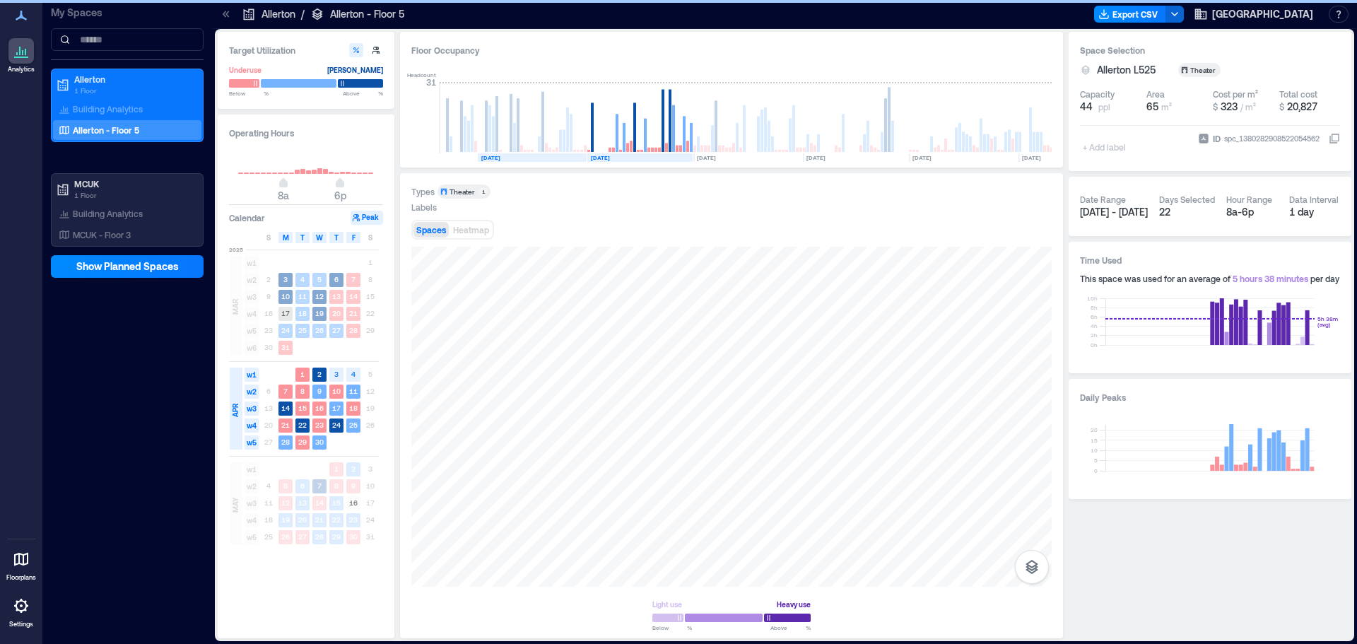
scroll to position [0, 146]
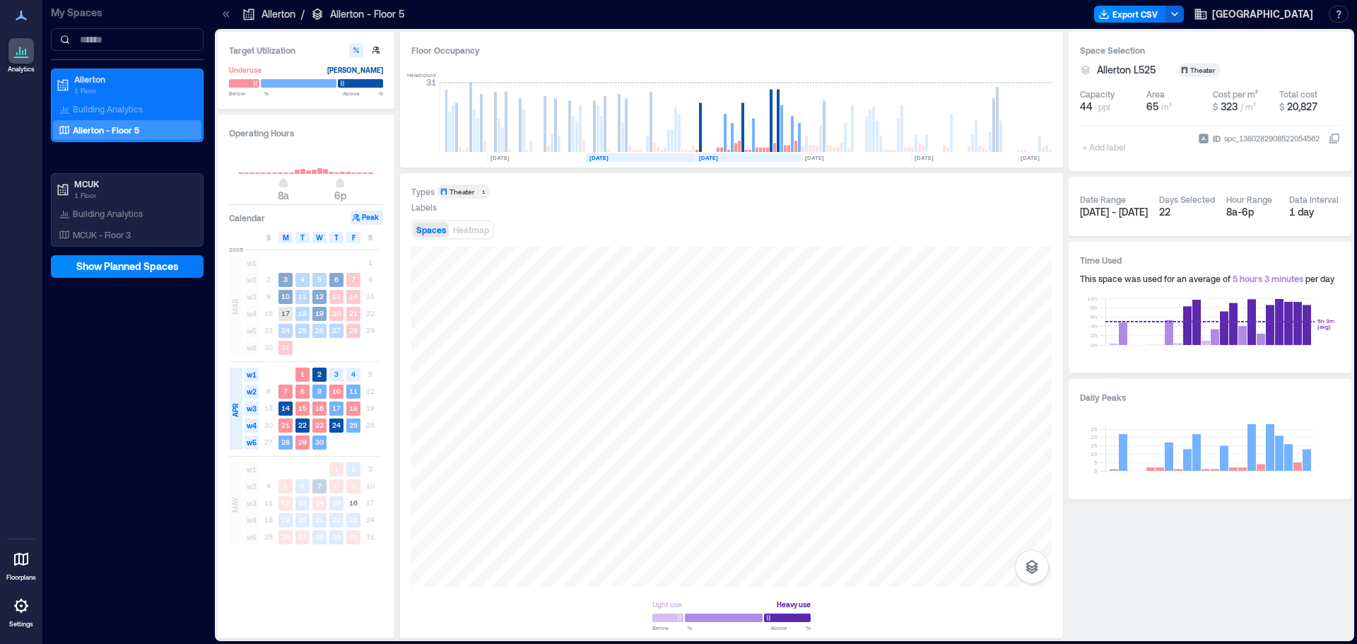
click at [624, 153] on rect at bounding box center [640, 157] width 109 height 8
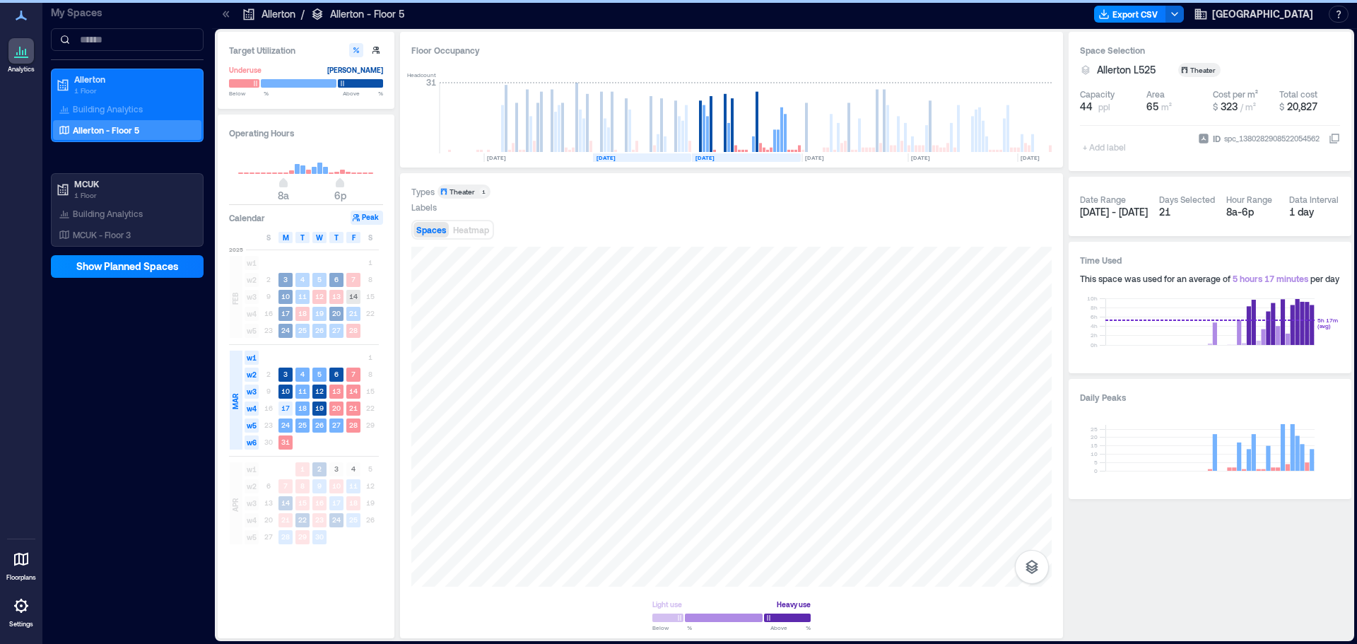
scroll to position [0, 38]
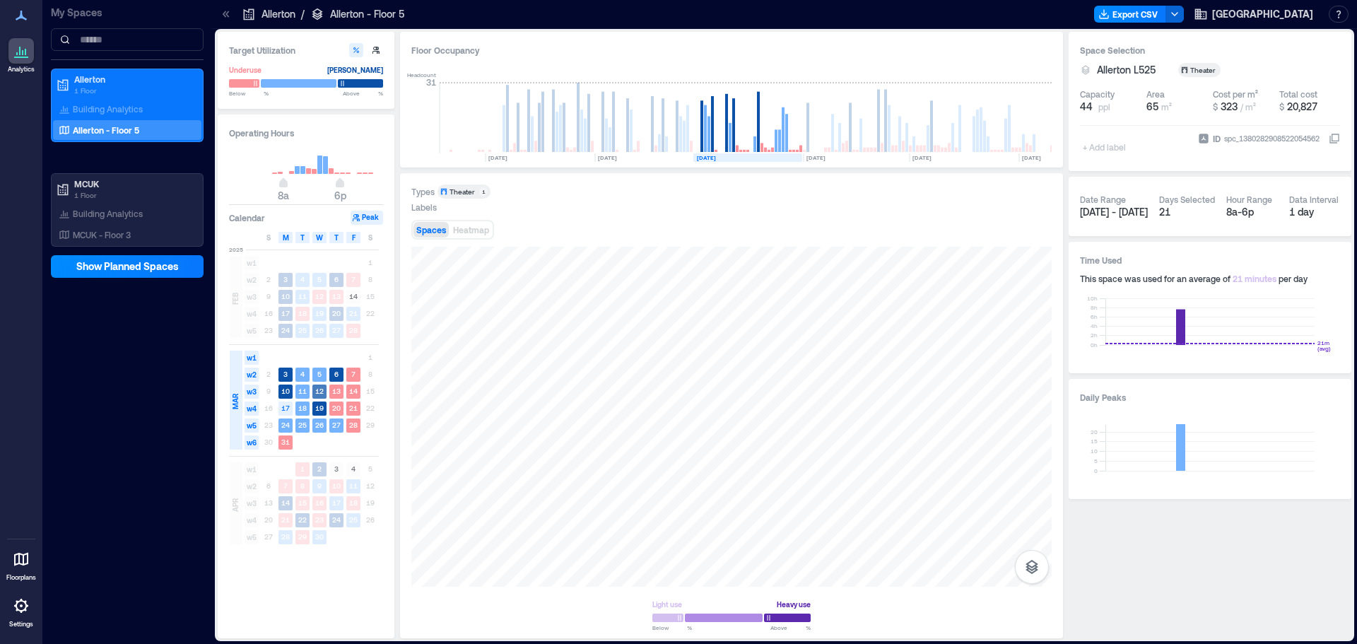
click at [320, 387] on text "12" at bounding box center [319, 391] width 8 height 8
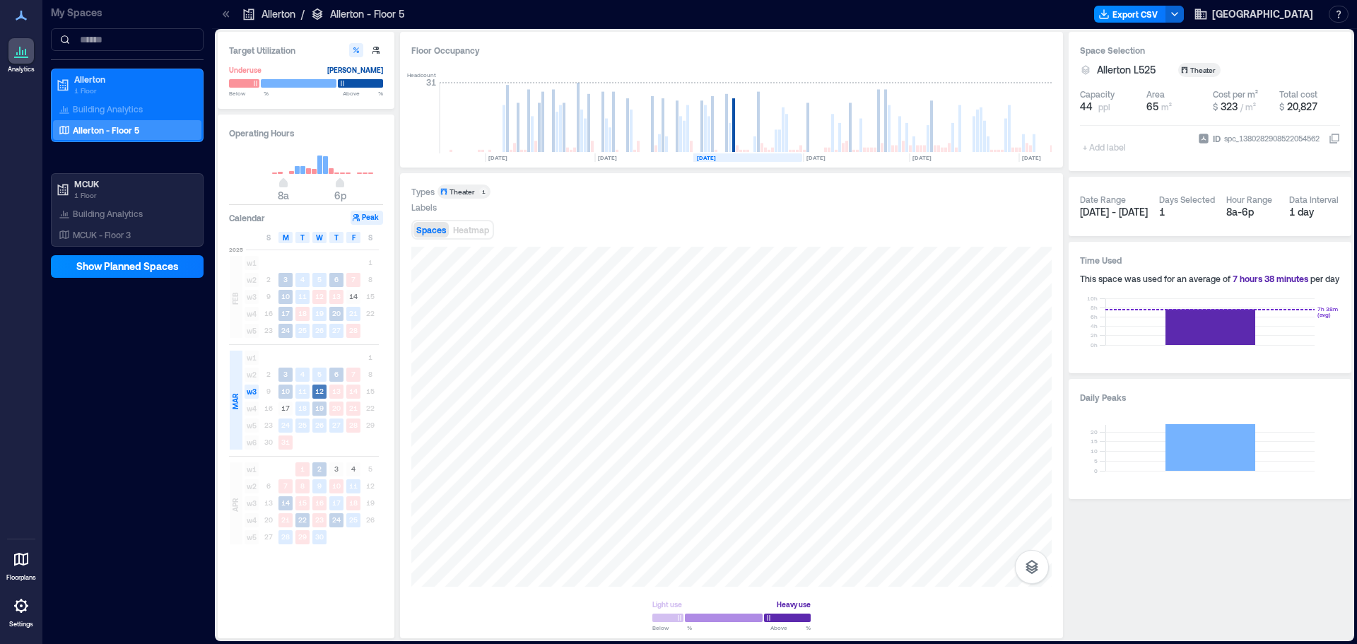
click at [320, 387] on text "12" at bounding box center [319, 391] width 8 height 8
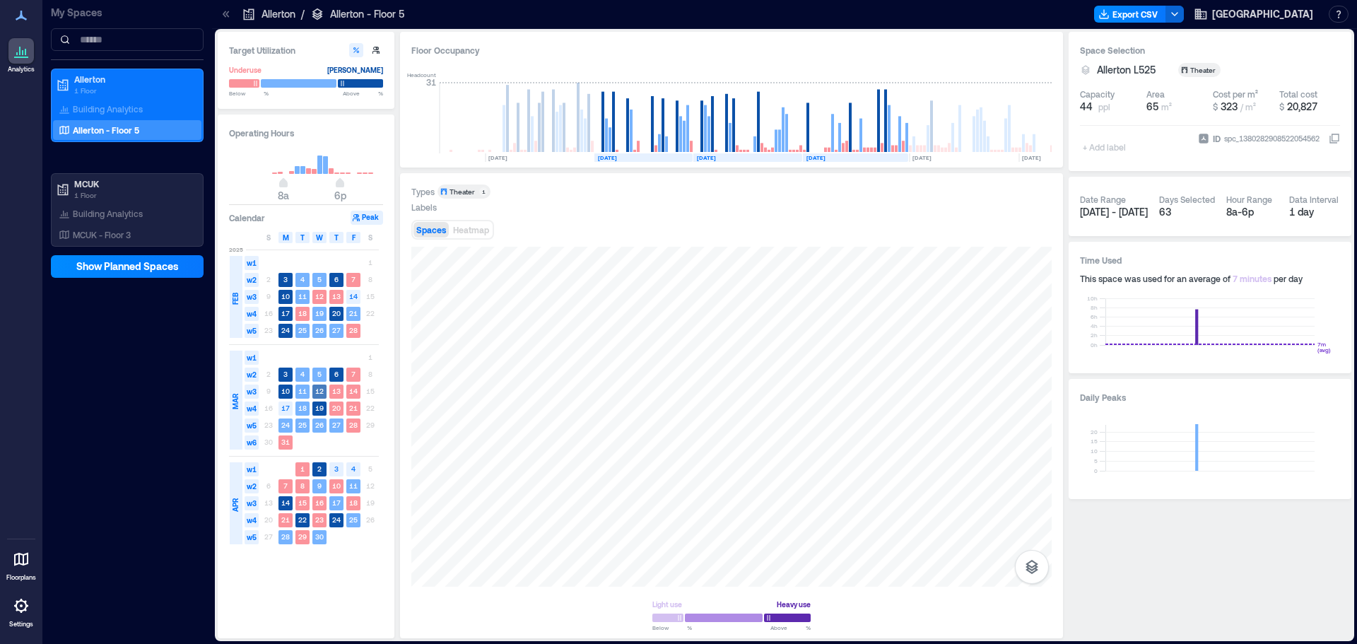
scroll to position [0, 42]
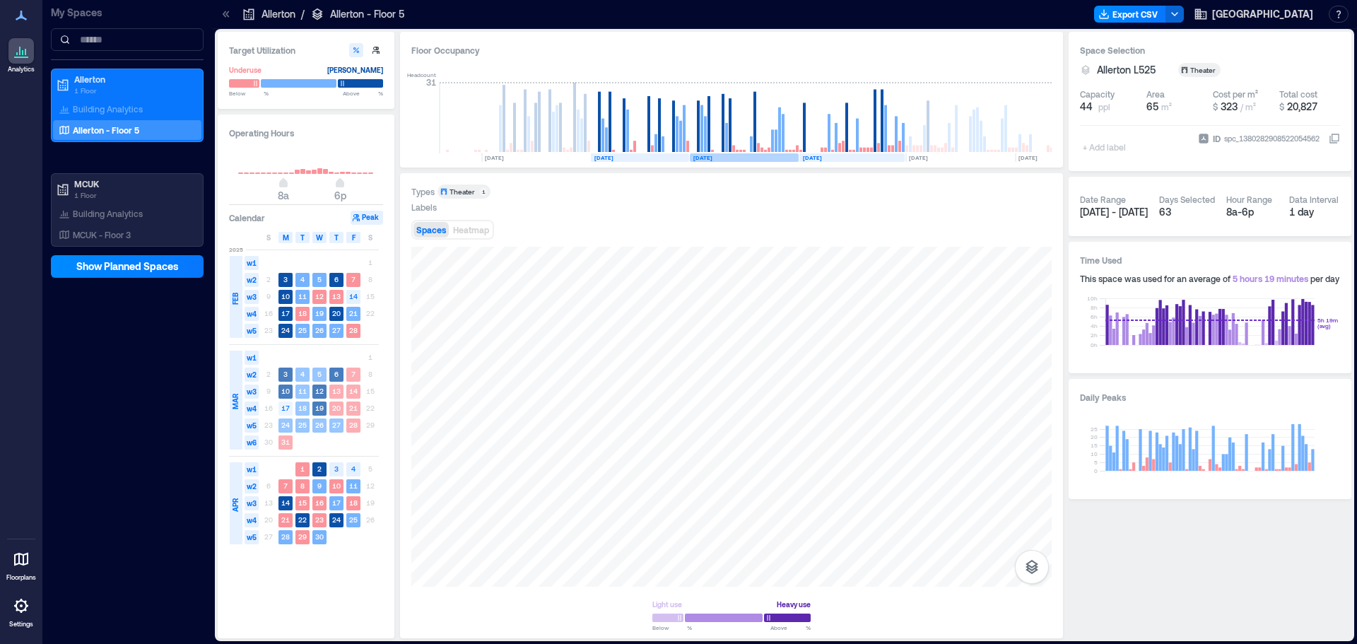
click at [723, 154] on rect at bounding box center [744, 157] width 109 height 8
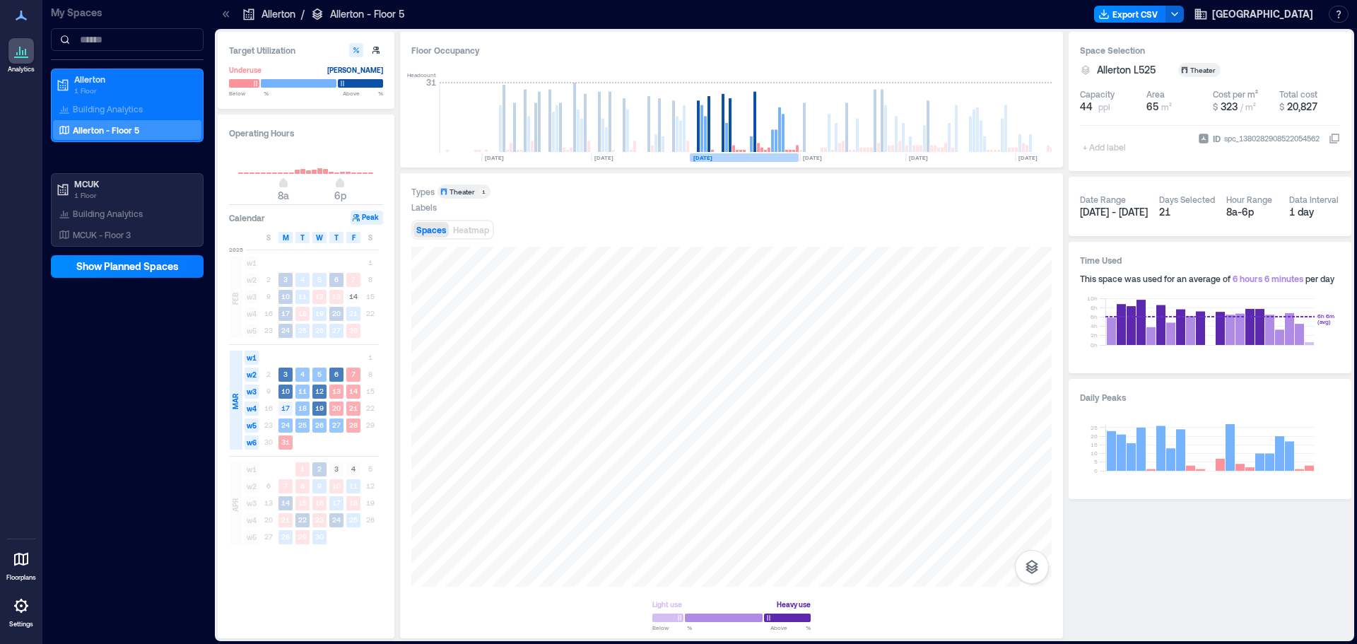
scroll to position [0, 38]
click at [710, 154] on text "[DATE]" at bounding box center [706, 157] width 19 height 7
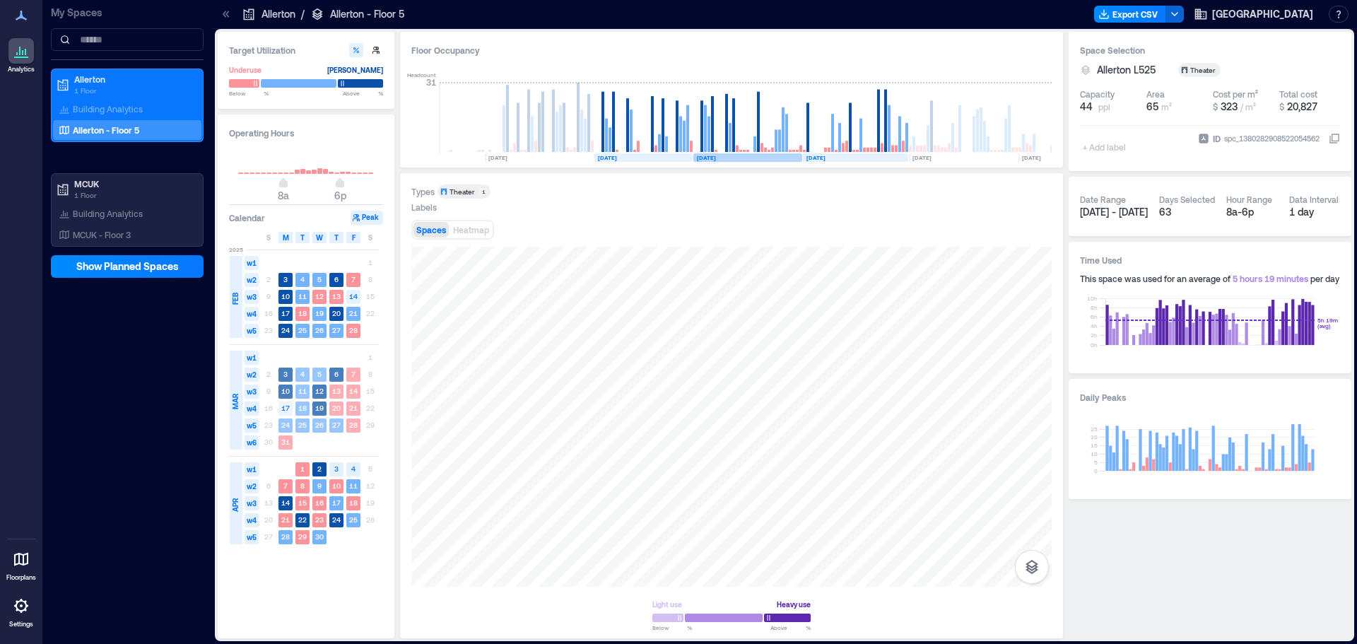
scroll to position [0, 42]
click at [735, 157] on rect at bounding box center [744, 157] width 109 height 8
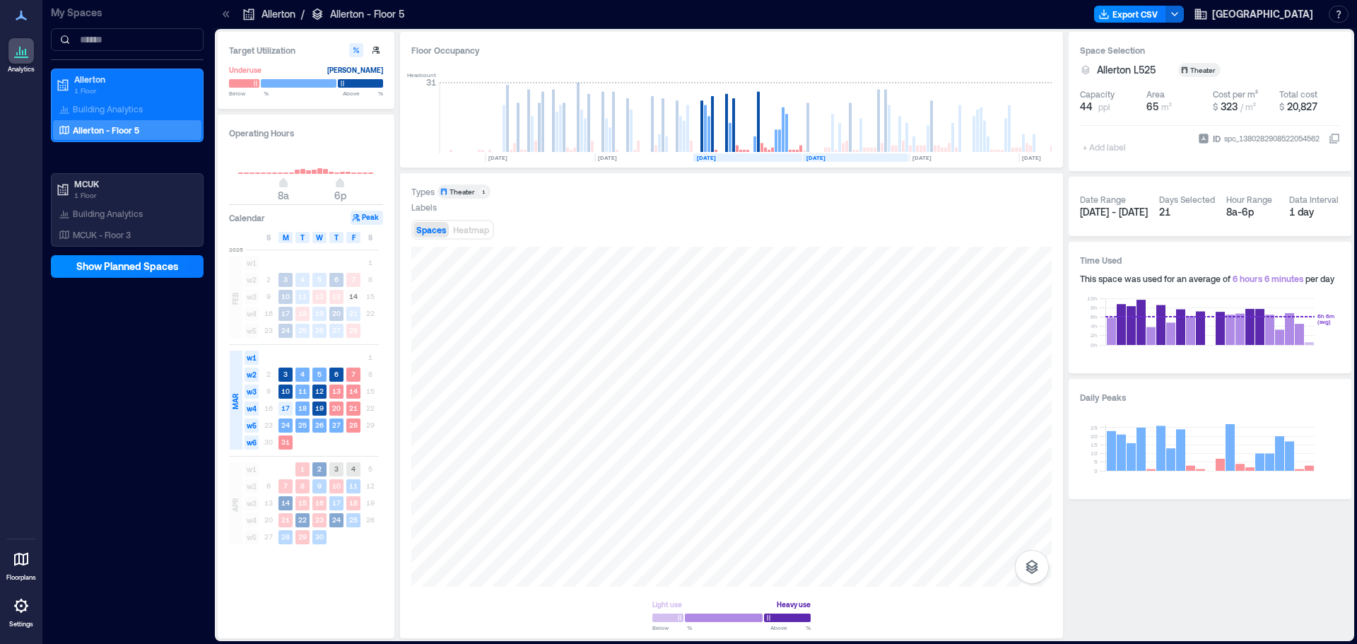
click at [840, 156] on rect at bounding box center [855, 157] width 105 height 8
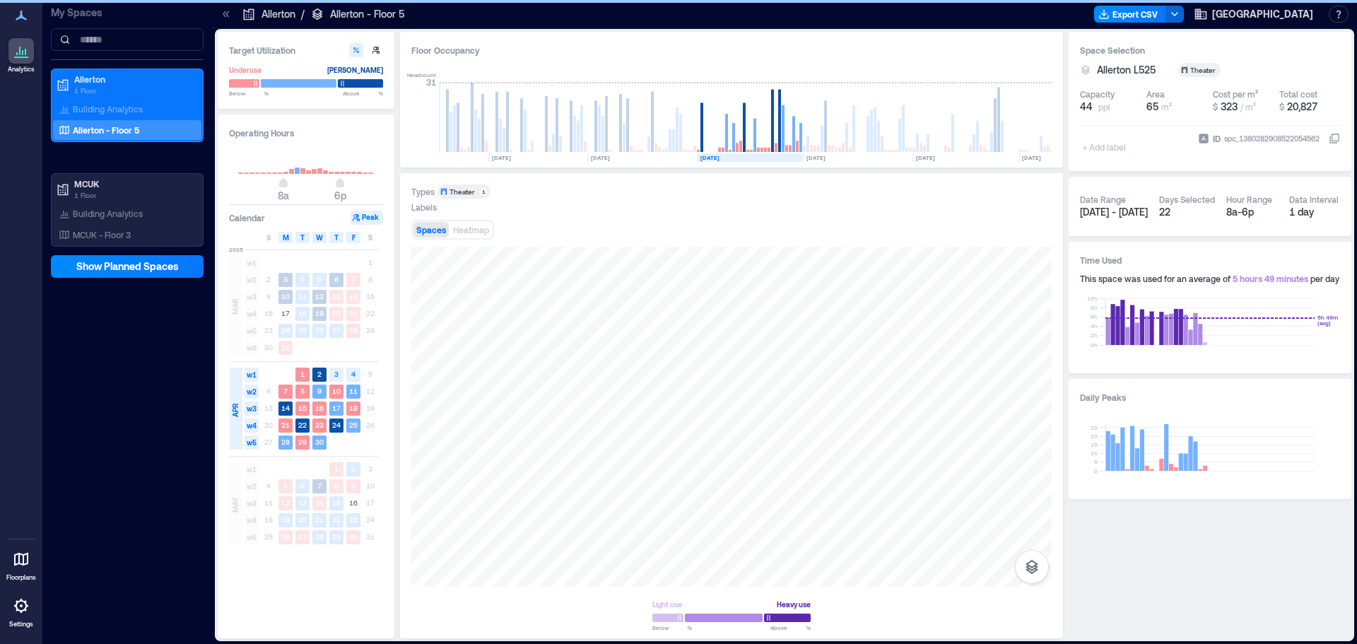
scroll to position [0, 146]
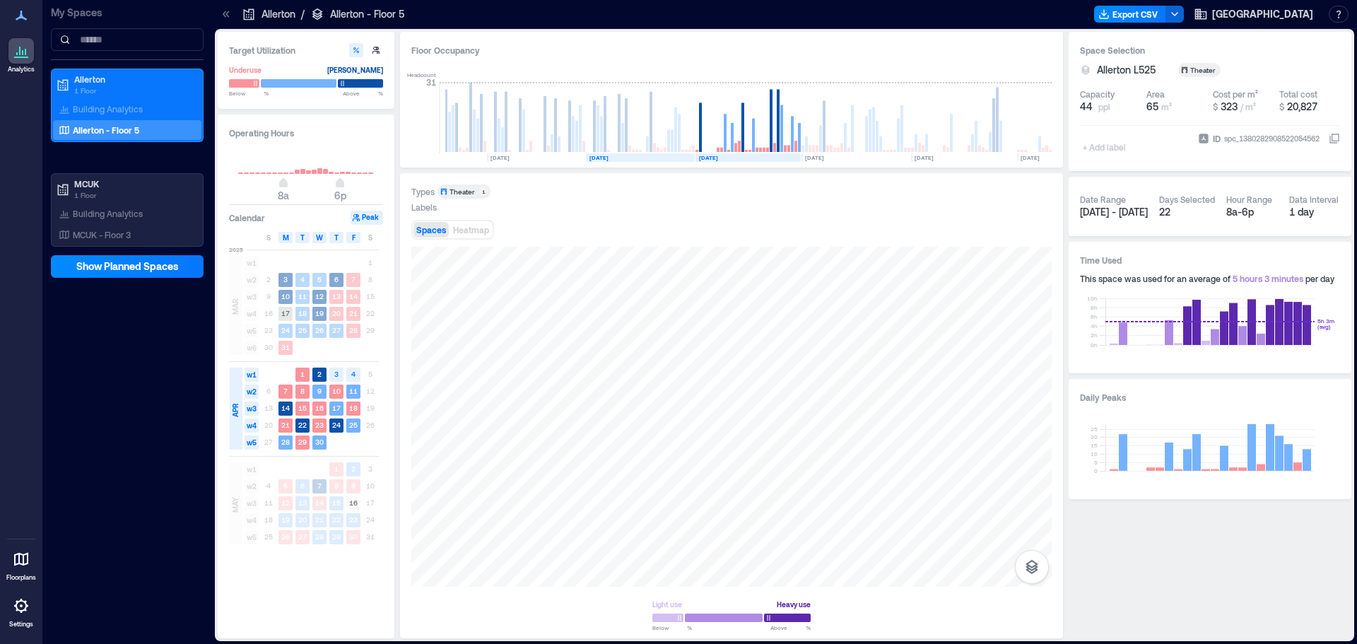
click at [635, 157] on rect at bounding box center [640, 157] width 109 height 8
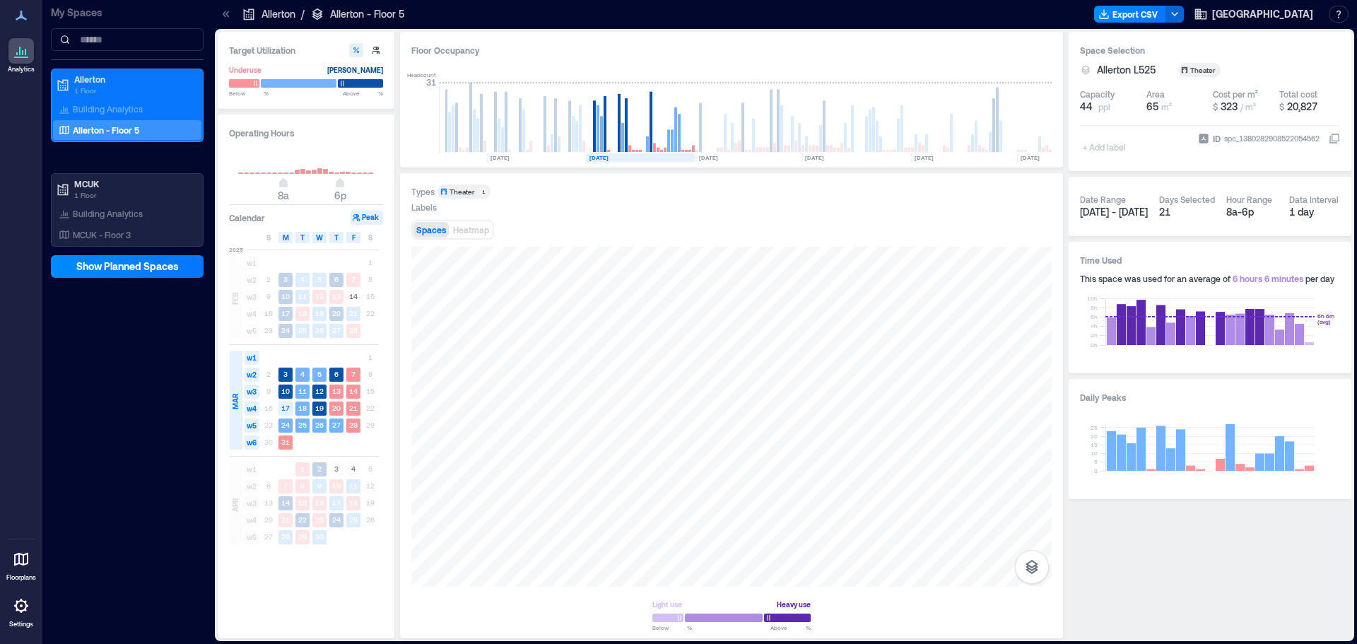
scroll to position [0, 38]
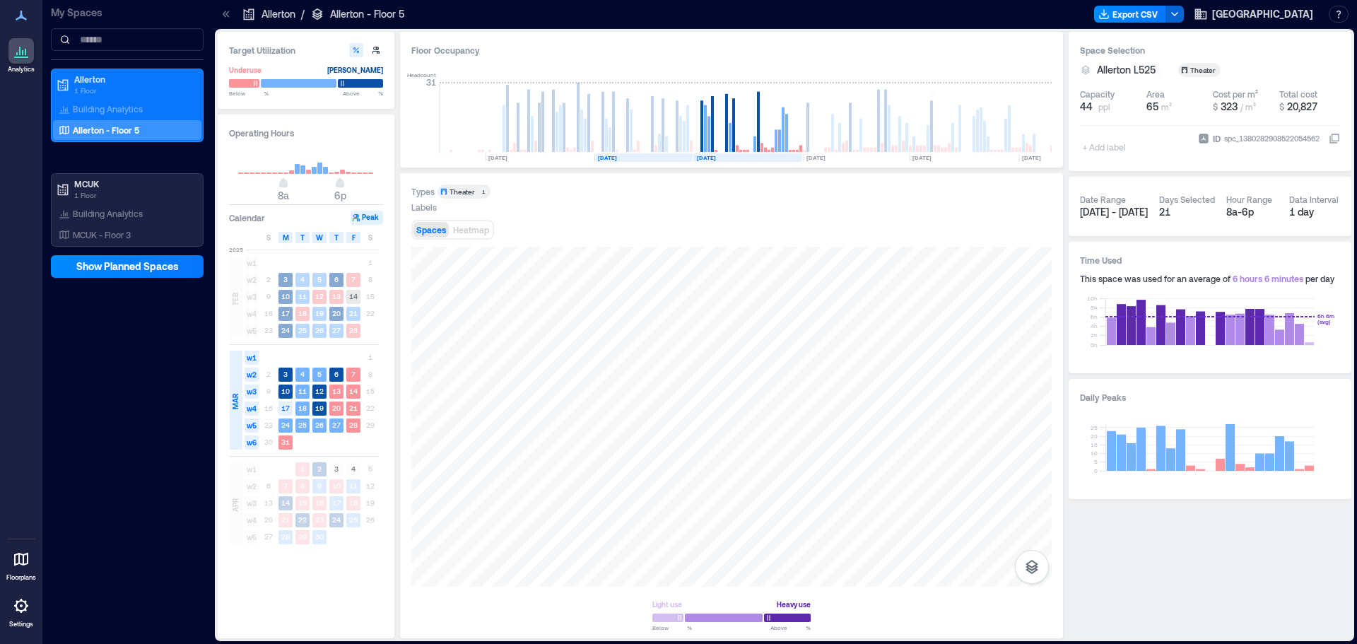
click at [655, 154] on rect at bounding box center [643, 157] width 98 height 8
